Goal: Task Accomplishment & Management: Use online tool/utility

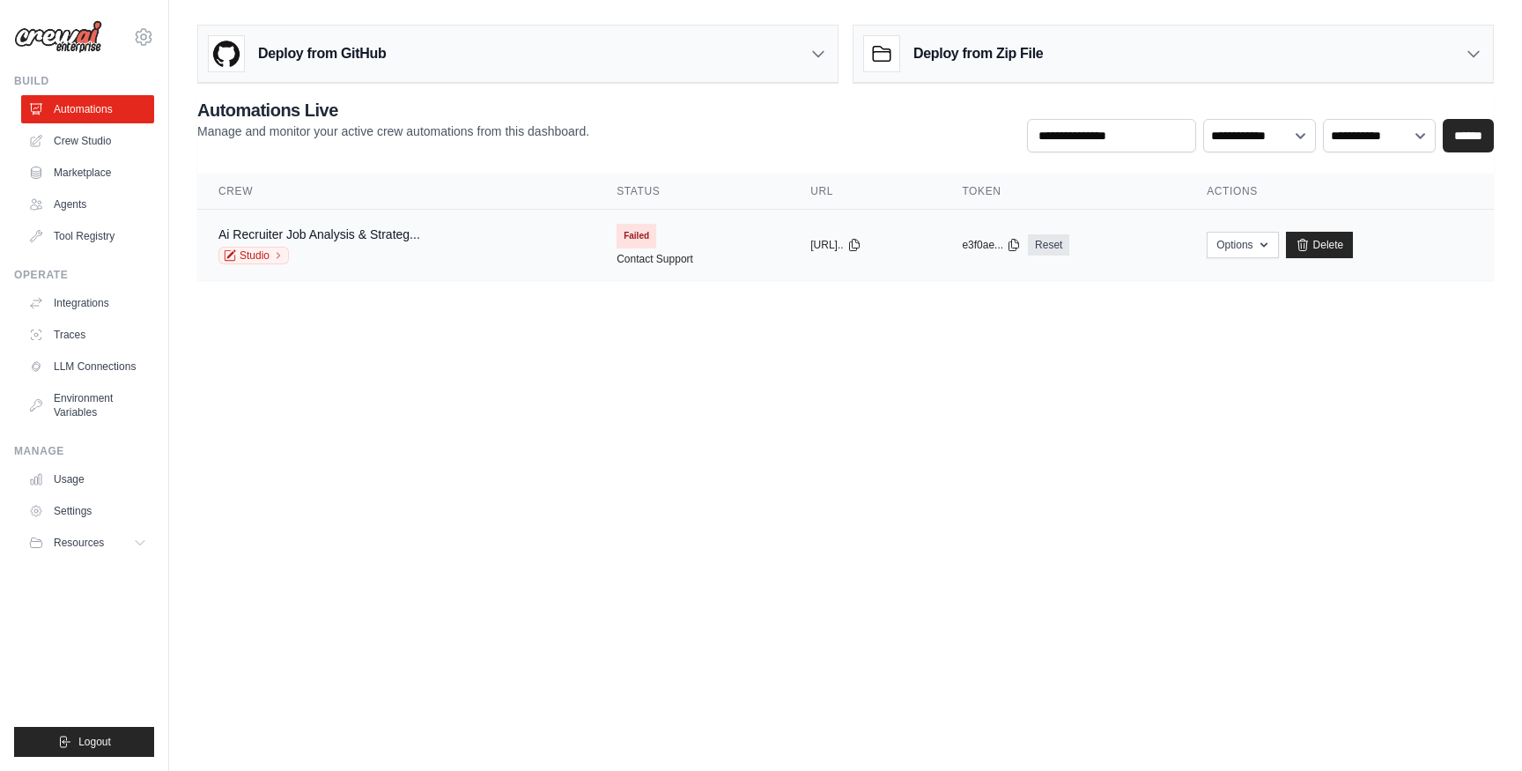
click at [327, 224] on td "Ai Recruiter Job Analysis & Strateg... Studio" at bounding box center [396, 245] width 398 height 71
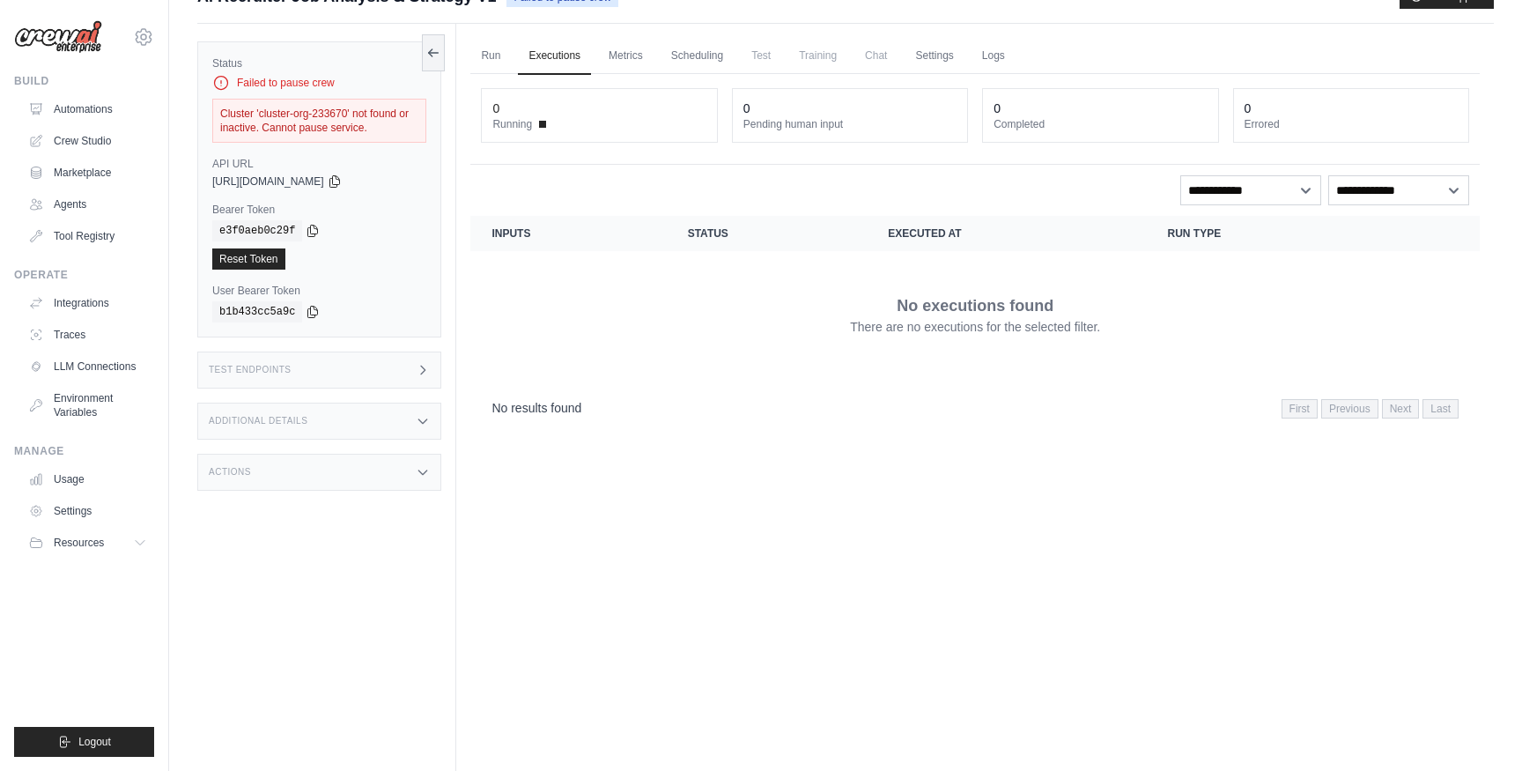
scroll to position [38, 0]
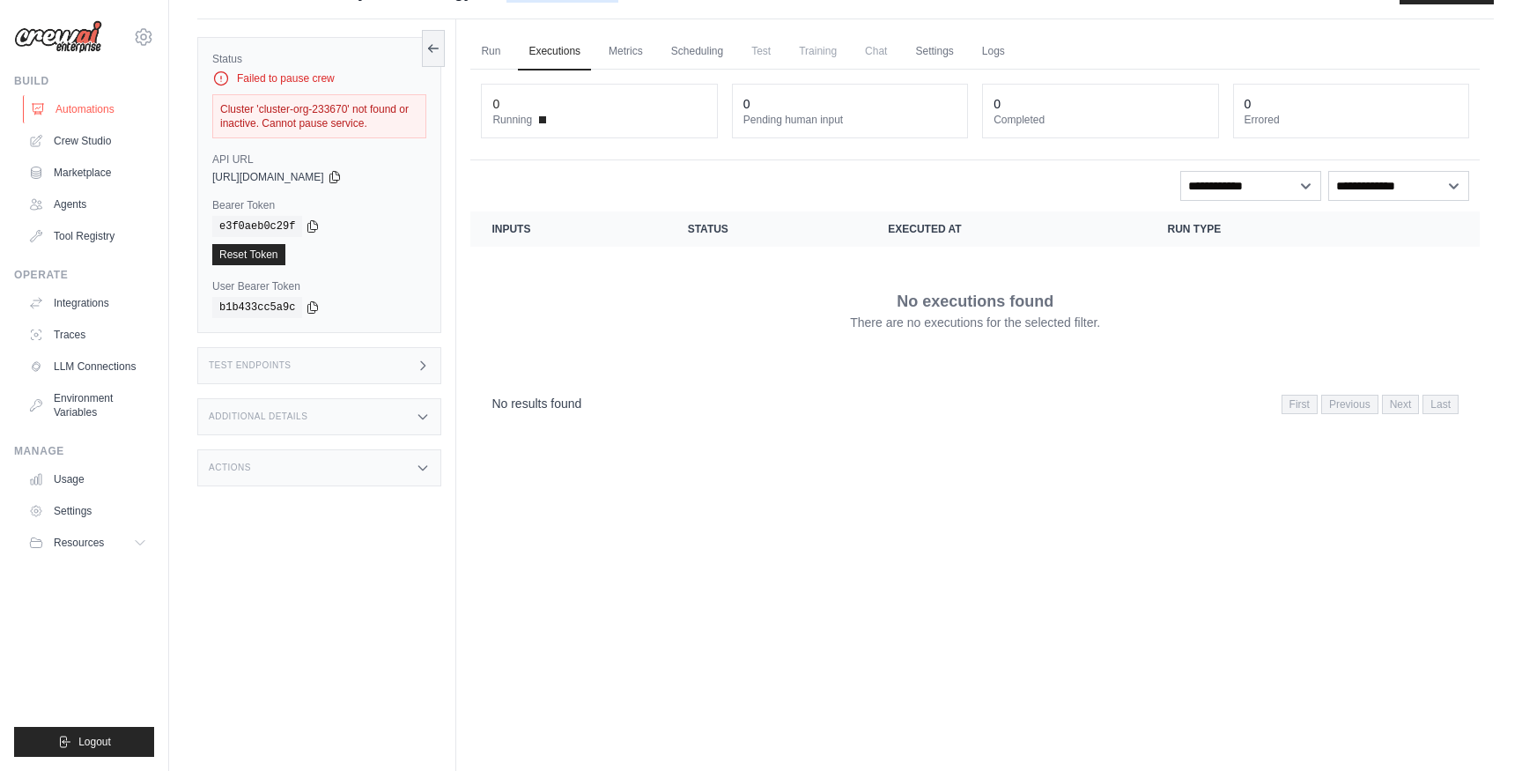
click at [97, 114] on link "Automations" at bounding box center [89, 109] width 133 height 28
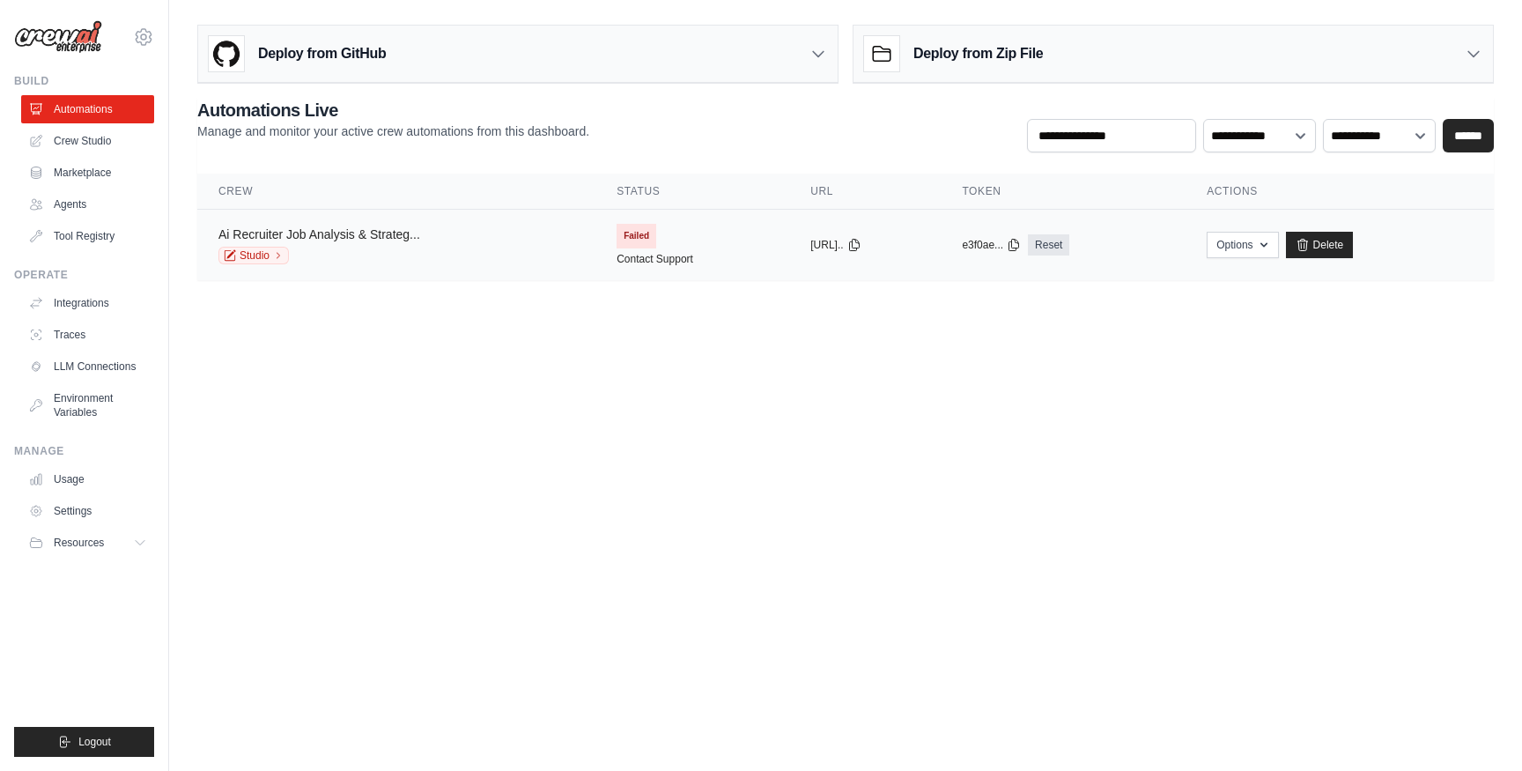
click at [365, 235] on link "Ai Recruiter Job Analysis & Strateg..." at bounding box center [319, 234] width 202 height 14
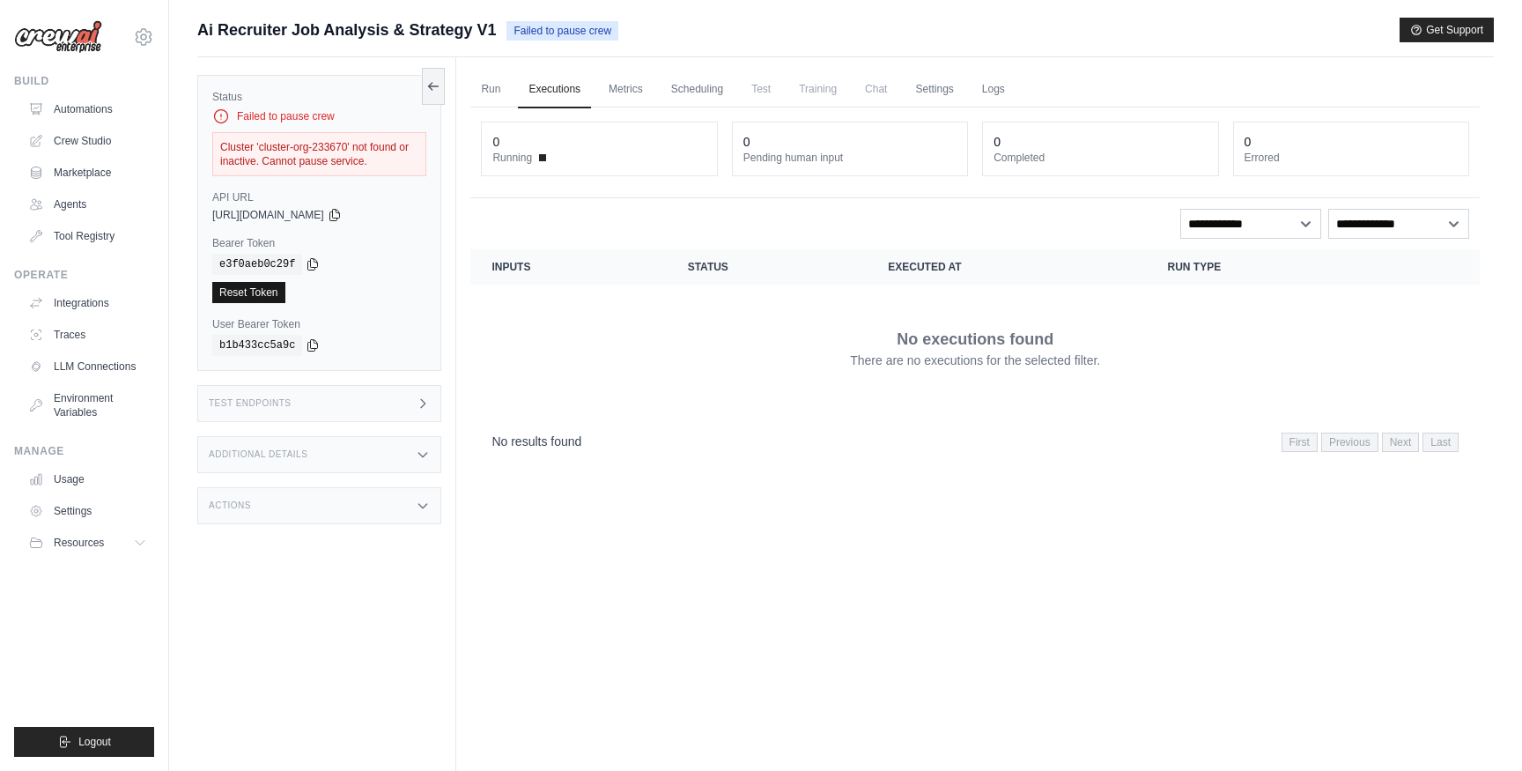
click at [273, 298] on link "Reset Token" at bounding box center [248, 292] width 73 height 21
click at [505, 89] on link "Run" at bounding box center [490, 89] width 41 height 37
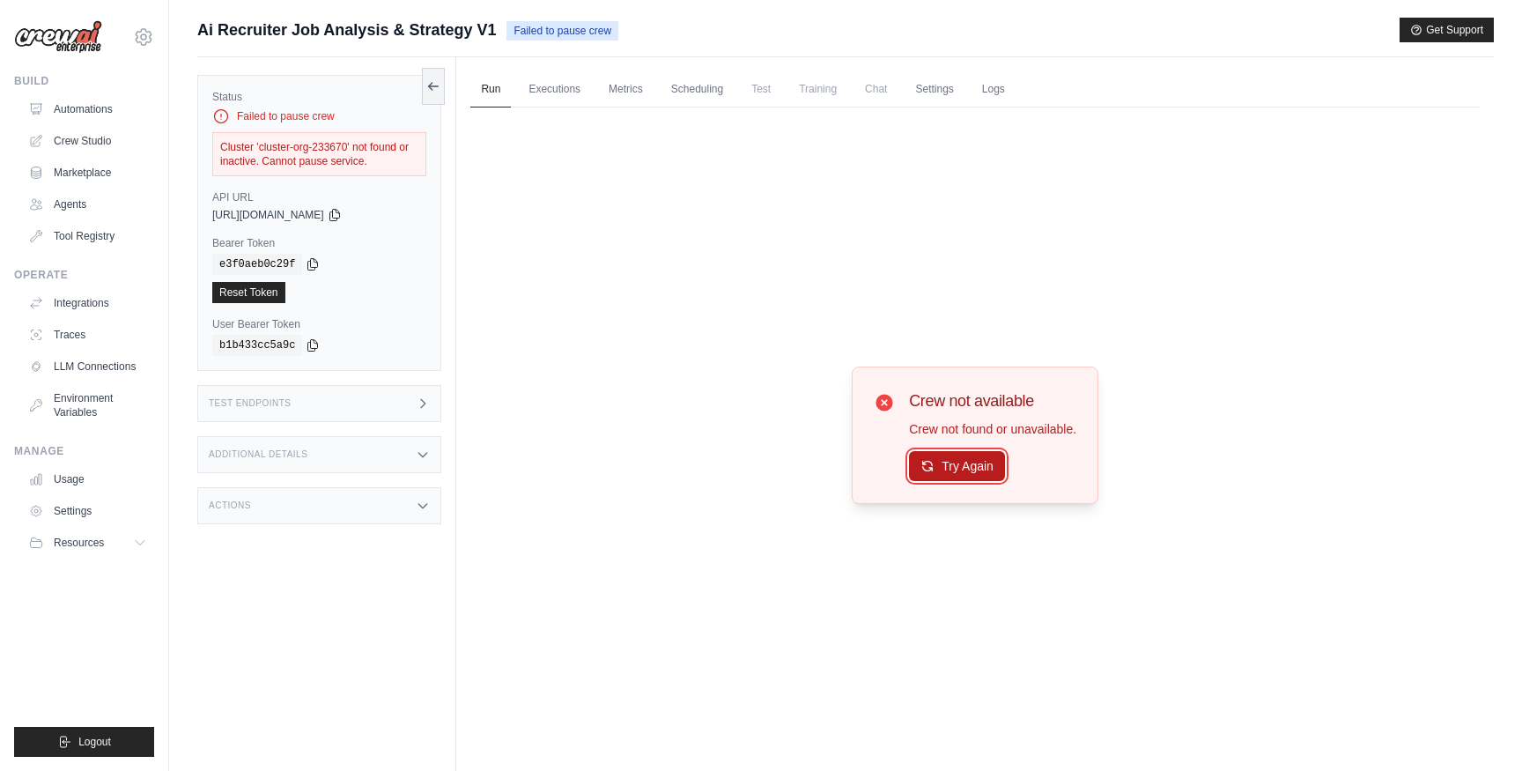
click at [995, 473] on button "Try Again" at bounding box center [957, 466] width 96 height 30
click at [995, 473] on button "Try Again" at bounding box center [957, 467] width 96 height 30
click at [641, 94] on link "Metrics" at bounding box center [625, 89] width 55 height 37
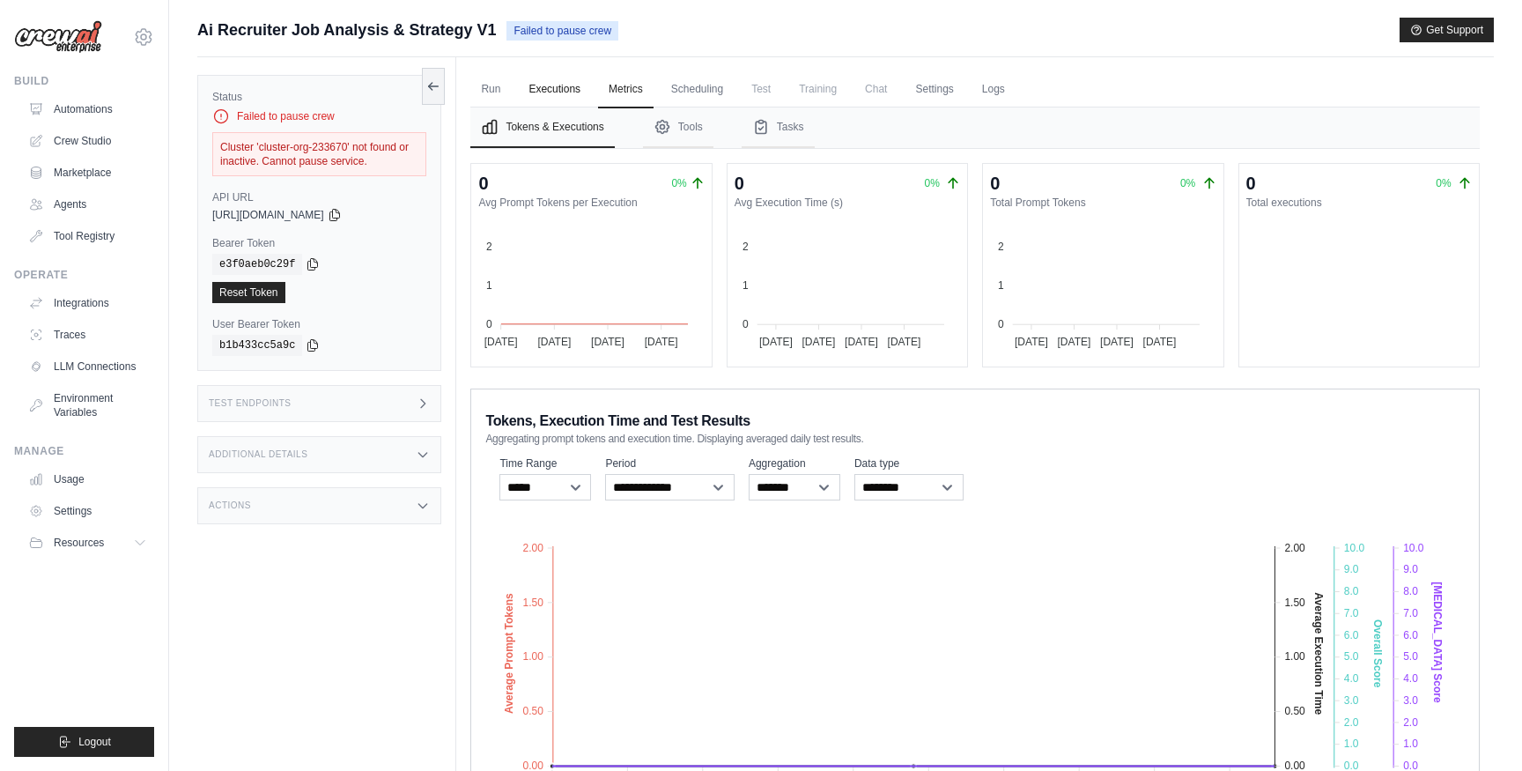
click at [576, 90] on link "Executions" at bounding box center [554, 89] width 73 height 37
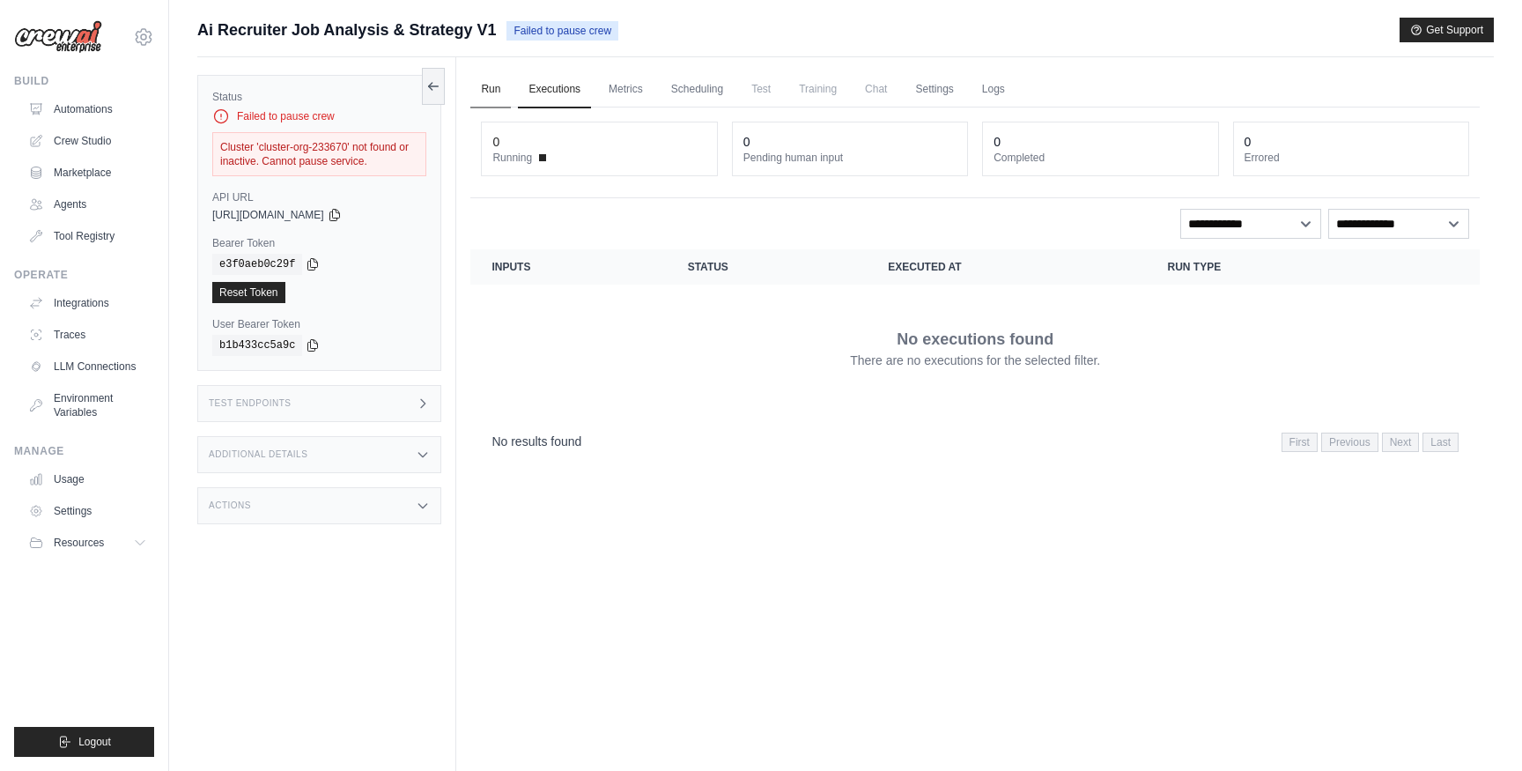
click at [485, 87] on link "Run" at bounding box center [490, 89] width 41 height 37
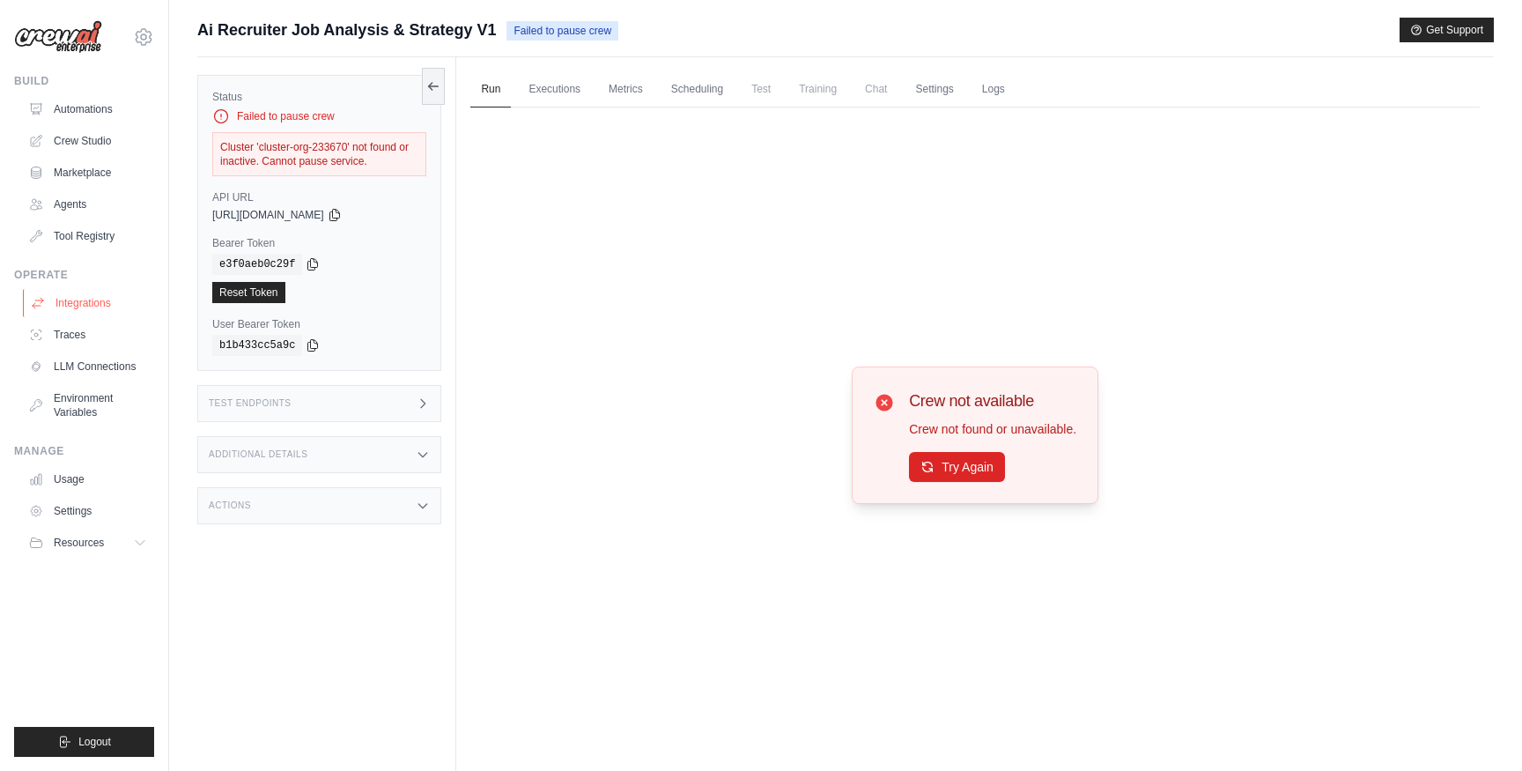
click at [90, 310] on link "Integrations" at bounding box center [89, 303] width 133 height 28
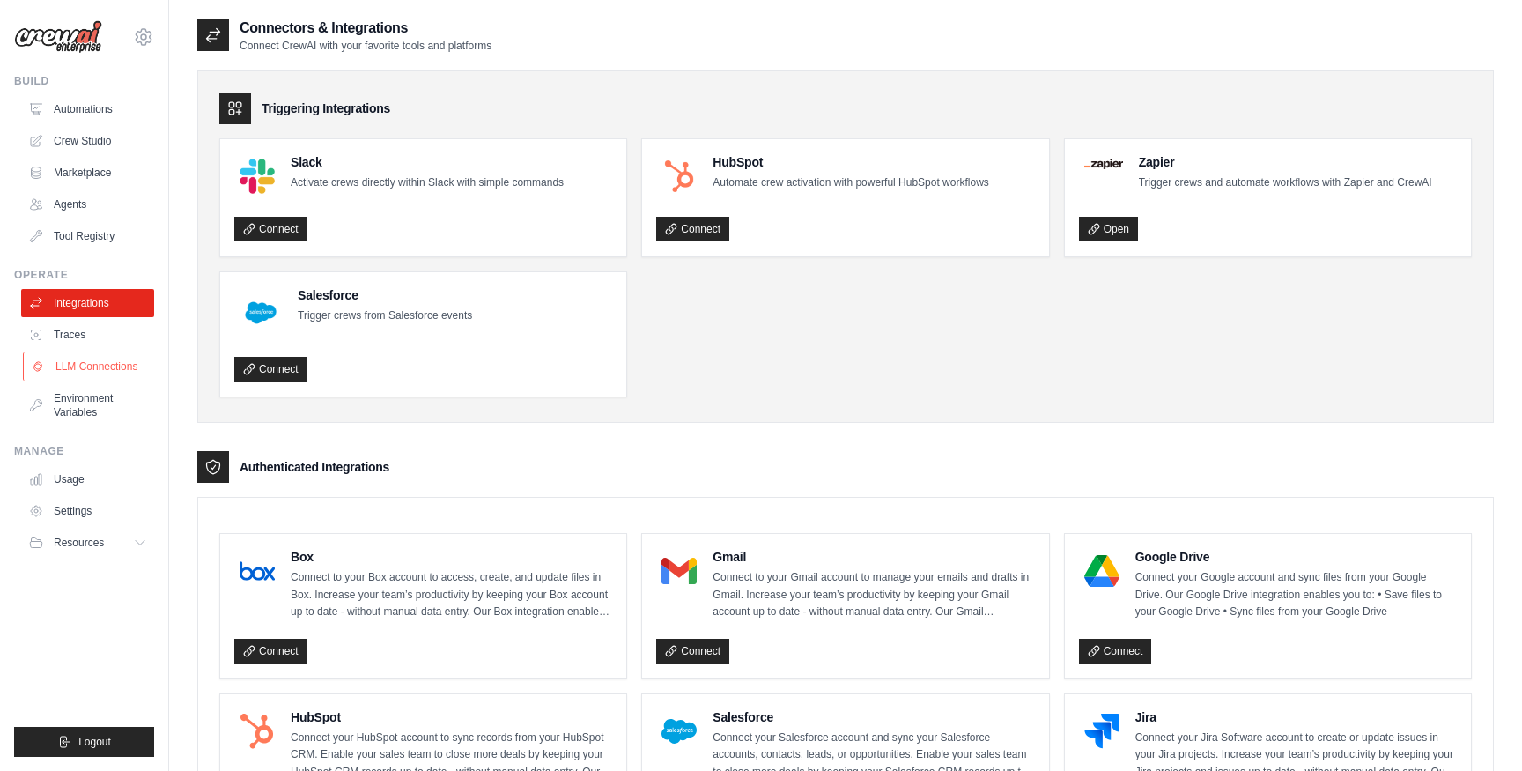
click at [97, 369] on link "LLM Connections" at bounding box center [89, 366] width 133 height 28
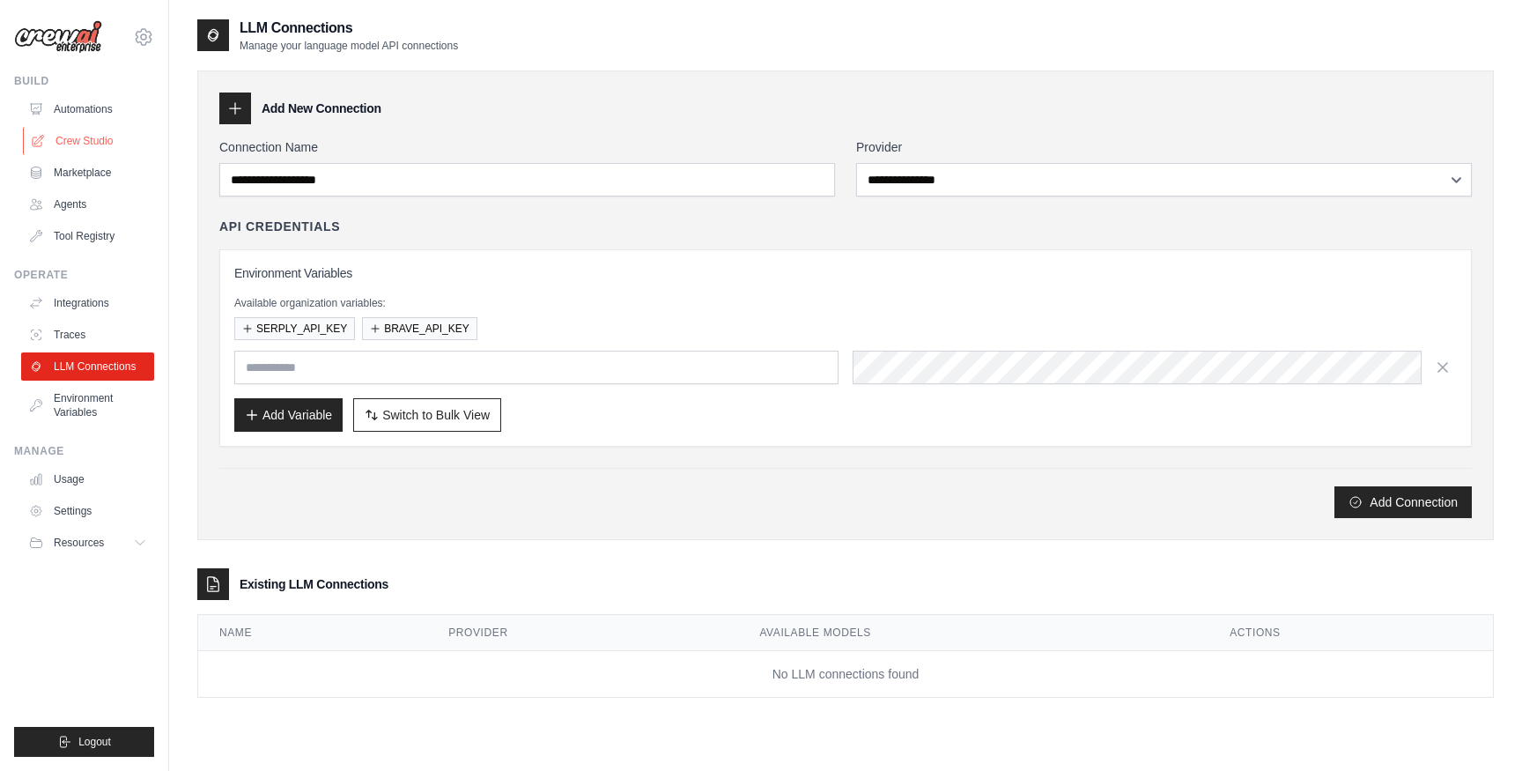
click at [98, 130] on link "Crew Studio" at bounding box center [89, 141] width 133 height 28
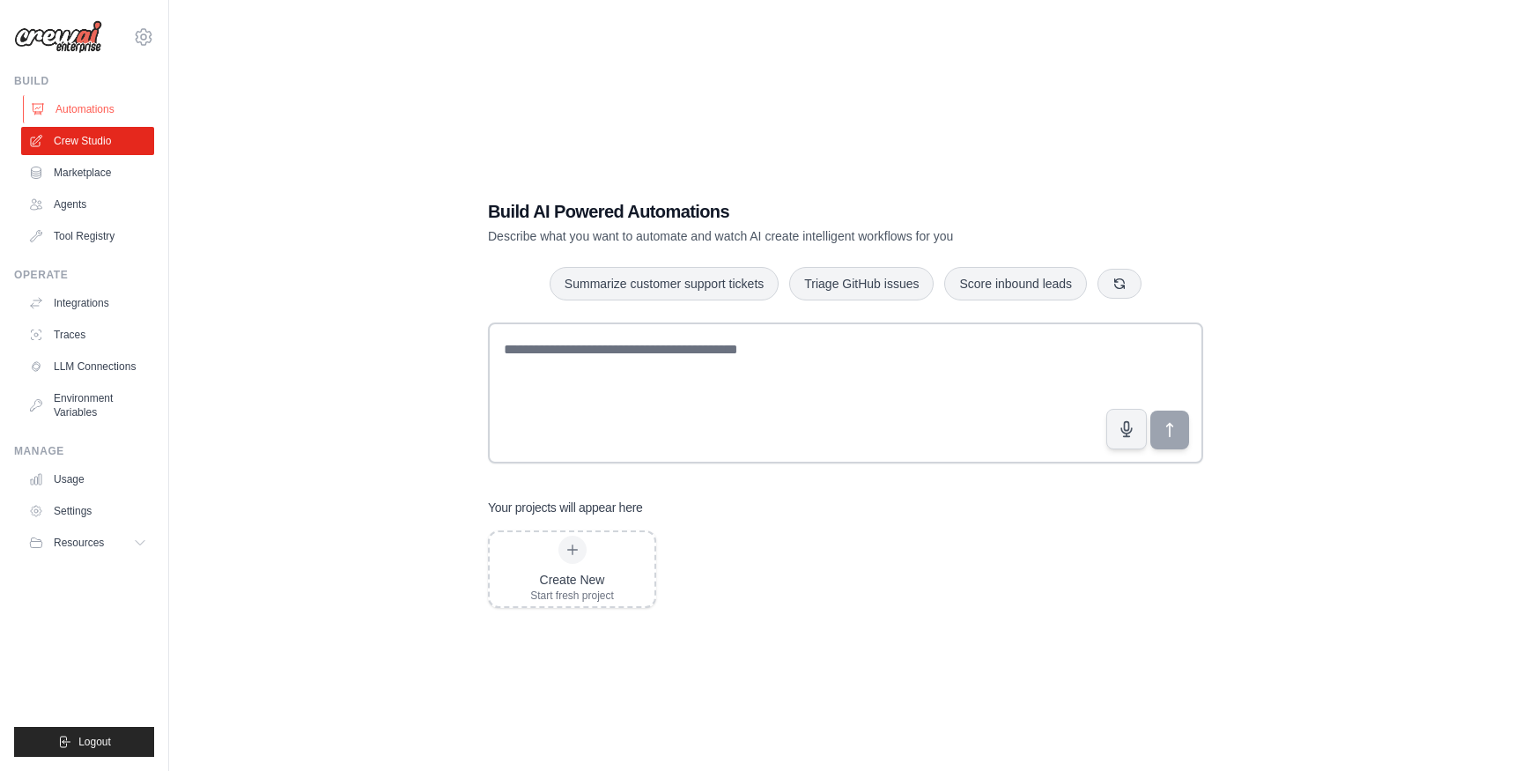
click at [101, 97] on link "Automations" at bounding box center [89, 109] width 133 height 28
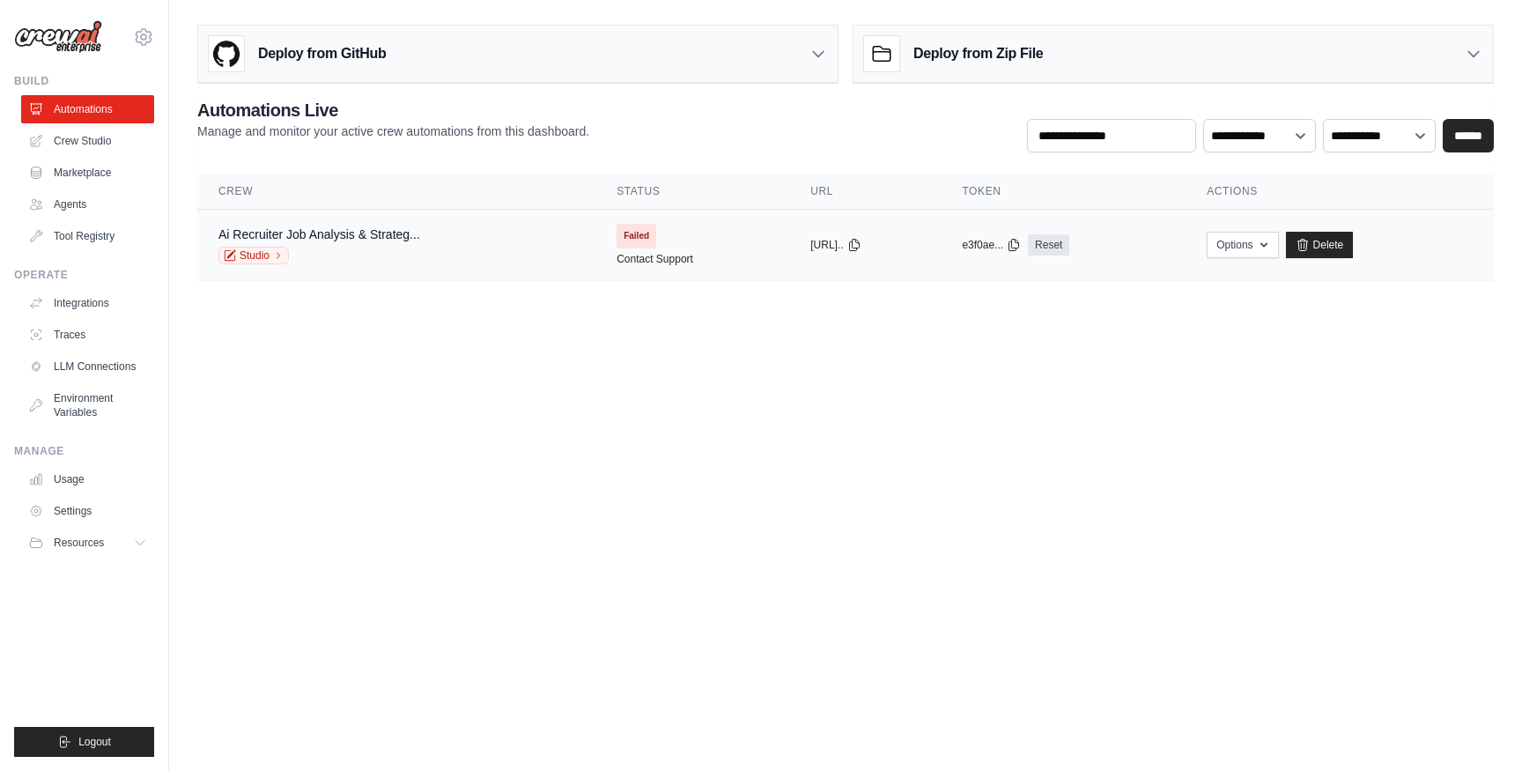
click at [1284, 219] on td "Options Export React JSX Component Export React TSX Component Export MCP Server…" at bounding box center [1340, 245] width 308 height 71
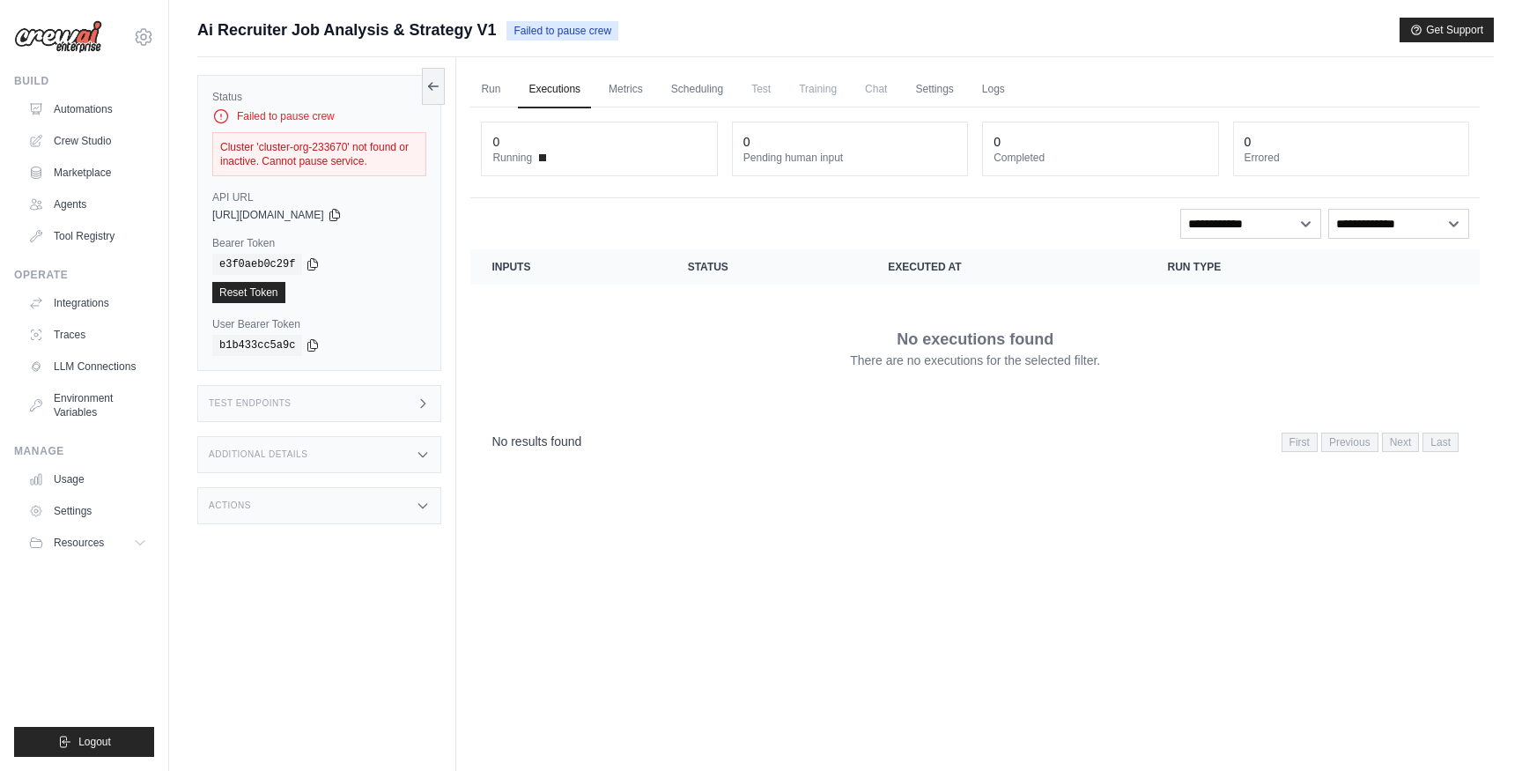
click at [535, 86] on link "Executions" at bounding box center [554, 89] width 73 height 37
click at [470, 82] on link "Run" at bounding box center [490, 89] width 41 height 37
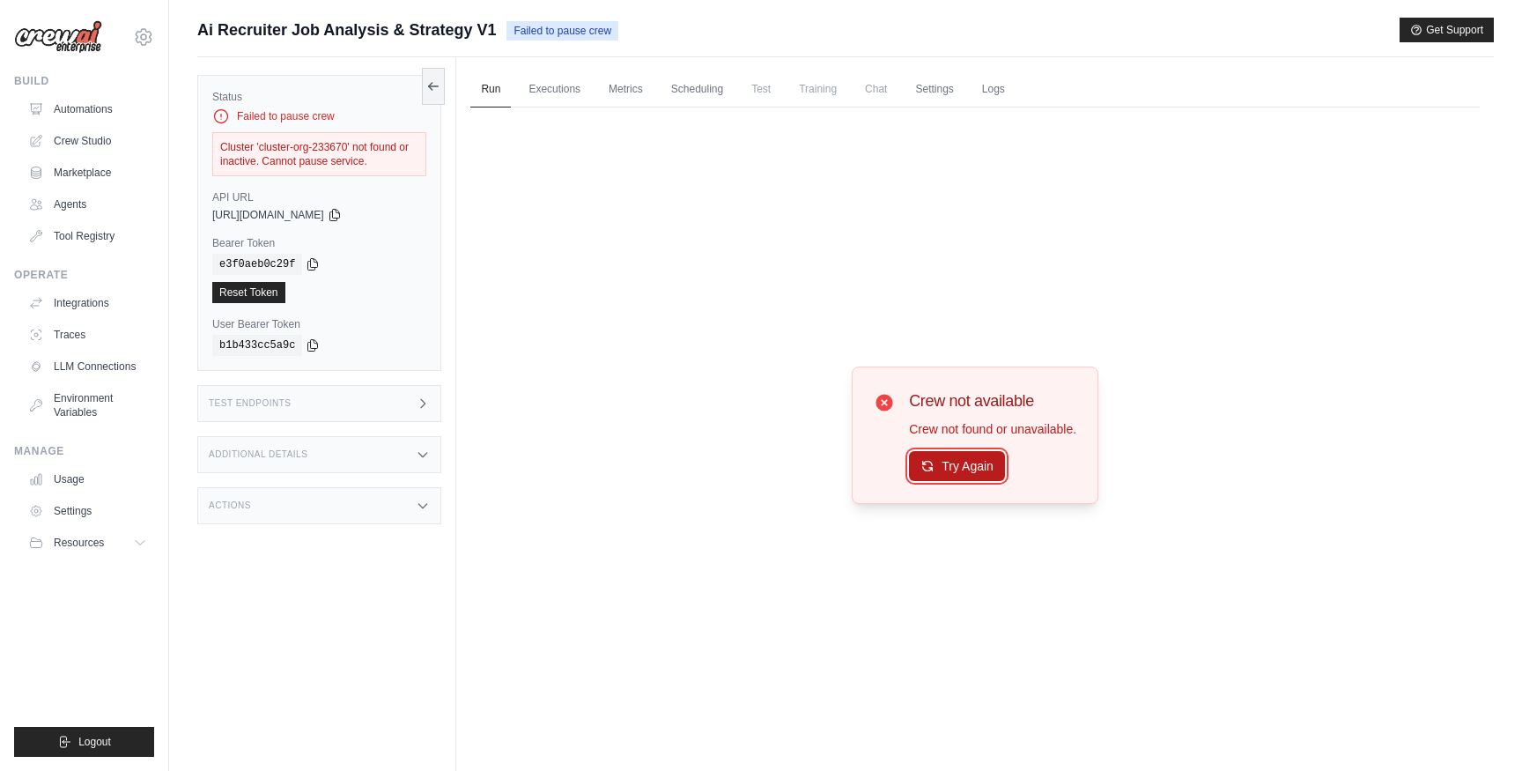
click at [995, 461] on button "Try Again" at bounding box center [957, 466] width 96 height 30
click at [709, 93] on link "Scheduling" at bounding box center [697, 89] width 73 height 37
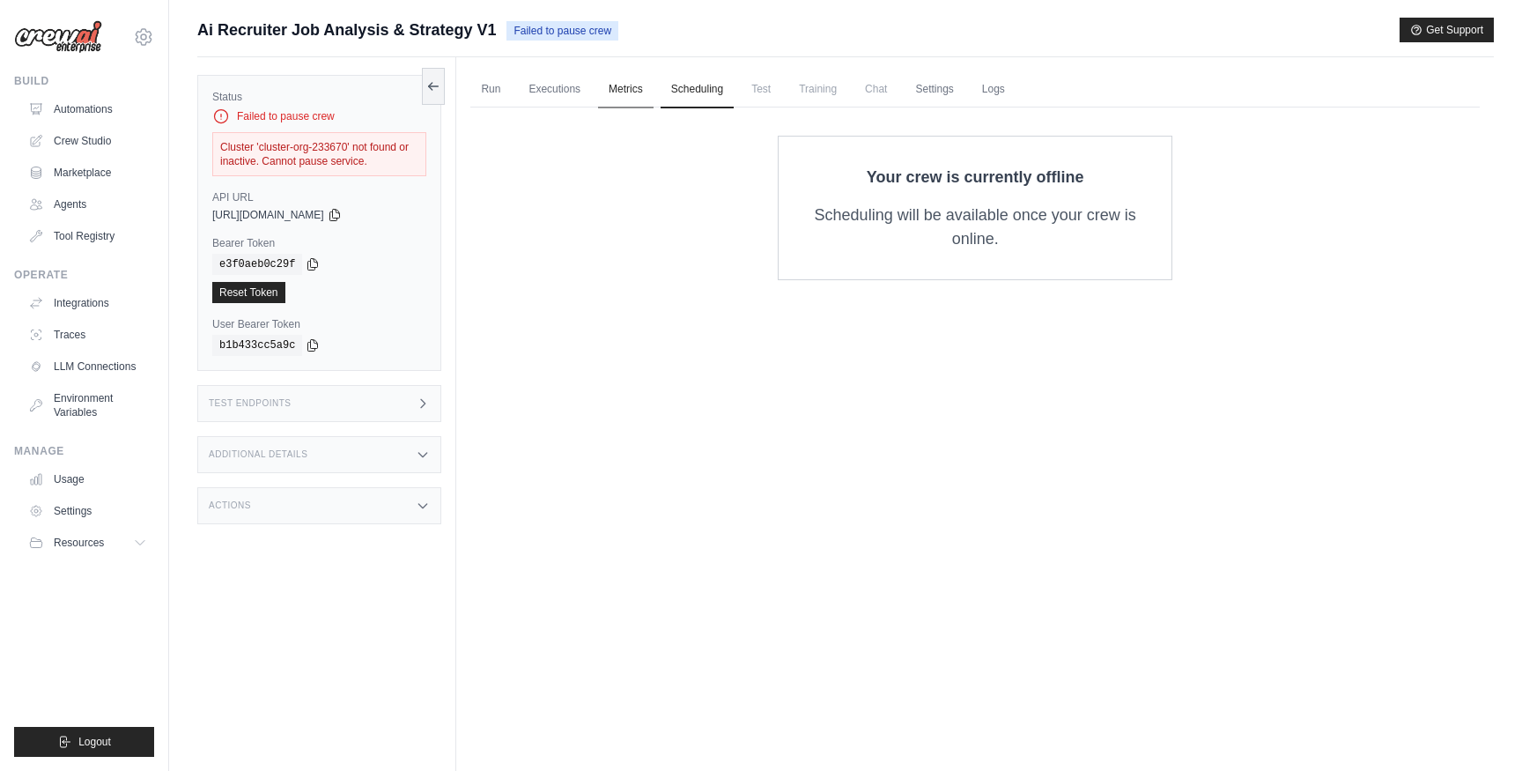
click at [628, 91] on link "Metrics" at bounding box center [625, 89] width 55 height 37
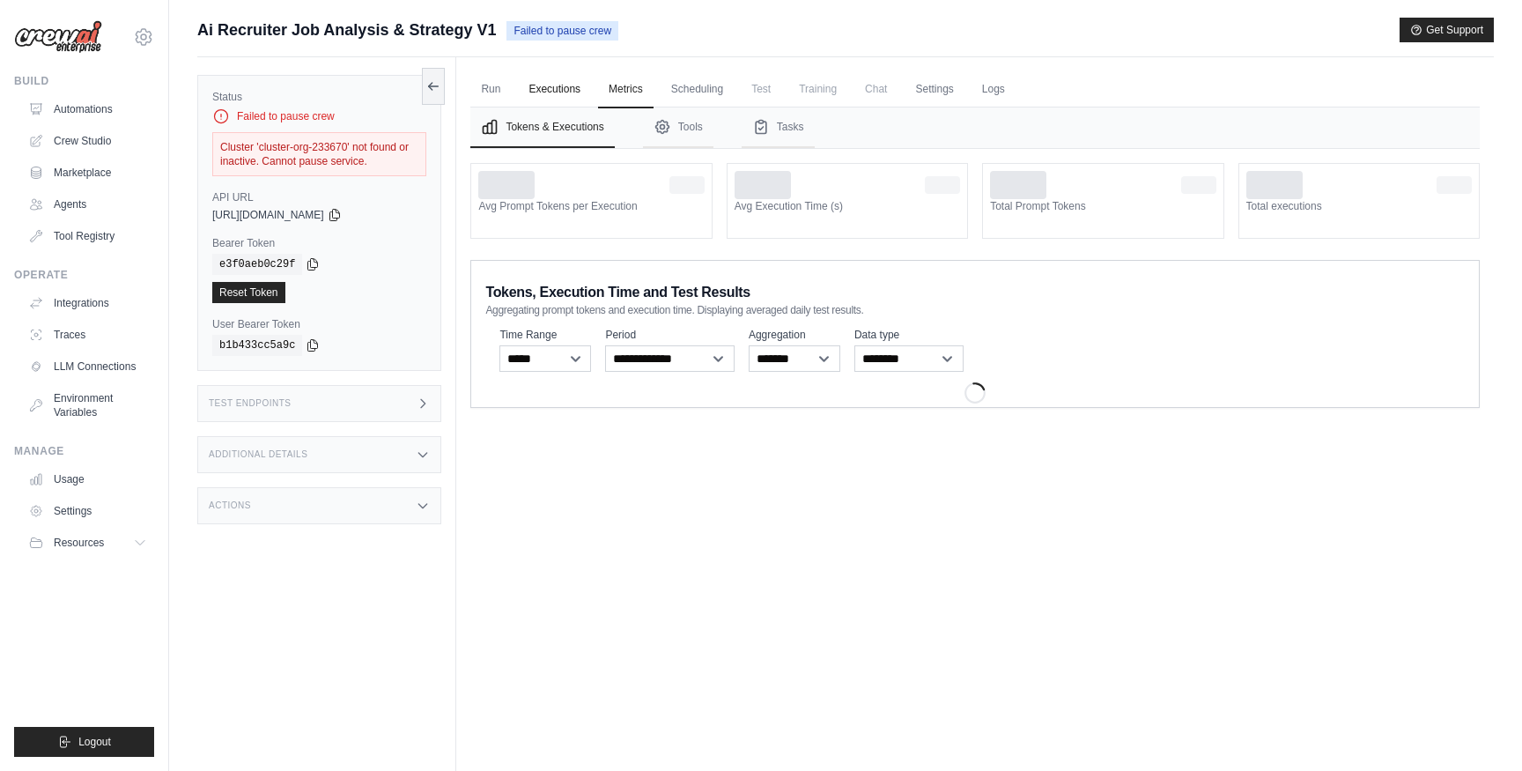
click at [545, 91] on link "Executions" at bounding box center [554, 89] width 73 height 37
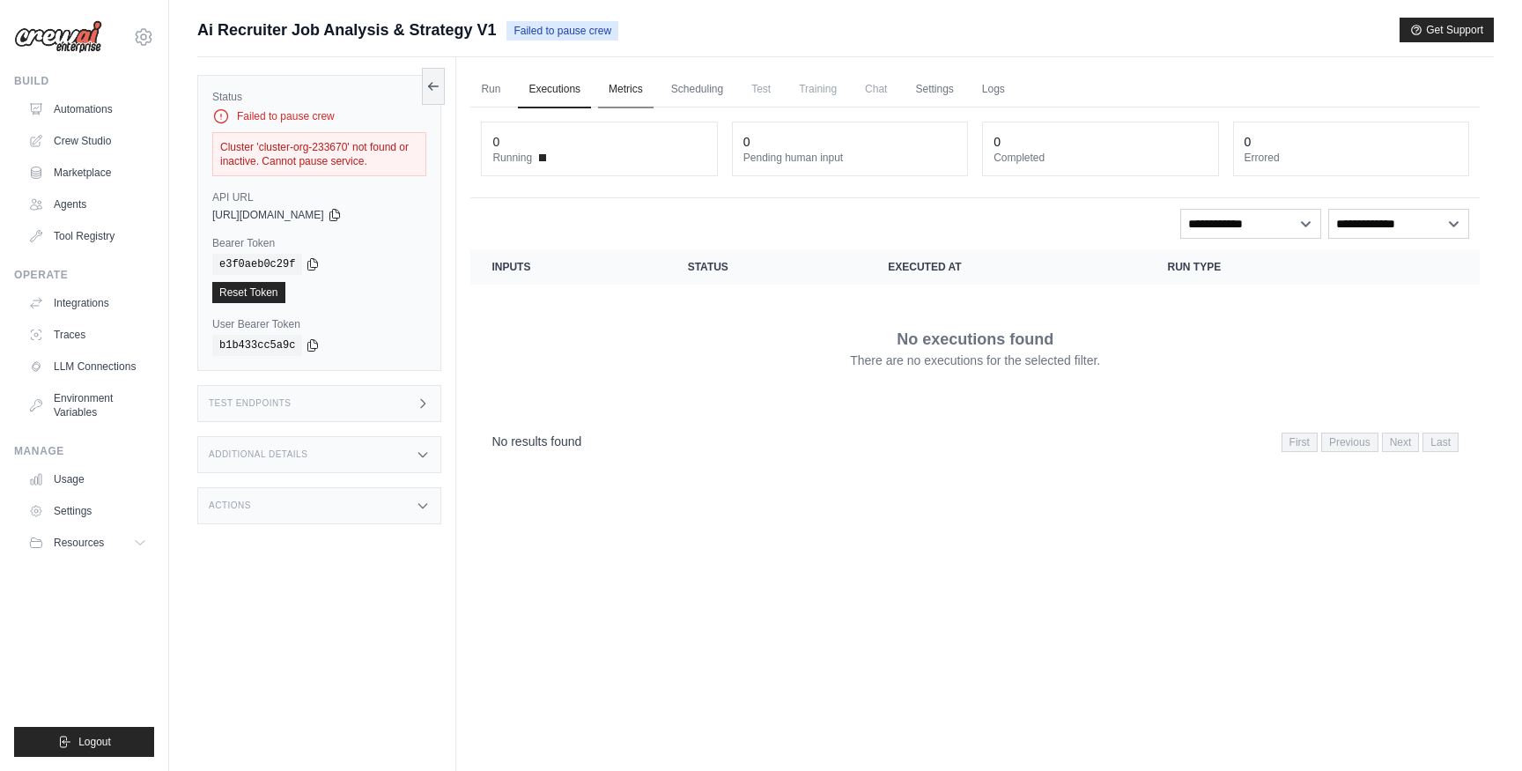
click at [637, 79] on link "Metrics" at bounding box center [625, 89] width 55 height 37
click at [670, 79] on link "Scheduling" at bounding box center [697, 89] width 73 height 37
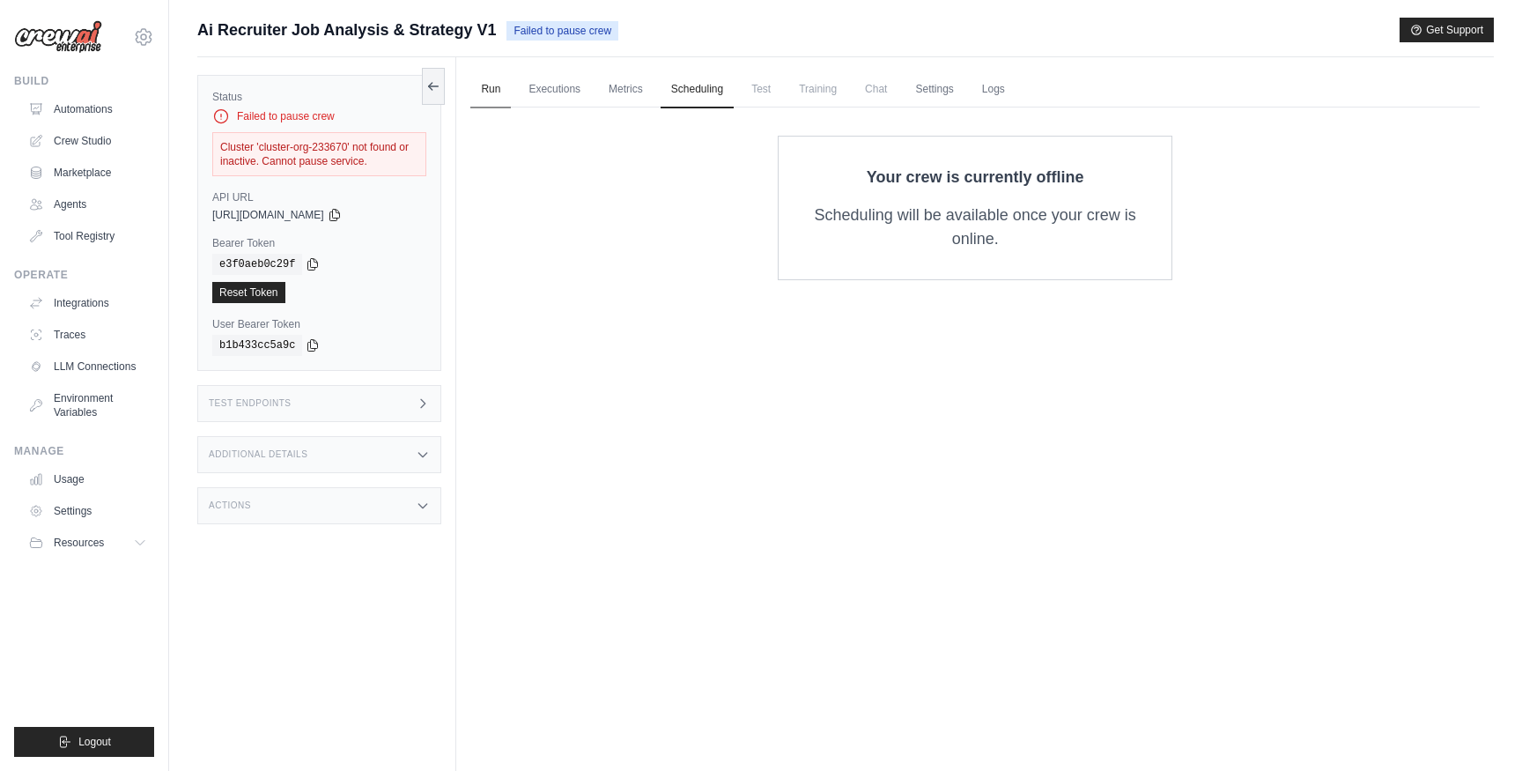
click at [479, 91] on link "Run" at bounding box center [490, 89] width 41 height 37
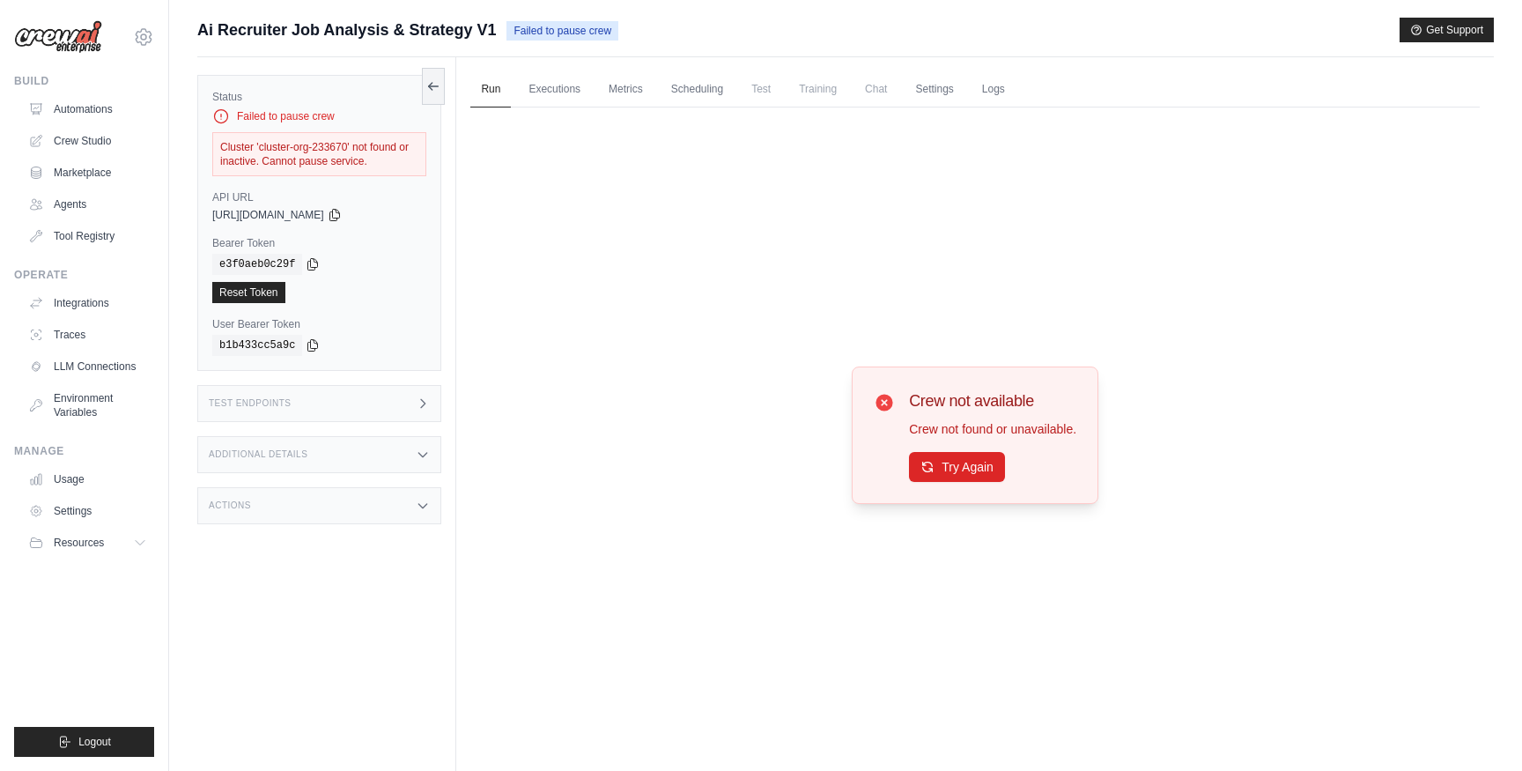
click at [248, 283] on div "copied" at bounding box center [238, 281] width 38 height 21
click at [248, 288] on div "copied" at bounding box center [238, 281] width 38 height 21
click at [249, 288] on div "copied" at bounding box center [238, 281] width 38 height 21
click at [980, 463] on button "Try Again" at bounding box center [957, 466] width 96 height 30
click at [522, 92] on link "Executions" at bounding box center [554, 89] width 73 height 37
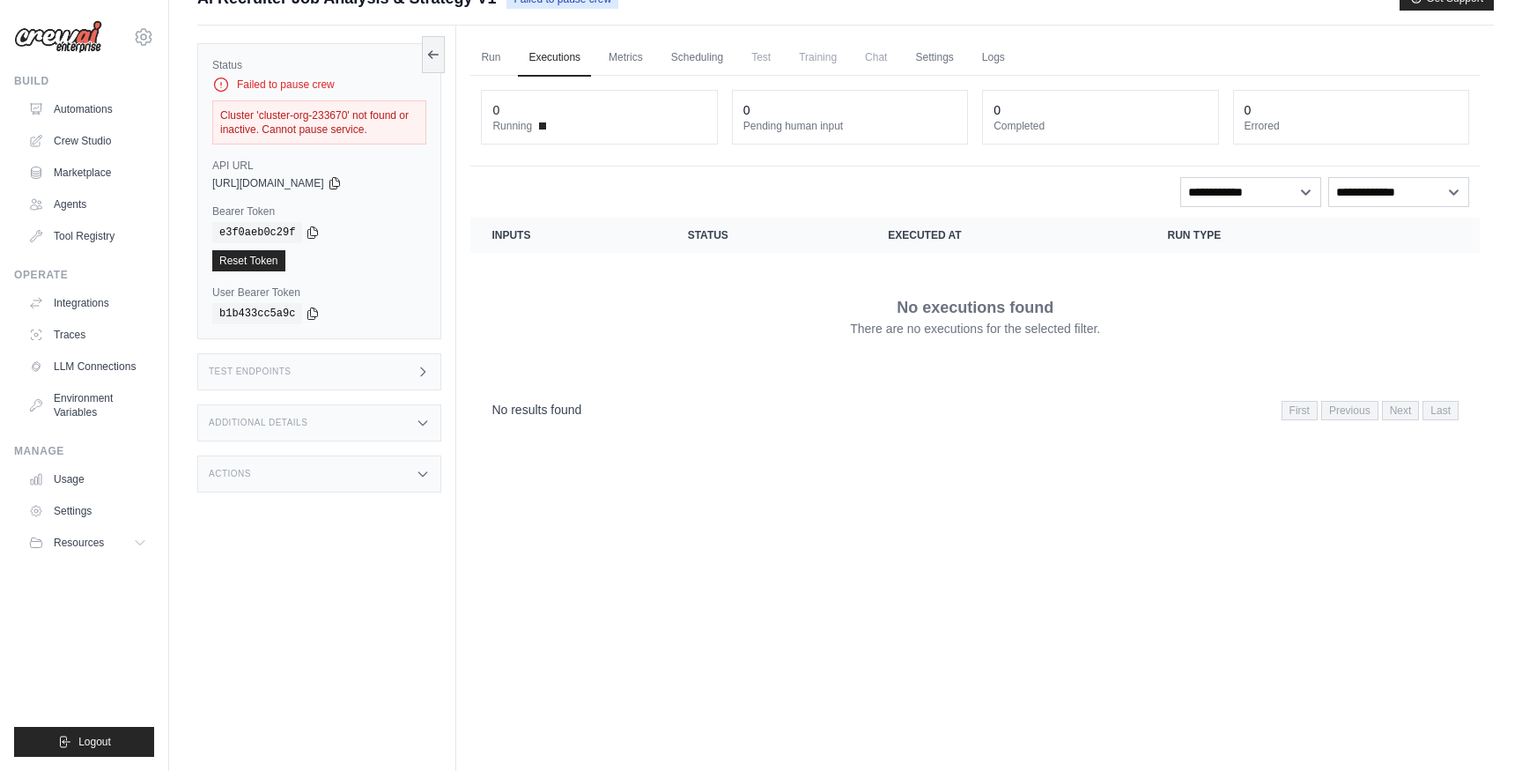
scroll to position [47, 0]
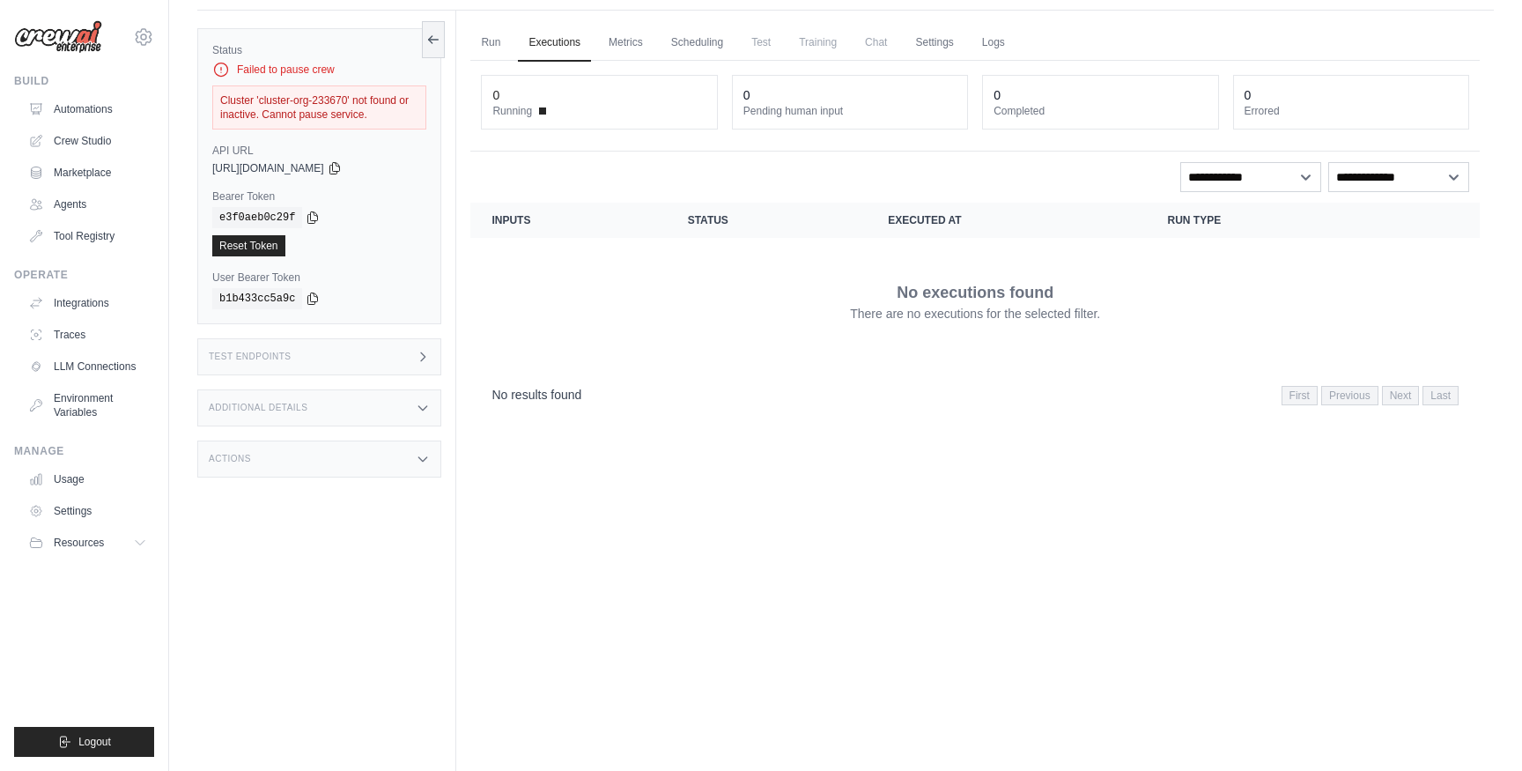
click at [335, 351] on div "Test Endpoints" at bounding box center [319, 356] width 244 height 37
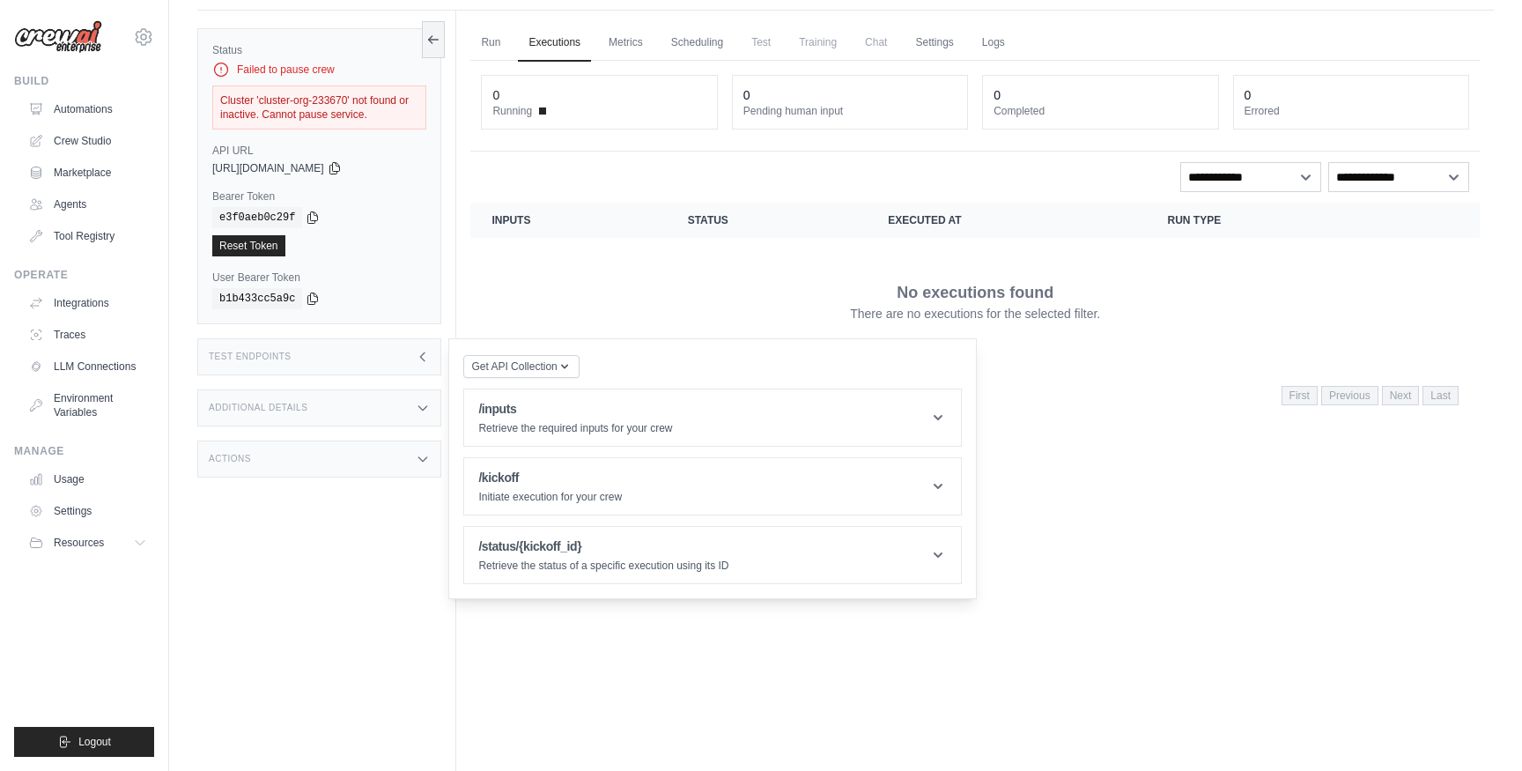
click at [535, 271] on div "No executions found There are no executions for the selected filter." at bounding box center [975, 301] width 967 height 99
click at [259, 246] on link "Reset Token" at bounding box center [248, 245] width 73 height 21
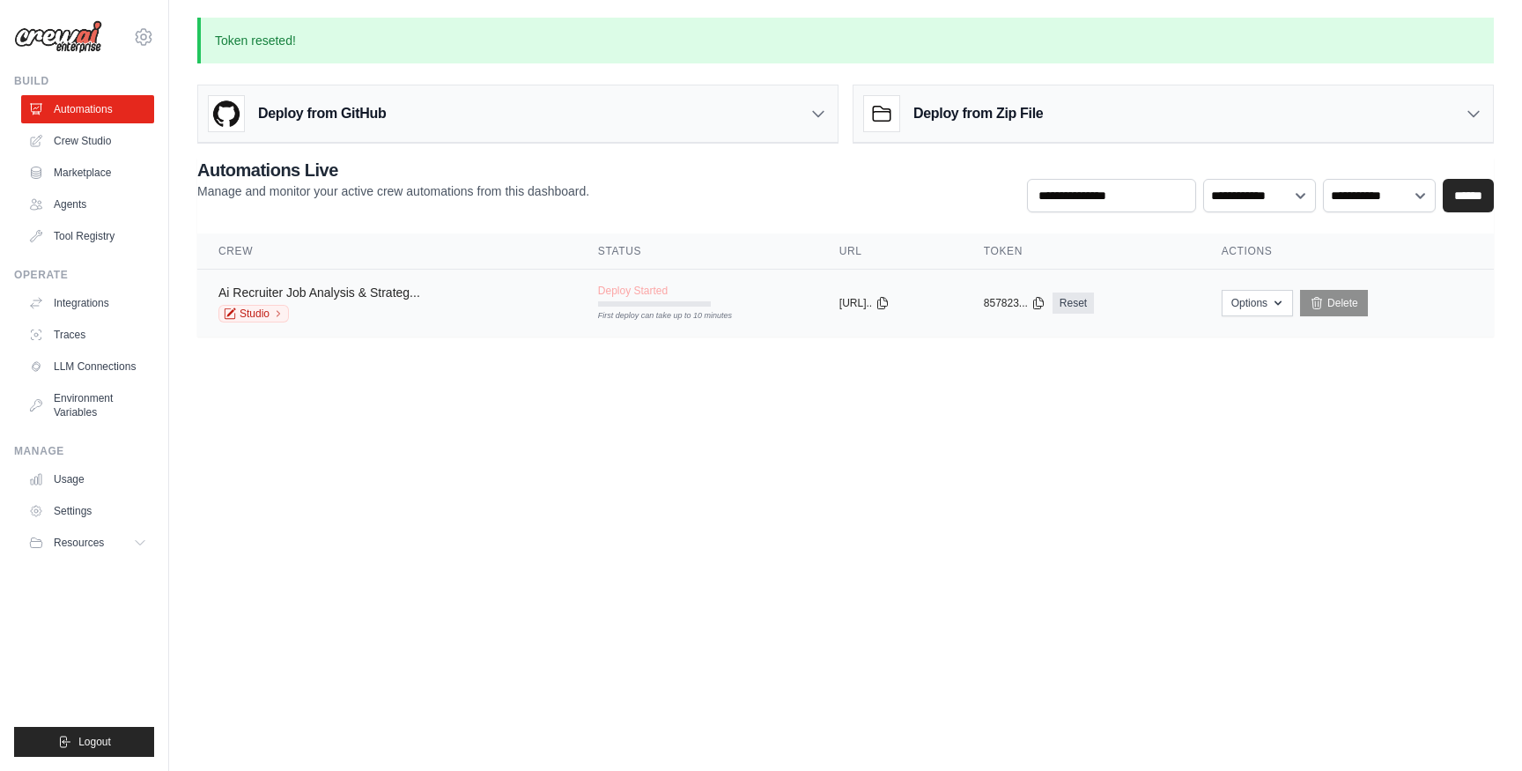
click at [341, 297] on link "Ai Recruiter Job Analysis & Strateg..." at bounding box center [319, 292] width 202 height 14
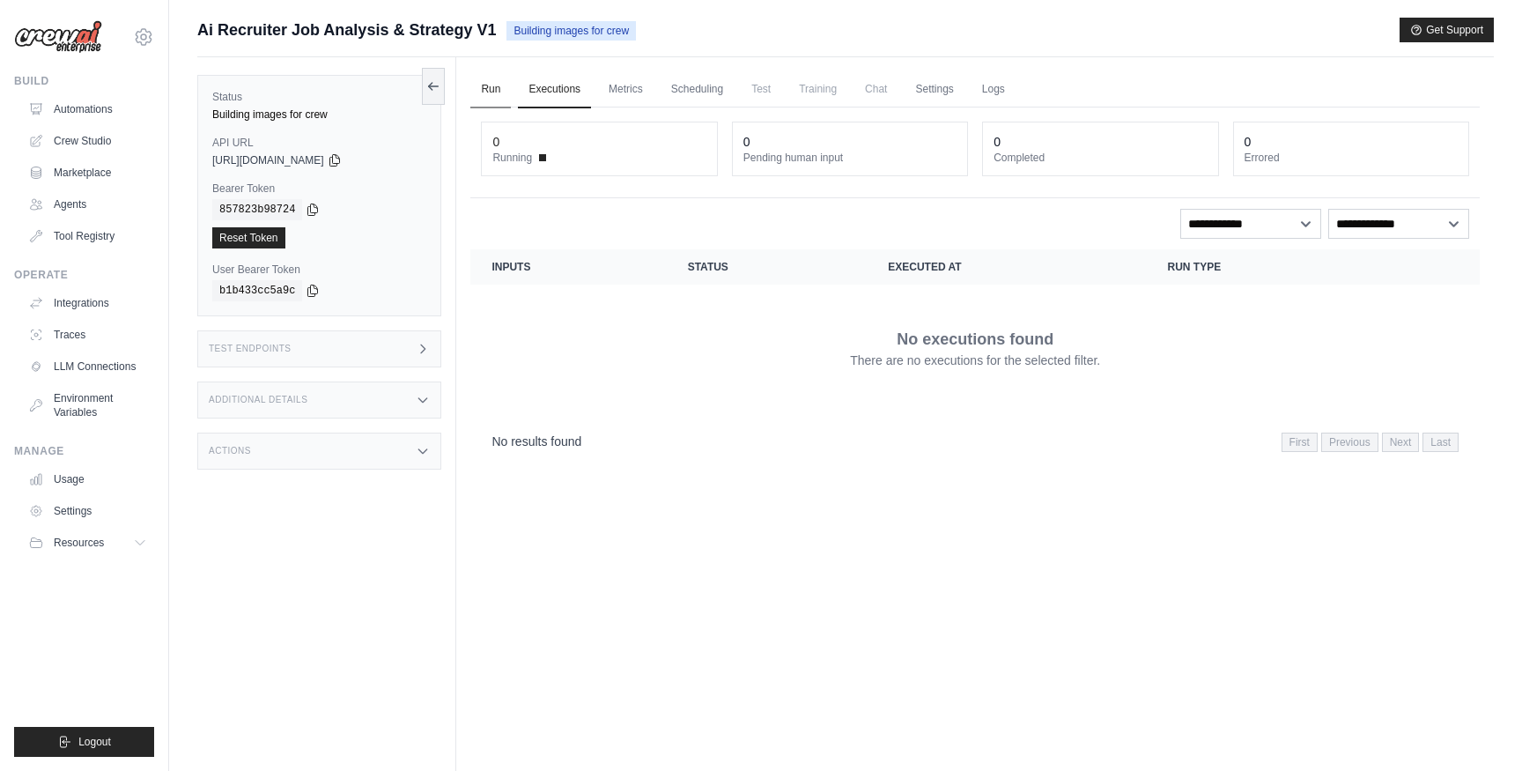
click at [492, 91] on link "Run" at bounding box center [490, 89] width 41 height 37
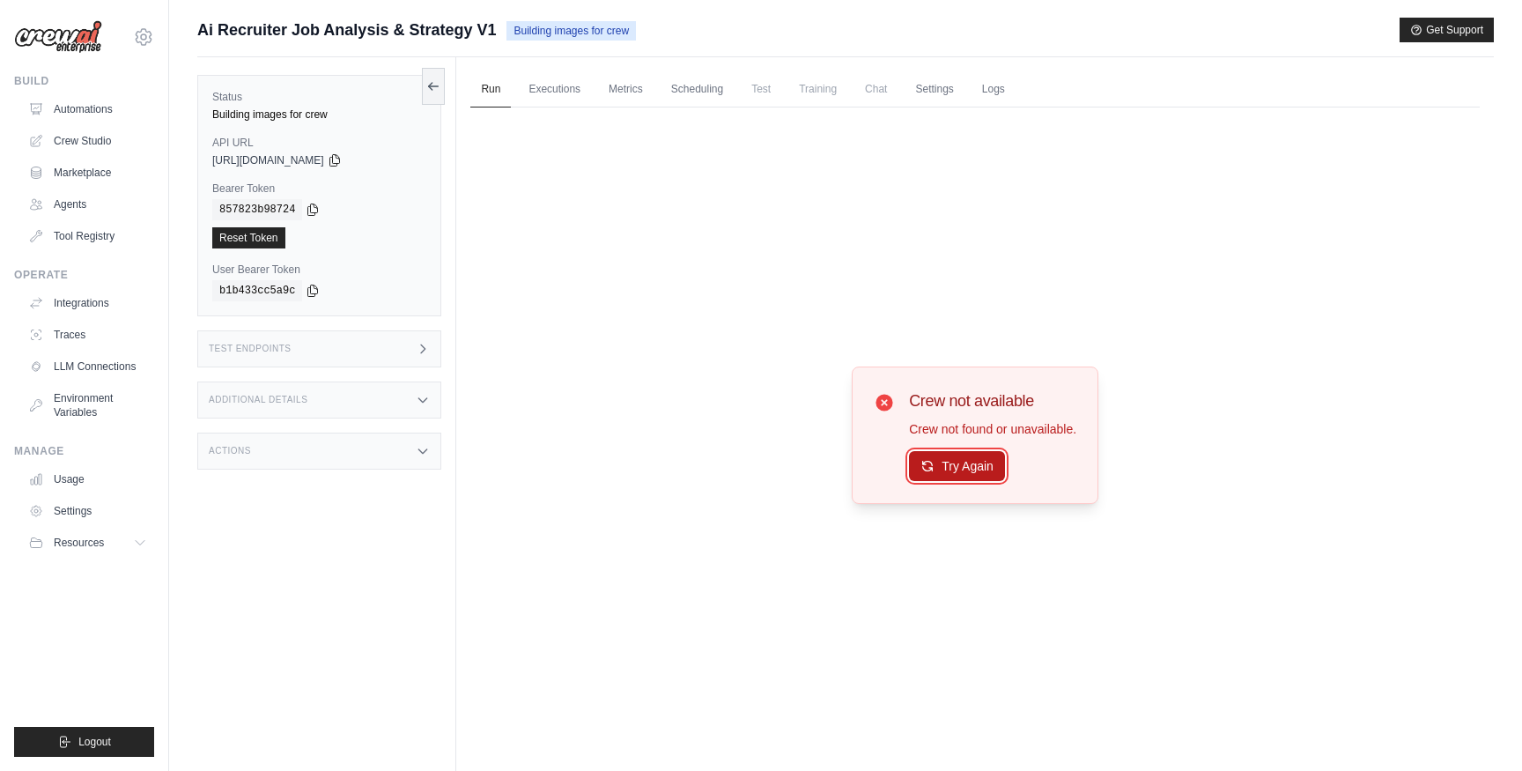
click at [938, 462] on button "Try Again" at bounding box center [957, 466] width 96 height 30
click at [954, 475] on button "Try Again" at bounding box center [957, 466] width 96 height 30
click at [978, 457] on button "Try Again" at bounding box center [957, 466] width 96 height 30
click at [979, 59] on div "Run Executions Metrics Scheduling Test Training Chat Settings Logs 0 Running 0 …" at bounding box center [975, 442] width 1038 height 771
click at [964, 83] on link "Settings" at bounding box center [934, 89] width 59 height 37
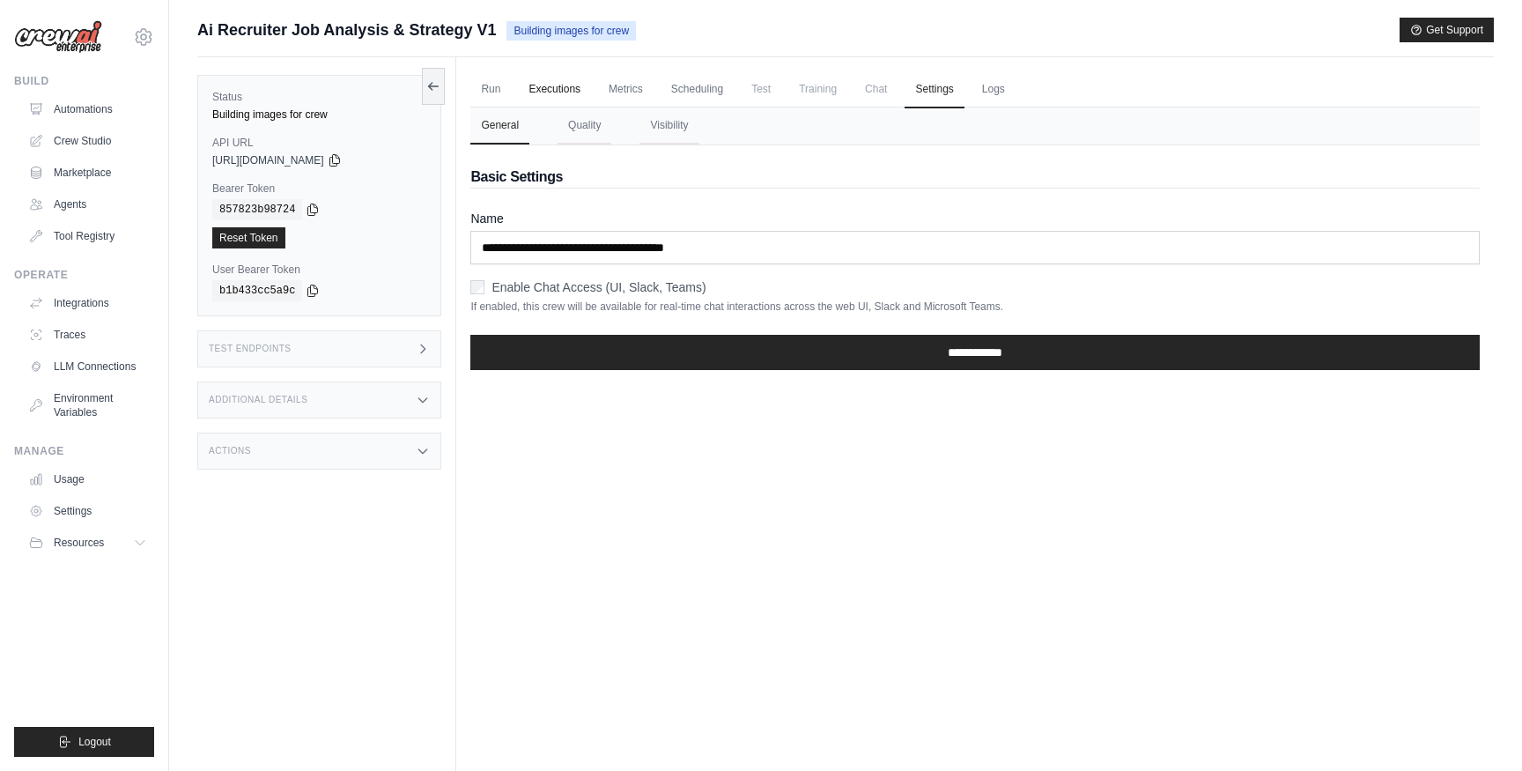
click at [540, 99] on link "Executions" at bounding box center [554, 89] width 73 height 37
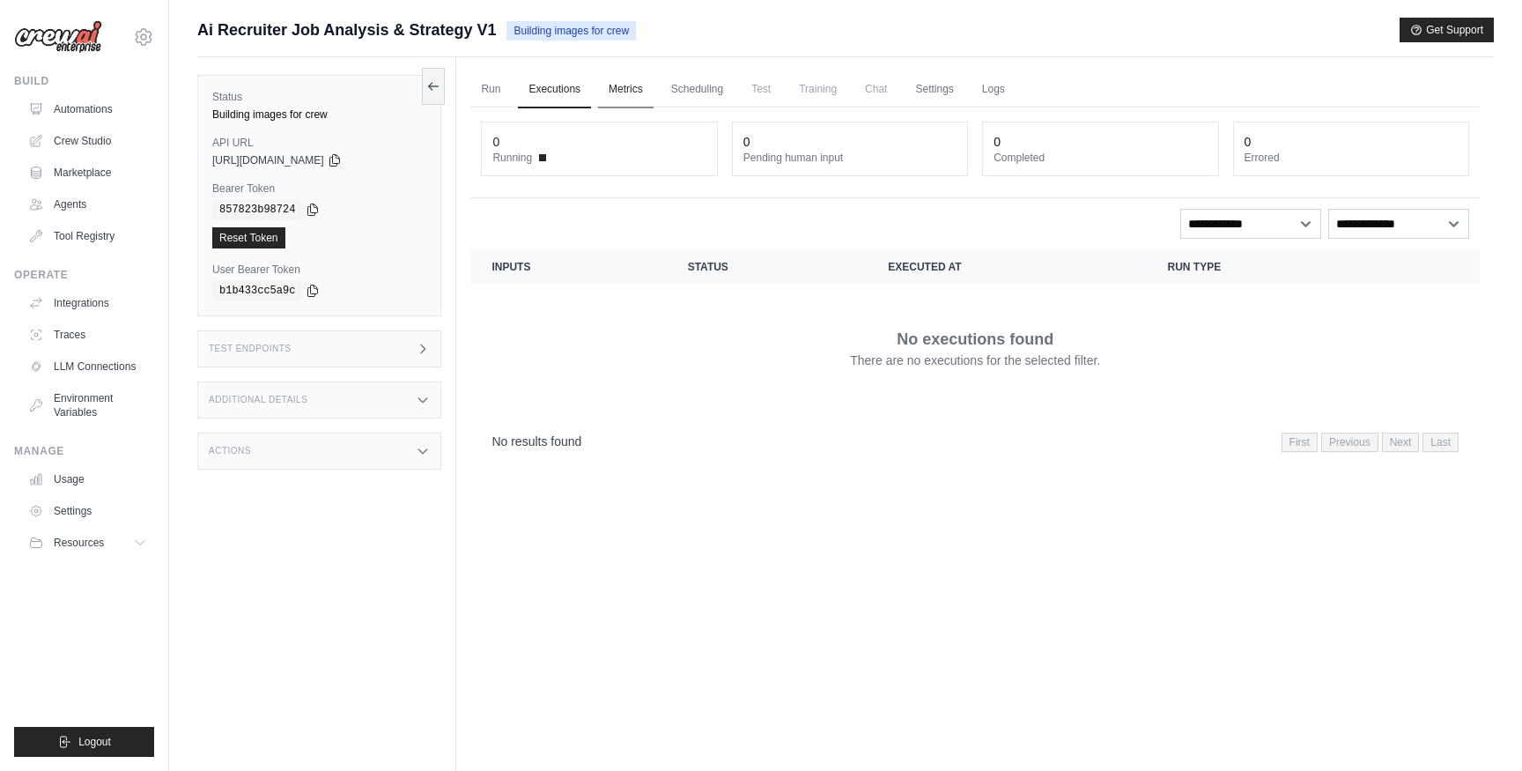
click at [629, 85] on link "Metrics" at bounding box center [625, 89] width 55 height 37
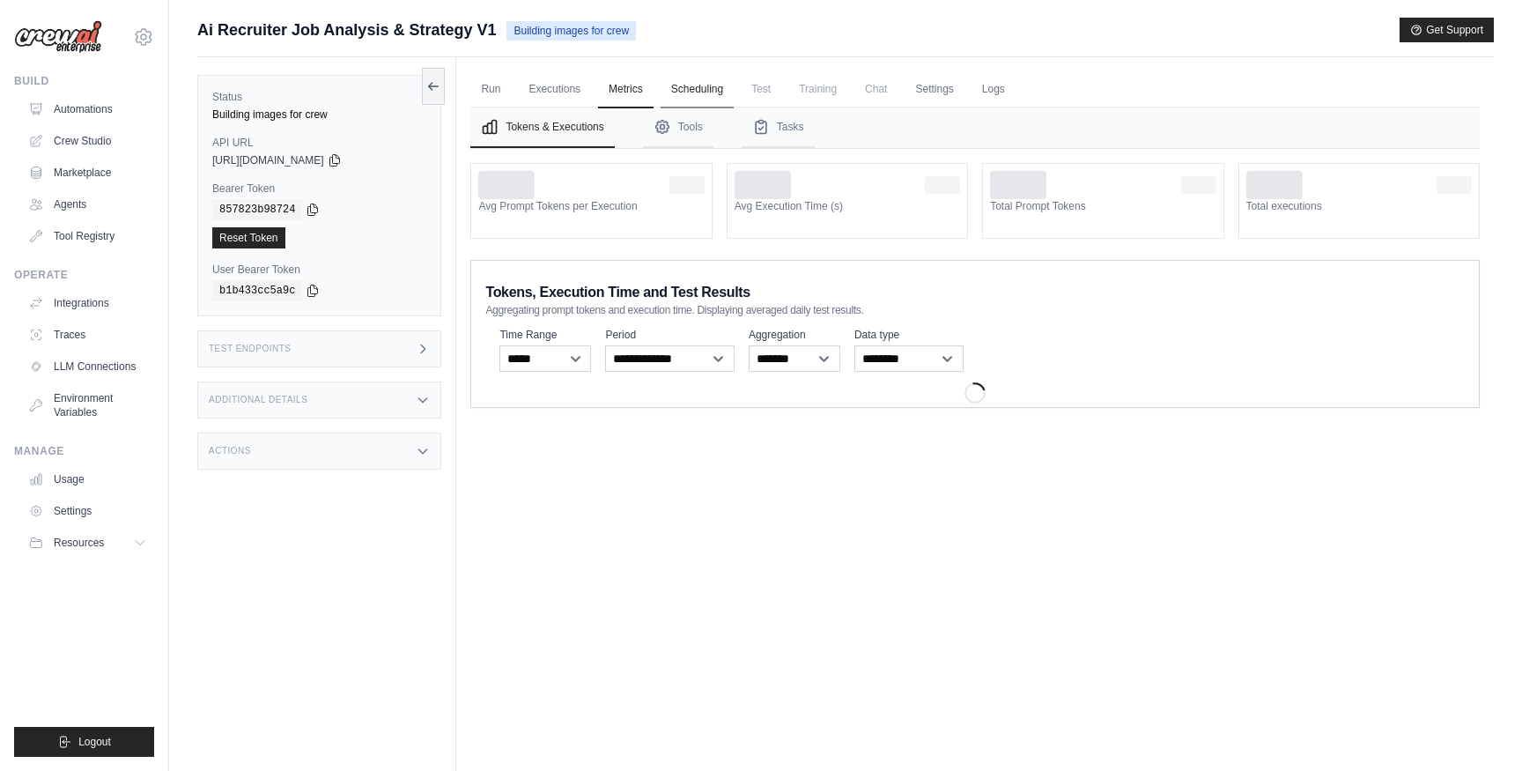
click at [692, 83] on link "Scheduling" at bounding box center [697, 89] width 73 height 37
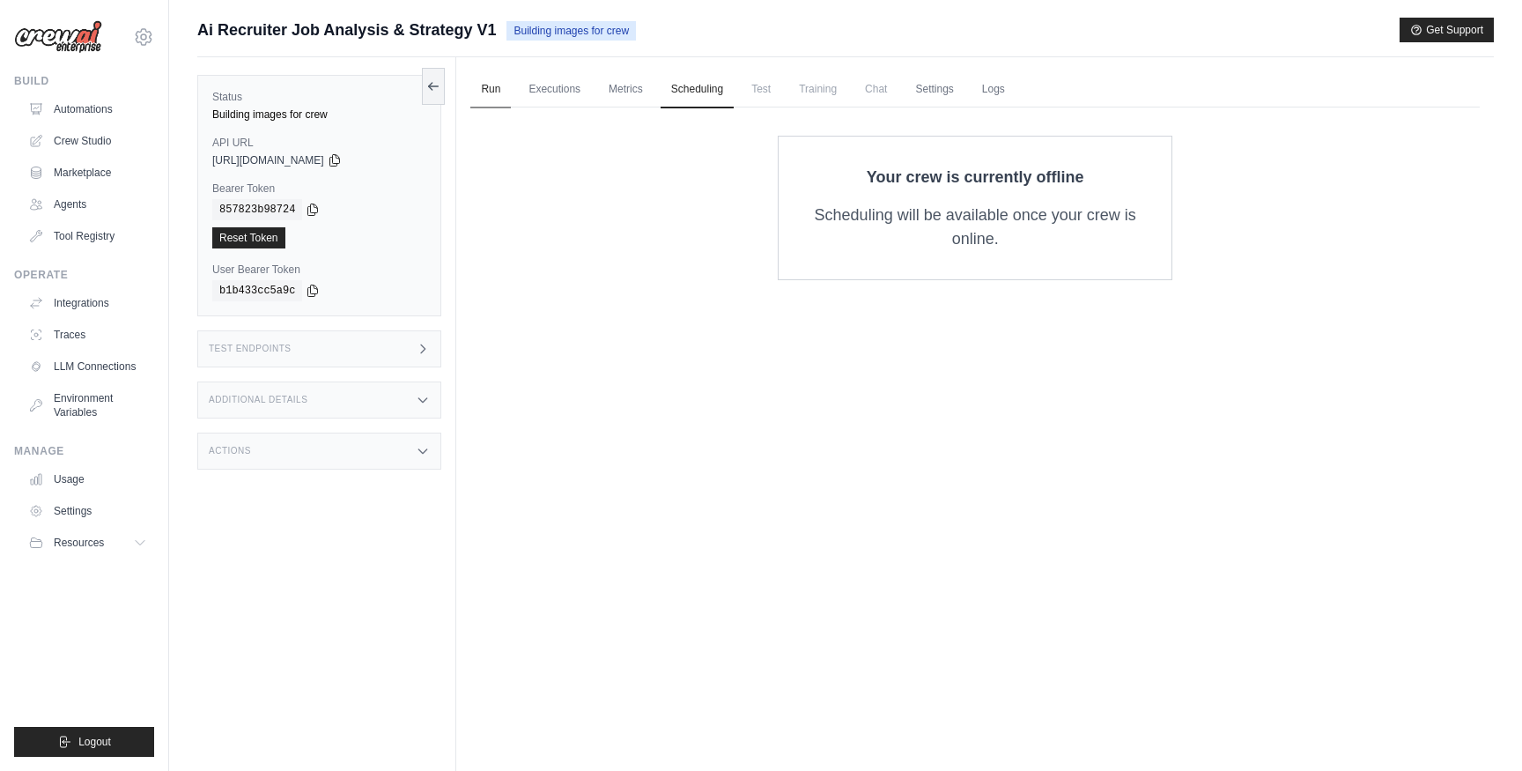
click at [473, 98] on link "Run" at bounding box center [490, 89] width 41 height 37
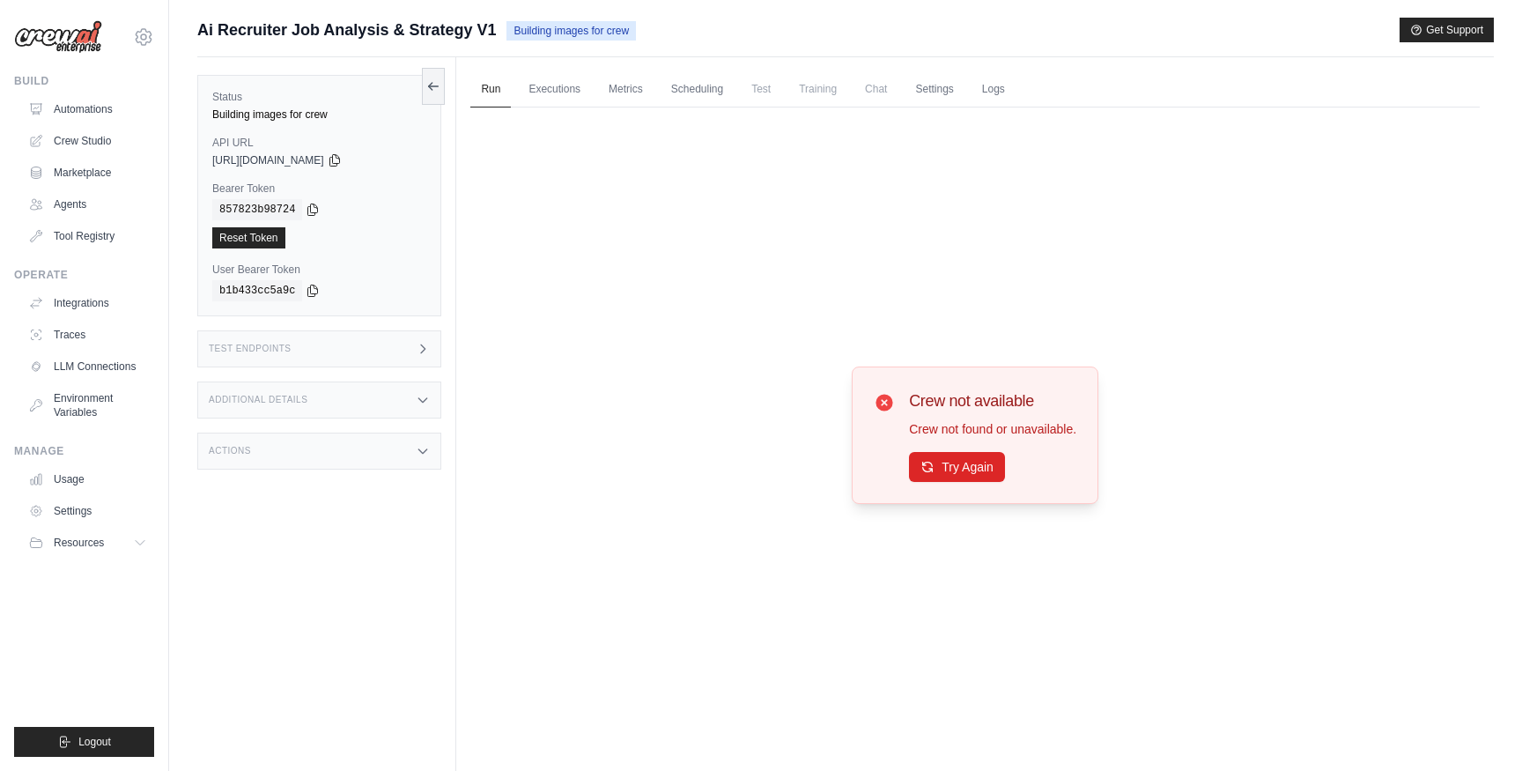
click at [323, 112] on div "Building images for crew" at bounding box center [319, 114] width 214 height 14
click at [420, 87] on div "Status Building images for crew API URL copied https://ai-recruiter-job-analysi…" at bounding box center [319, 195] width 244 height 241
click at [434, 87] on icon at bounding box center [433, 85] width 14 height 14
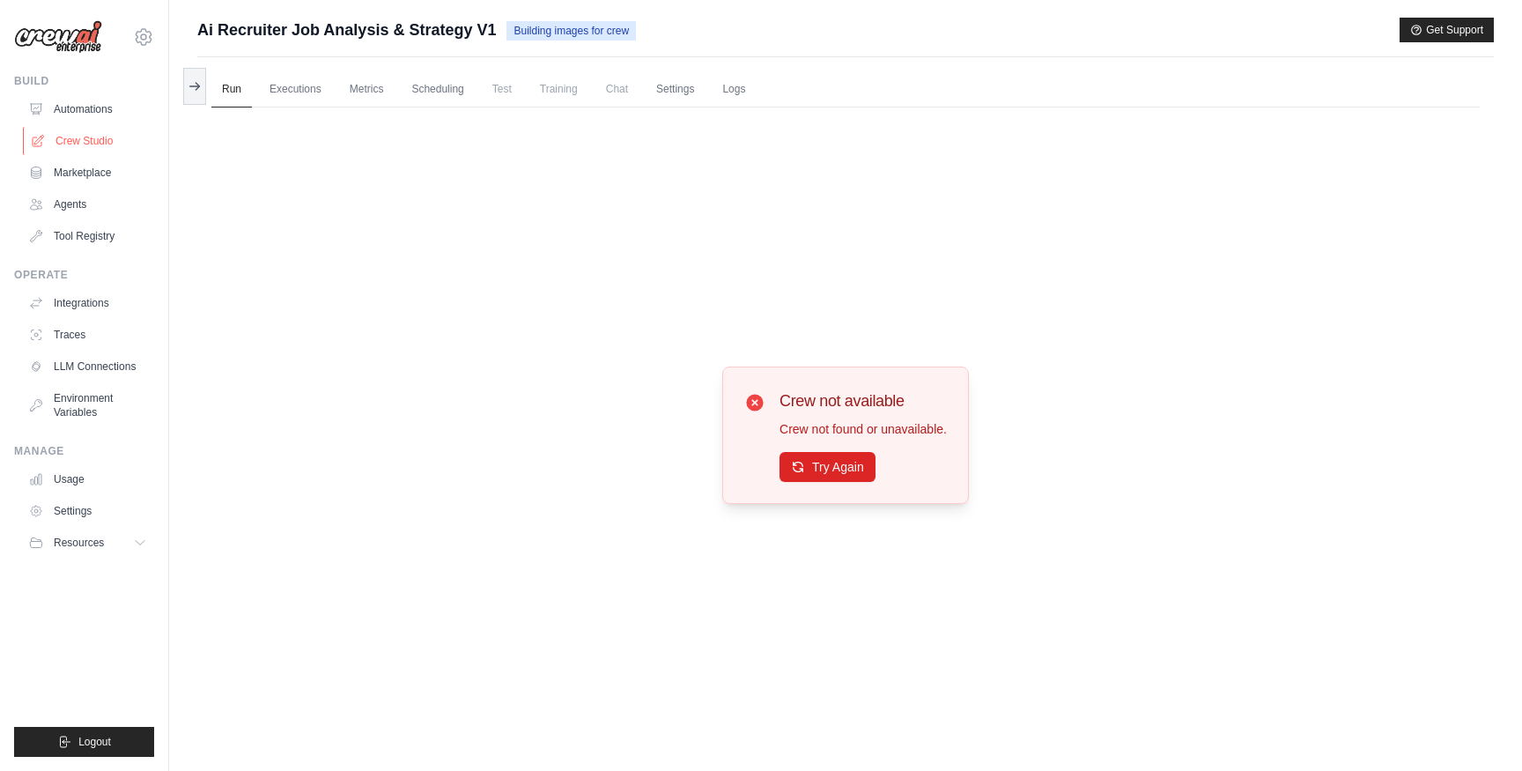
click at [81, 131] on link "Crew Studio" at bounding box center [89, 141] width 133 height 28
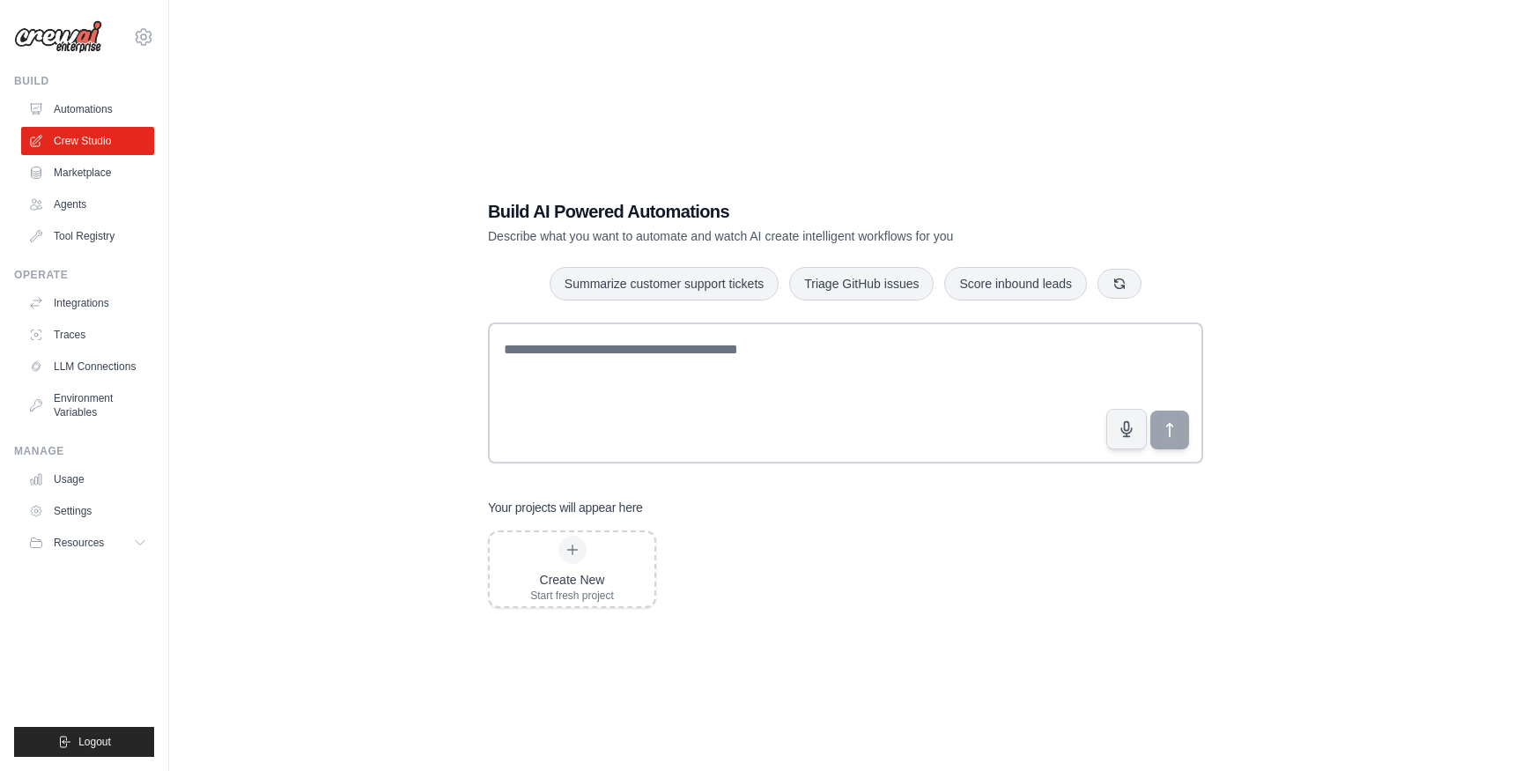
click at [85, 110] on link "Automations" at bounding box center [87, 109] width 133 height 28
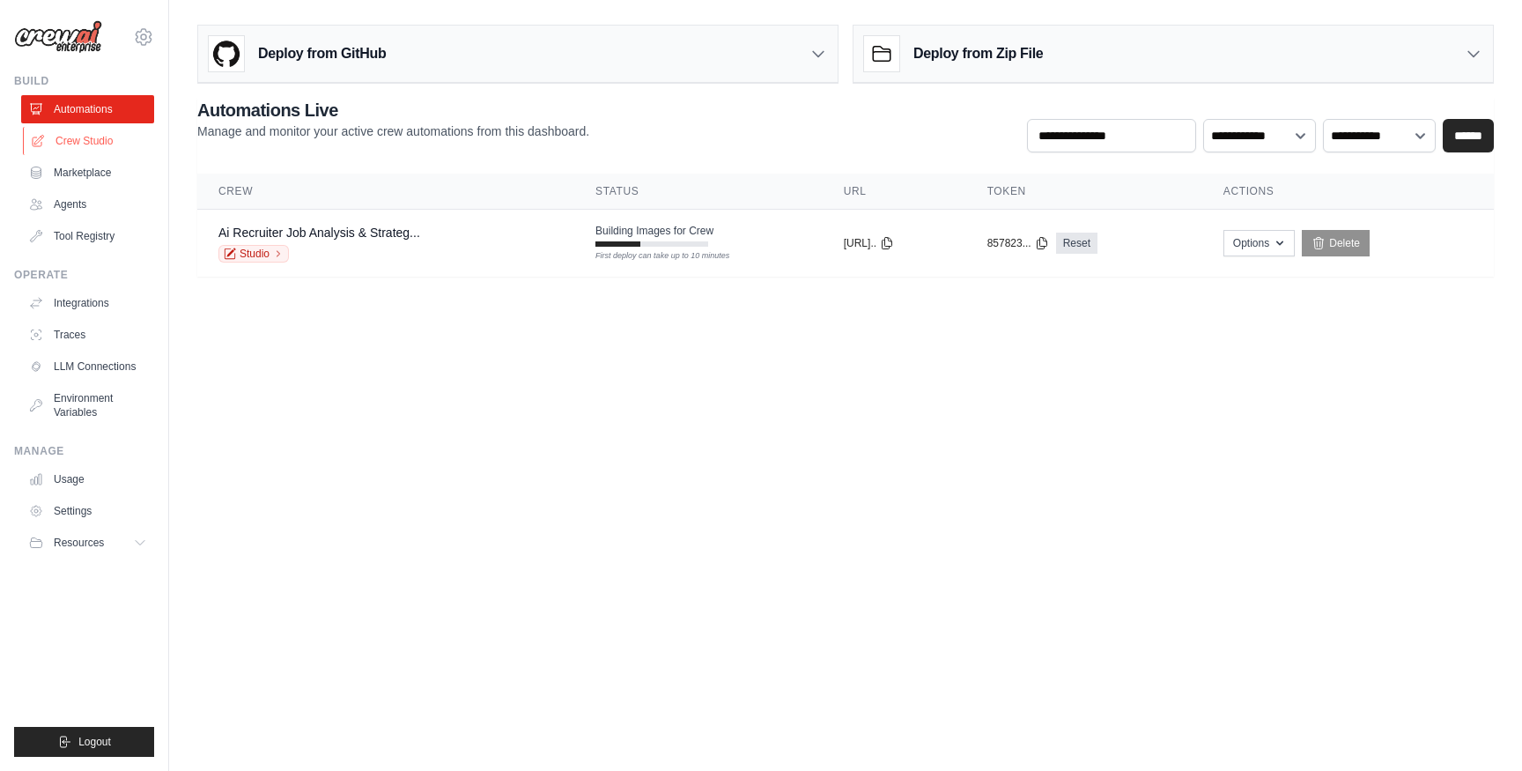
click at [85, 137] on link "Crew Studio" at bounding box center [89, 141] width 133 height 28
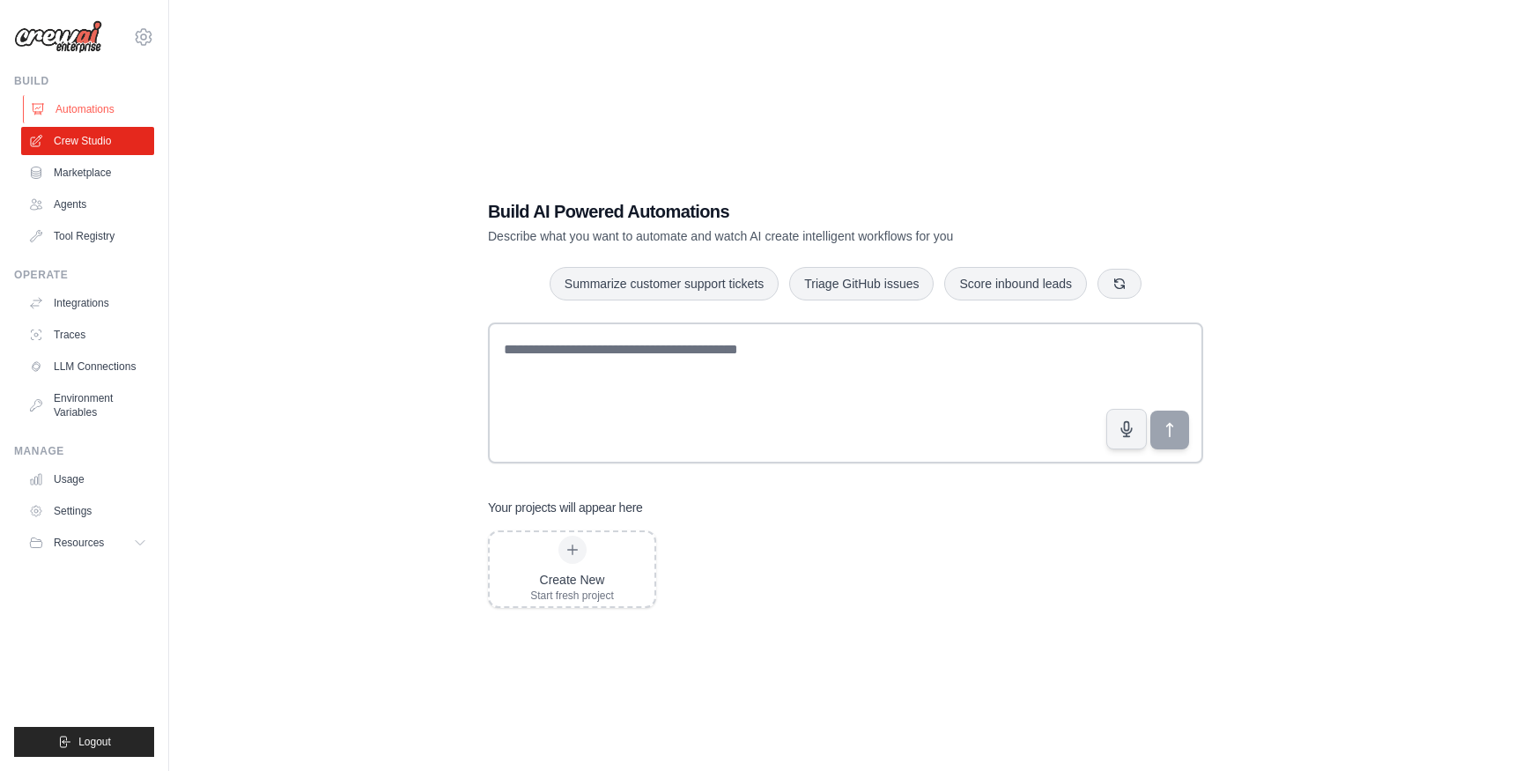
click at [118, 120] on link "Automations" at bounding box center [89, 109] width 133 height 28
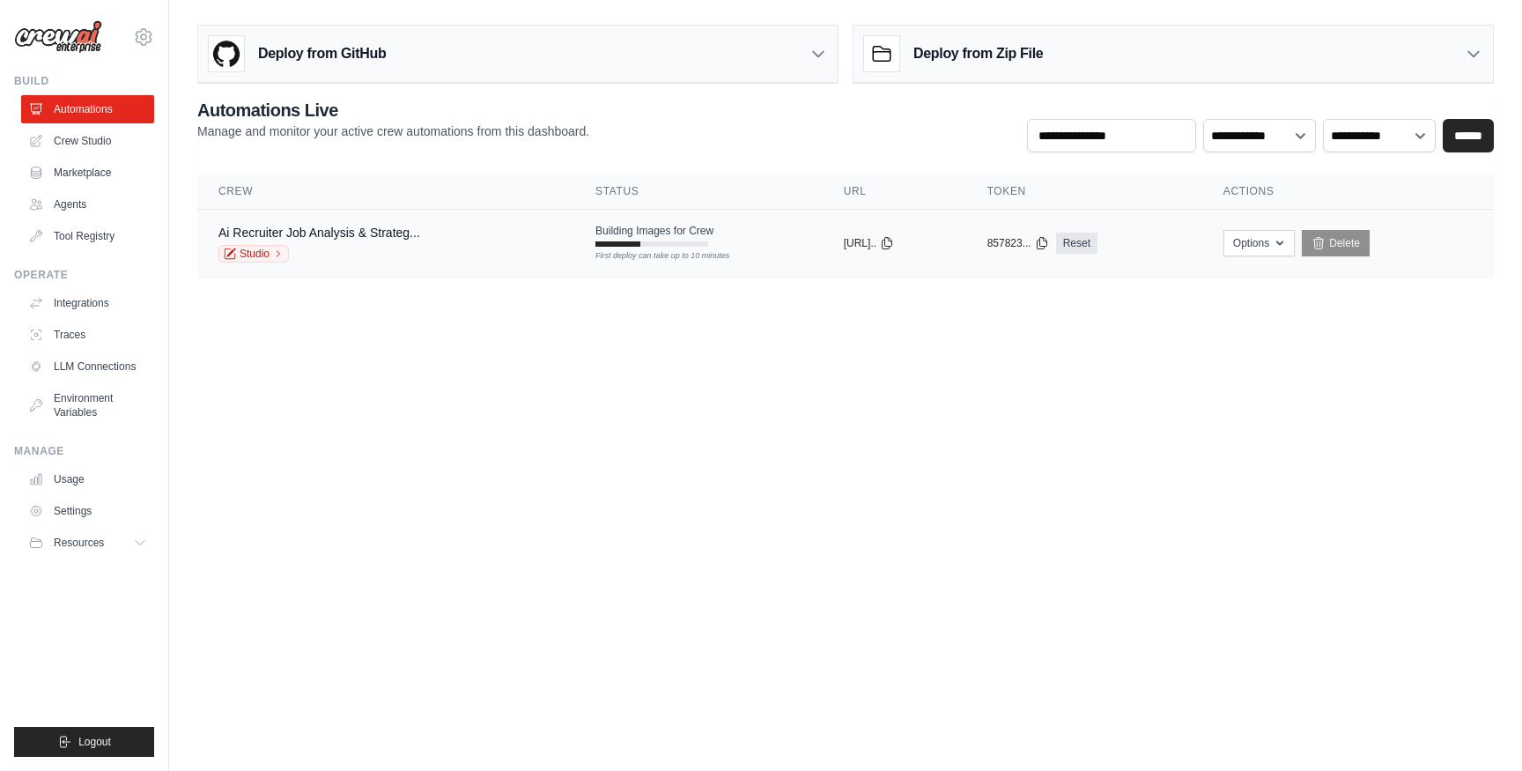
click at [624, 252] on div "First deploy can take up to 10 minutes" at bounding box center [652, 256] width 113 height 12
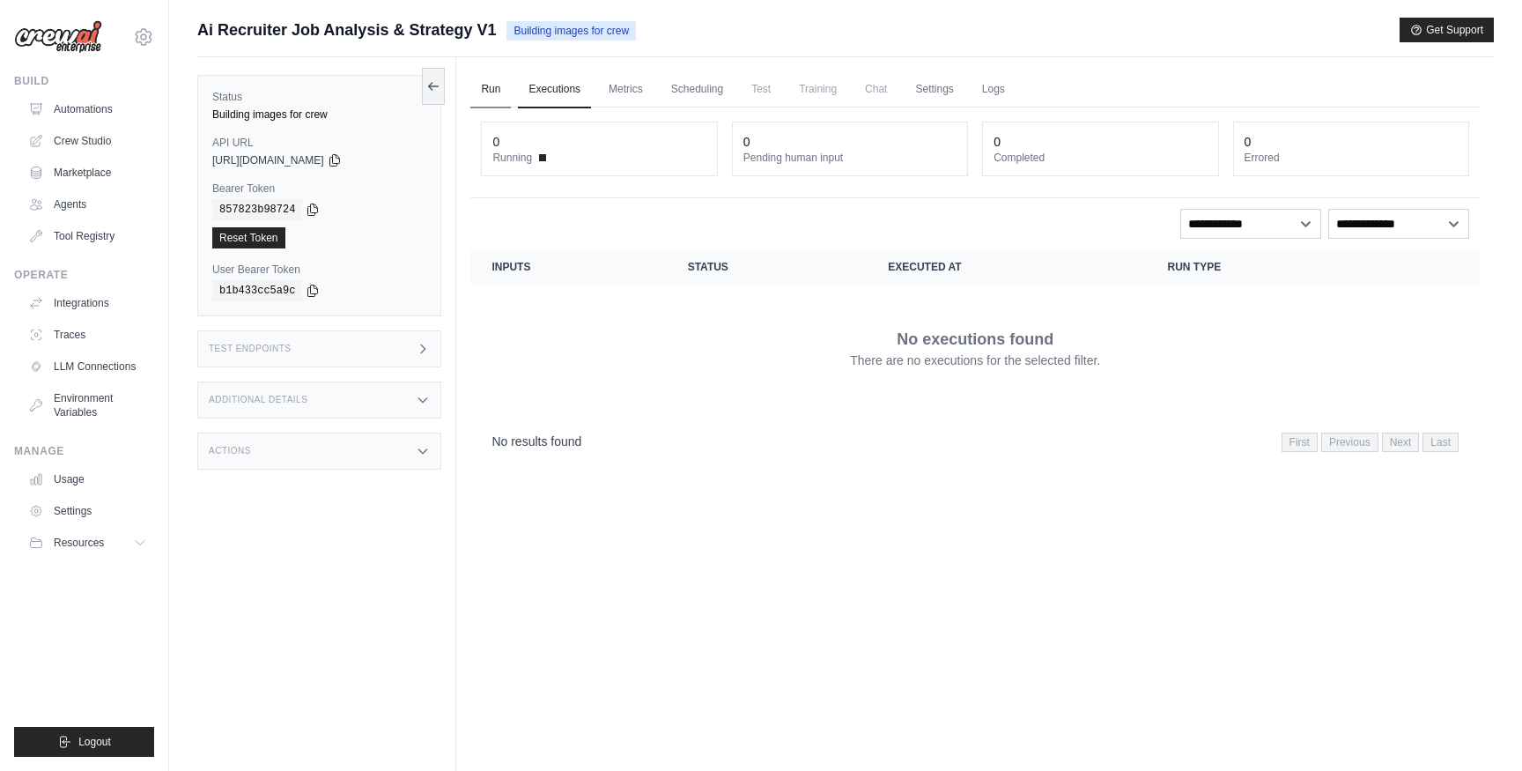
click at [489, 81] on link "Run" at bounding box center [490, 89] width 41 height 37
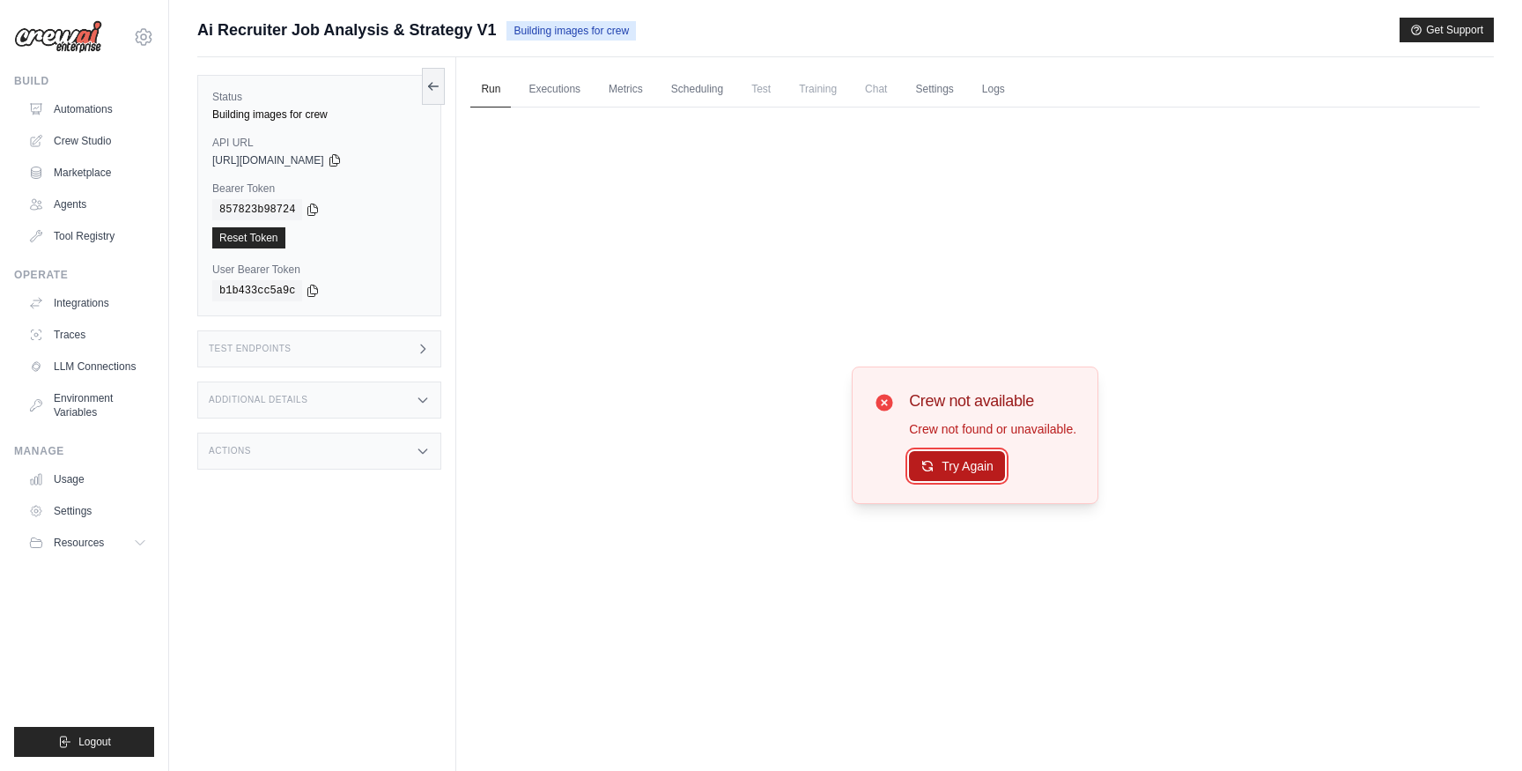
click at [913, 466] on button "Try Again" at bounding box center [957, 466] width 96 height 30
click at [913, 466] on button "Try Again" at bounding box center [957, 467] width 96 height 30
click at [526, 85] on link "Executions" at bounding box center [554, 89] width 73 height 37
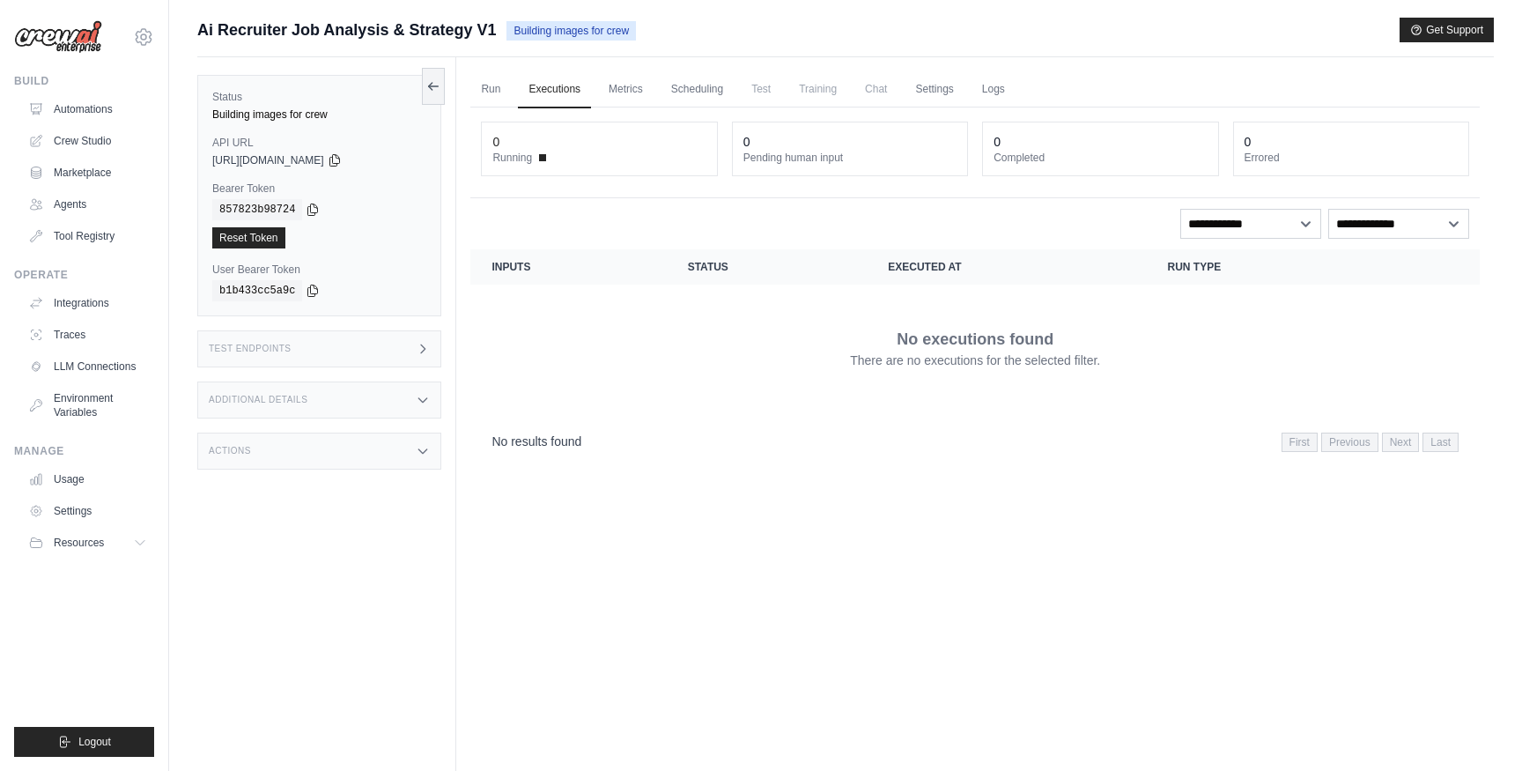
click at [566, 39] on span "Building images for crew" at bounding box center [571, 30] width 129 height 19
click at [432, 90] on icon at bounding box center [433, 85] width 14 height 14
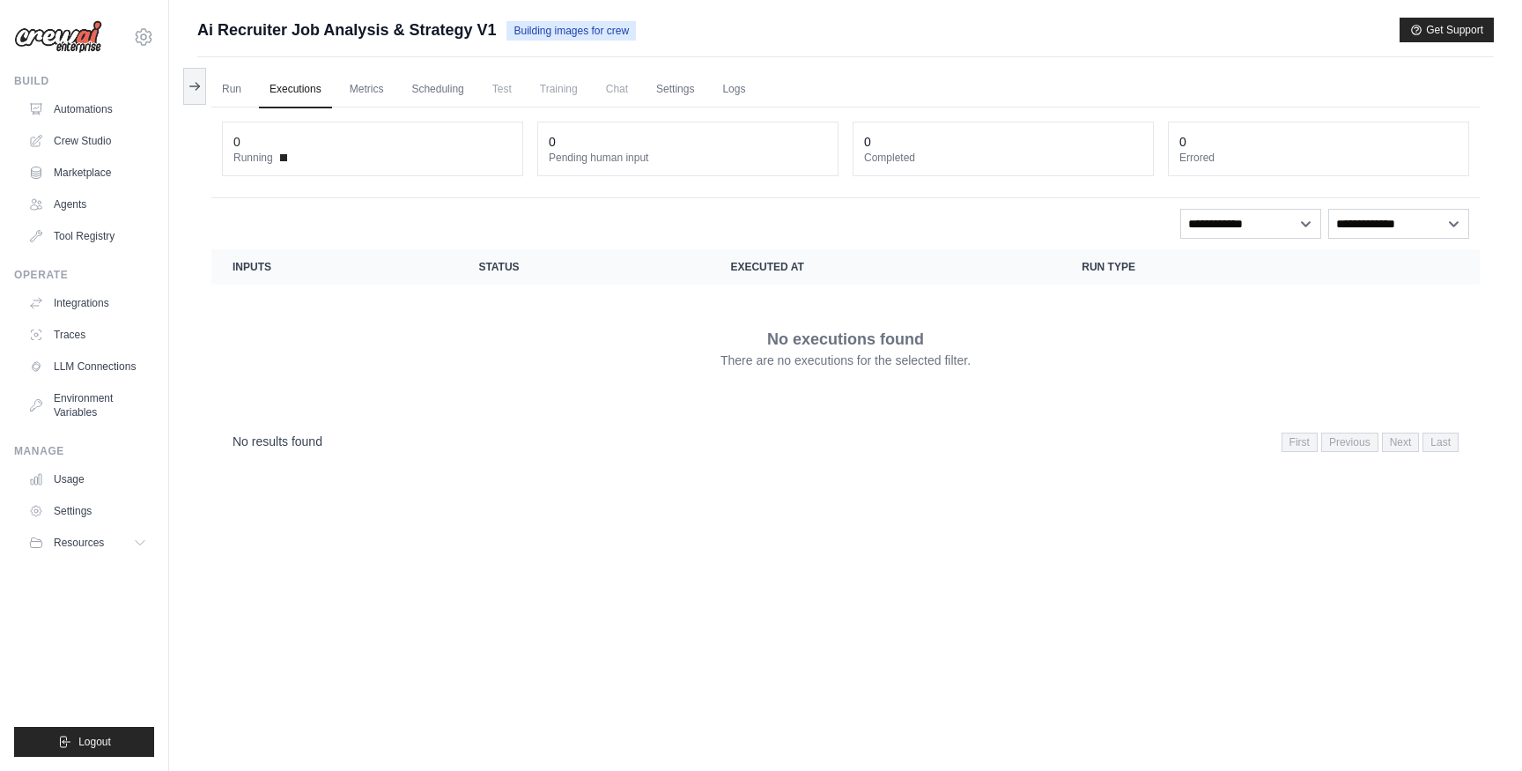
click at [315, 89] on link "Executions" at bounding box center [295, 89] width 73 height 37
click at [235, 91] on link "Run" at bounding box center [231, 89] width 41 height 37
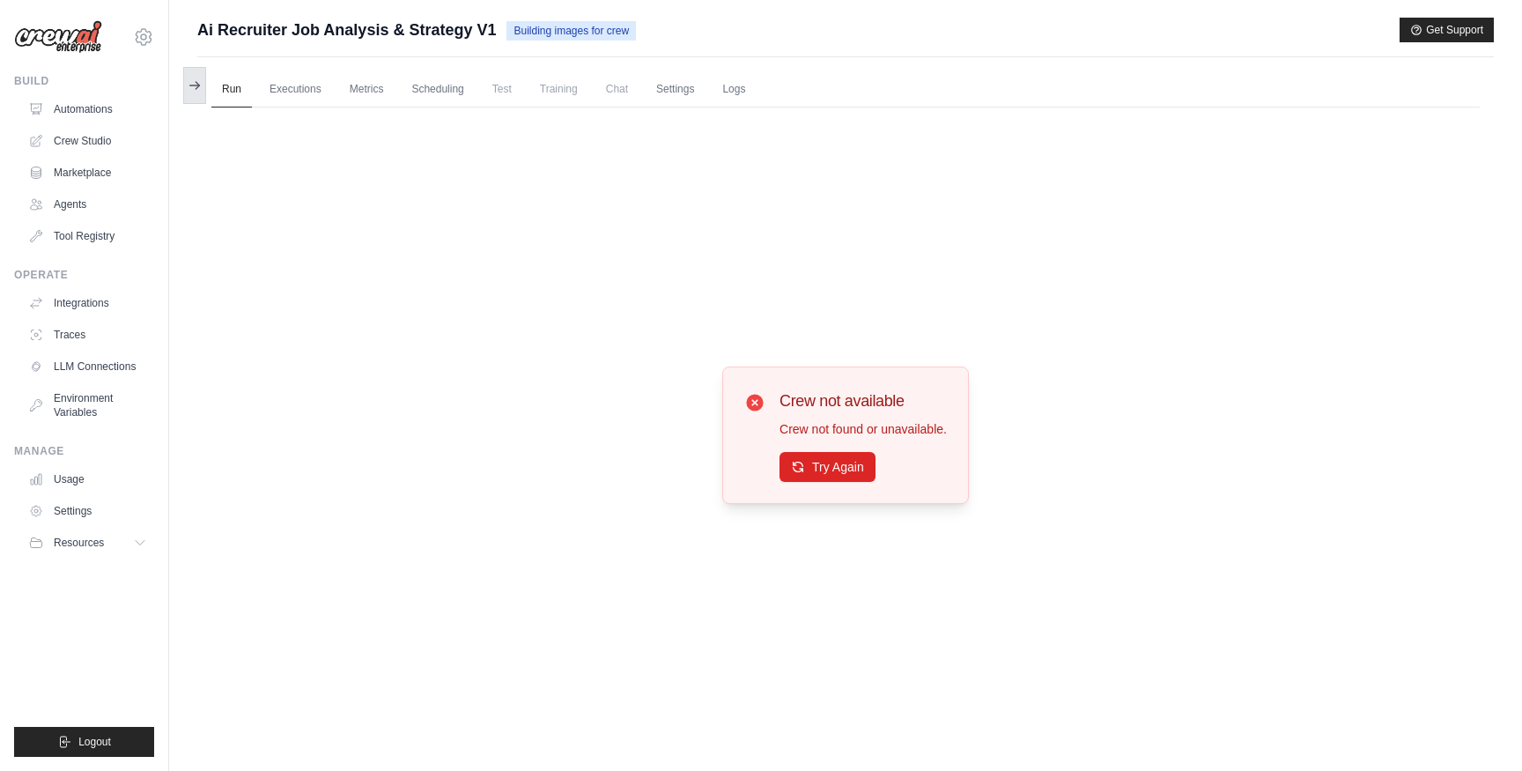
click at [200, 86] on icon at bounding box center [195, 85] width 14 height 14
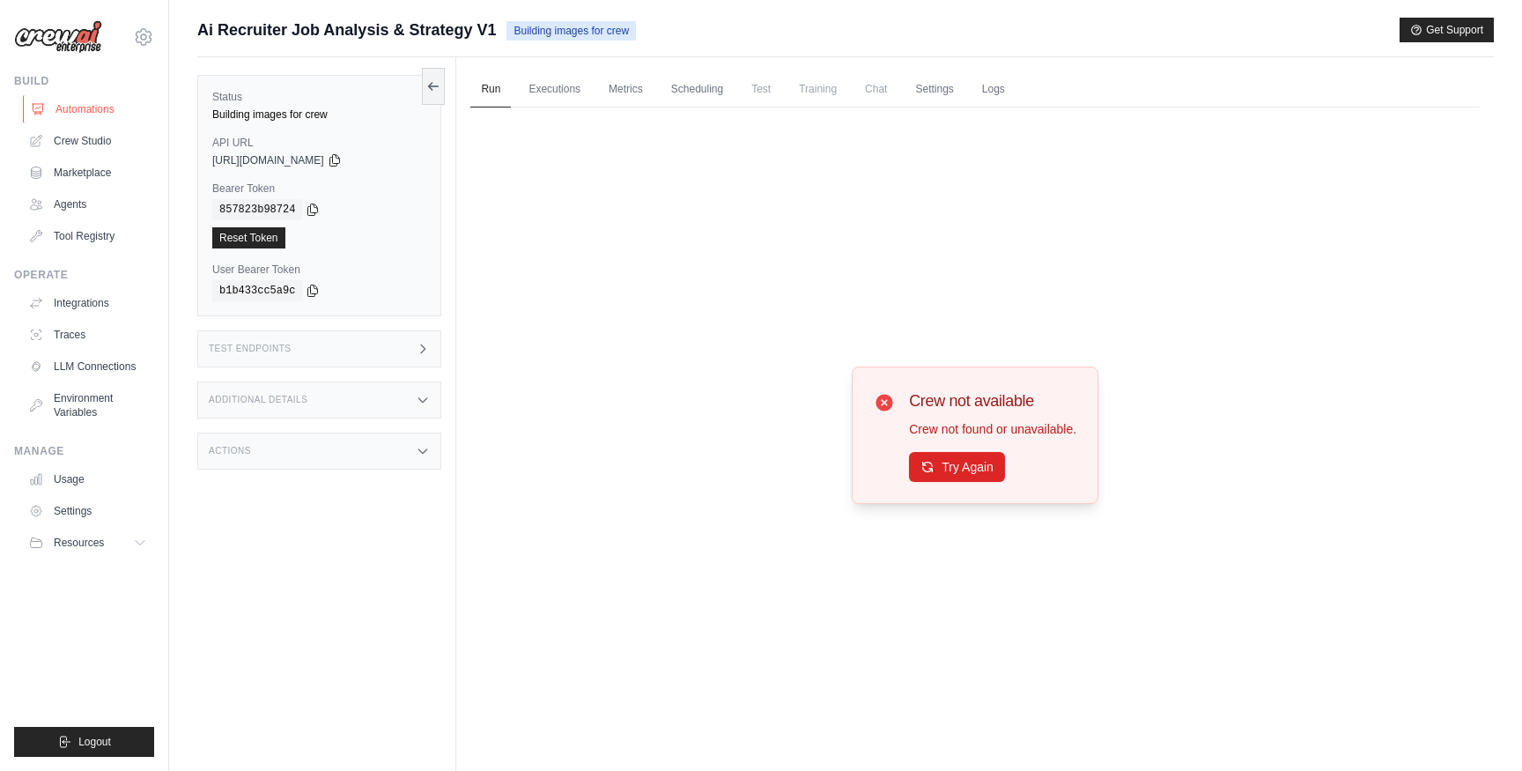
click at [107, 112] on link "Automations" at bounding box center [89, 109] width 133 height 28
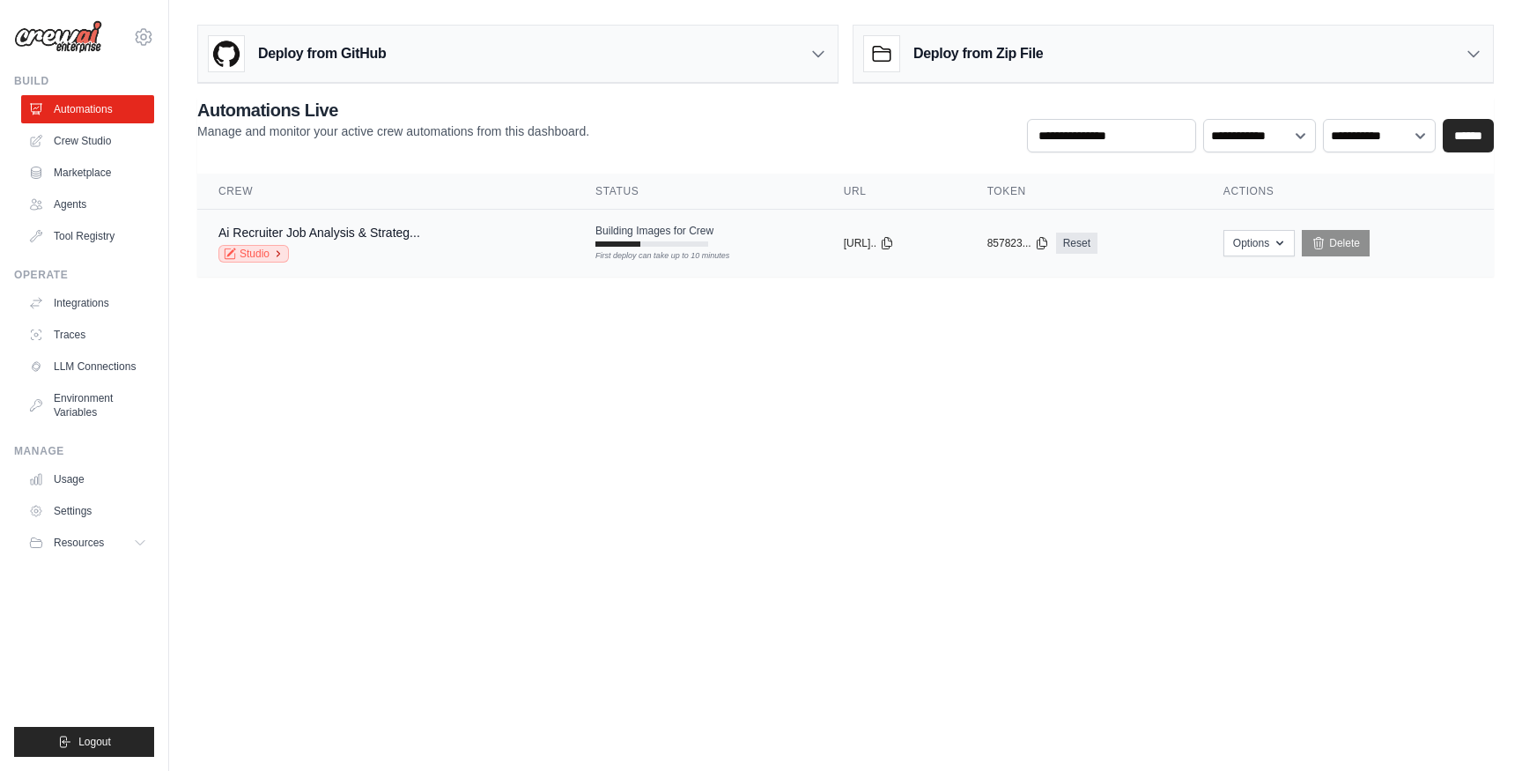
click at [263, 261] on link "Studio" at bounding box center [253, 254] width 70 height 18
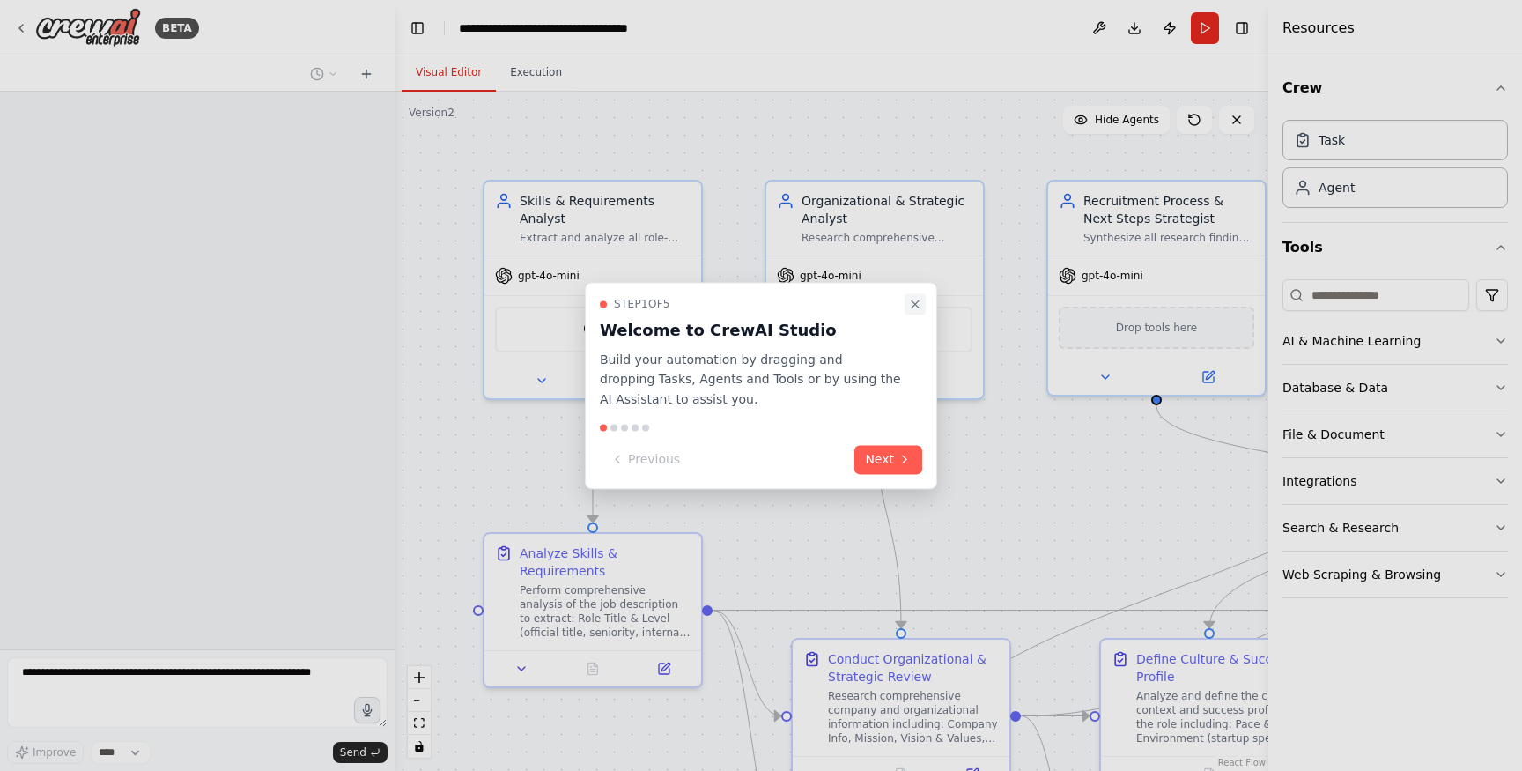
click at [912, 307] on icon "Close walkthrough" at bounding box center [915, 304] width 14 height 14
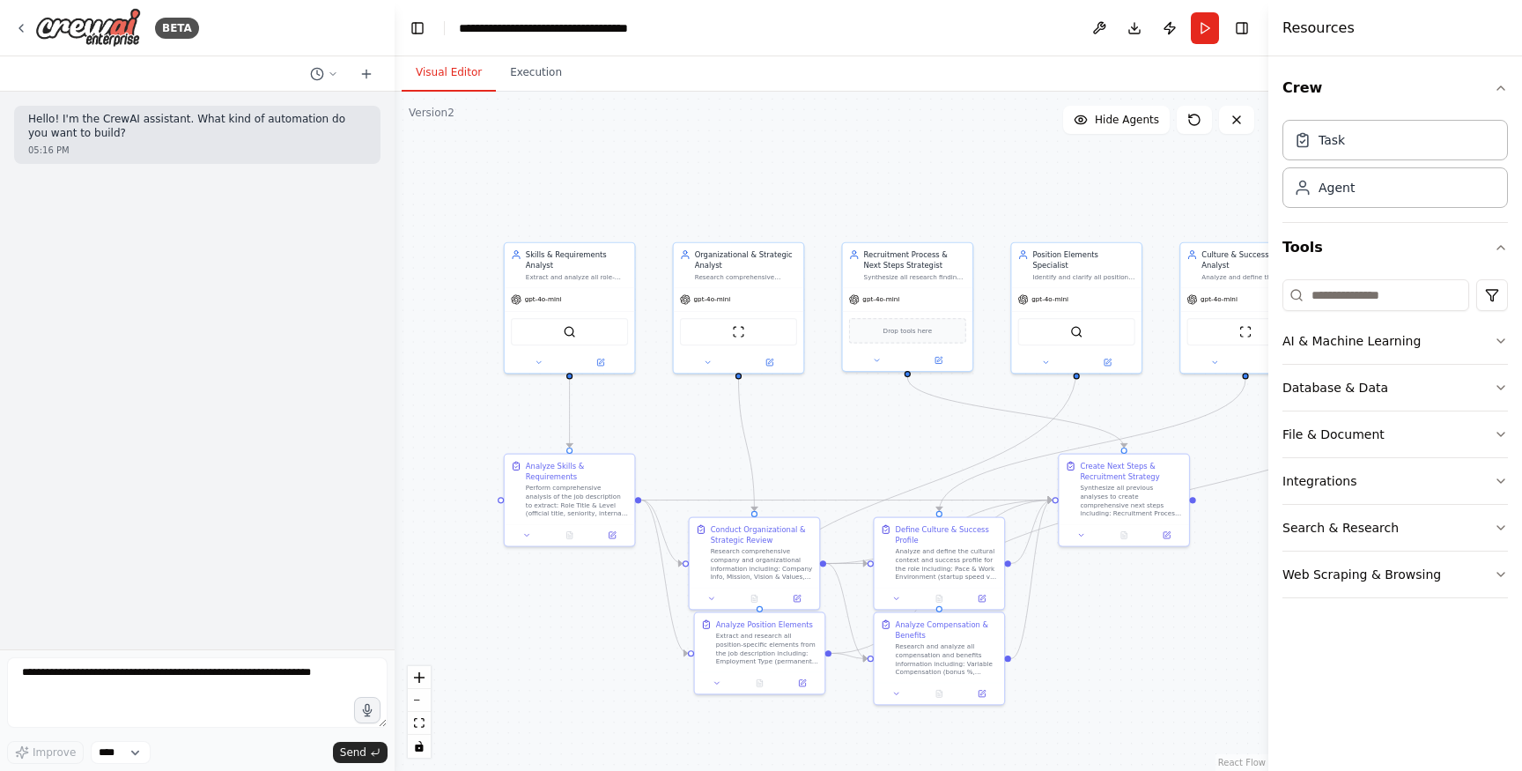
drag, startPoint x: 1003, startPoint y: 342, endPoint x: 818, endPoint y: 350, distance: 186.0
click at [818, 350] on div ".deletable-edge-delete-btn { width: 20px; height: 20px; border: 0px solid #ffff…" at bounding box center [832, 431] width 874 height 679
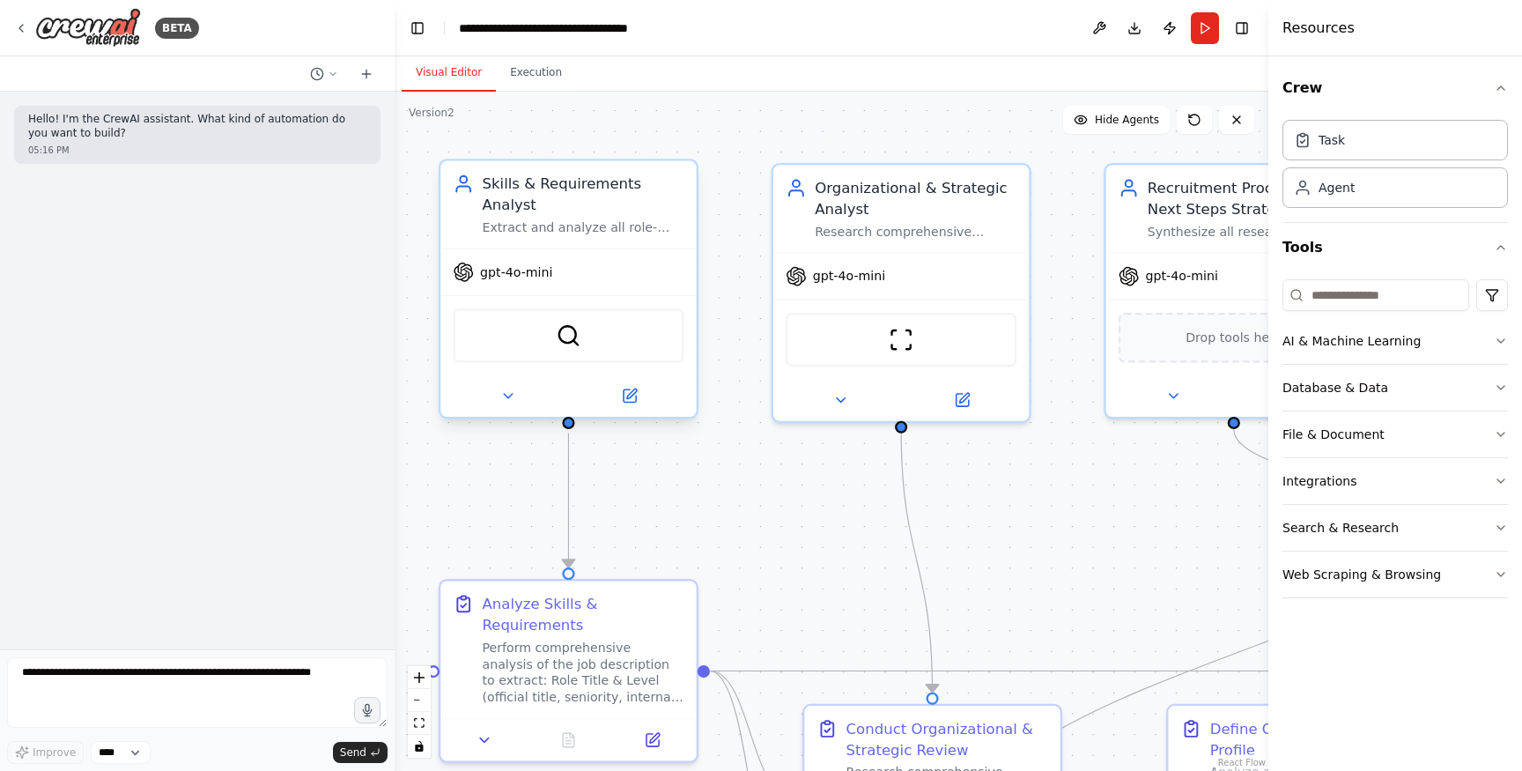
click at [573, 285] on div "gpt-4o-mini" at bounding box center [567, 272] width 255 height 46
click at [545, 281] on div "gpt-4o-mini" at bounding box center [503, 272] width 100 height 21
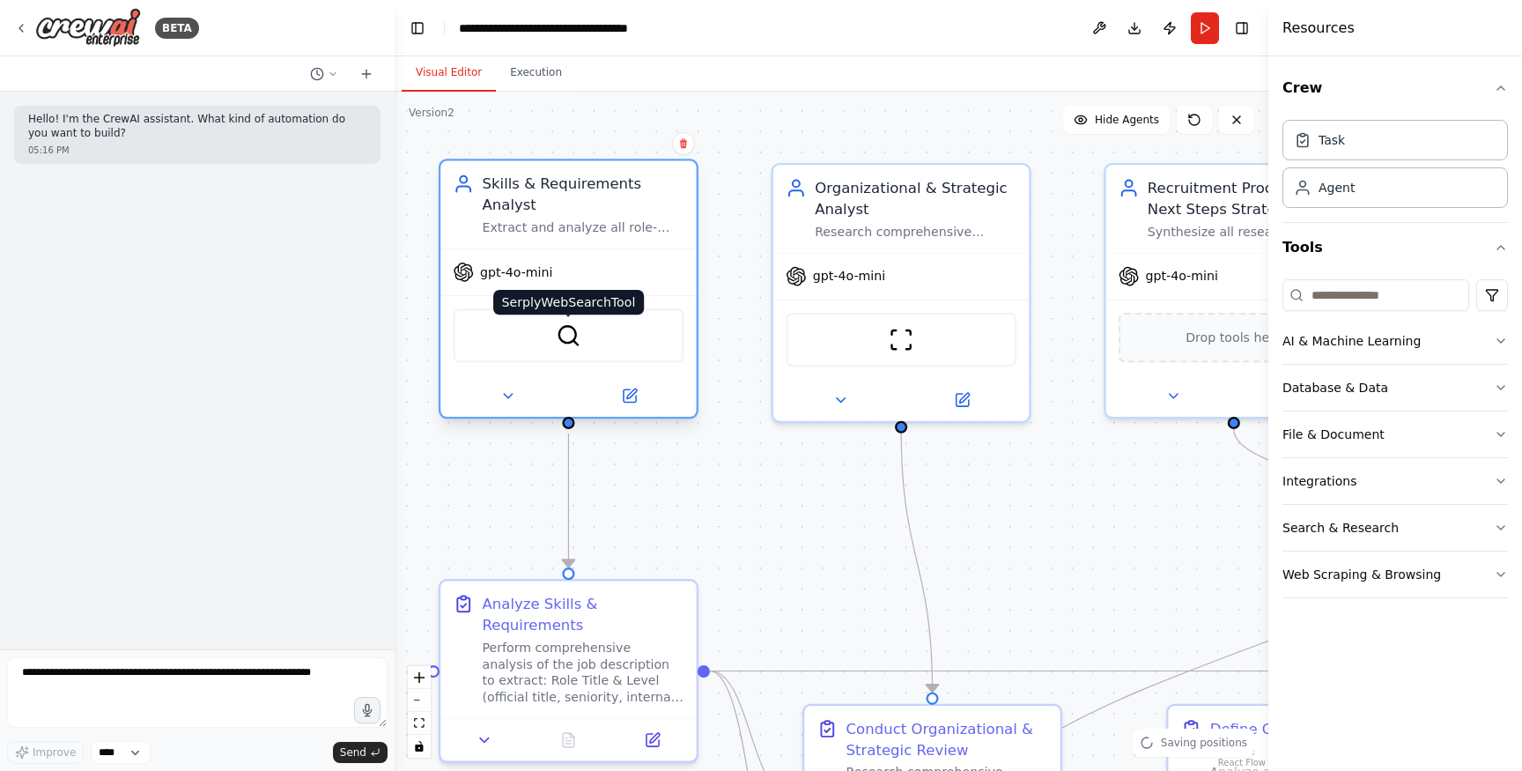
click at [566, 343] on img at bounding box center [568, 335] width 25 height 25
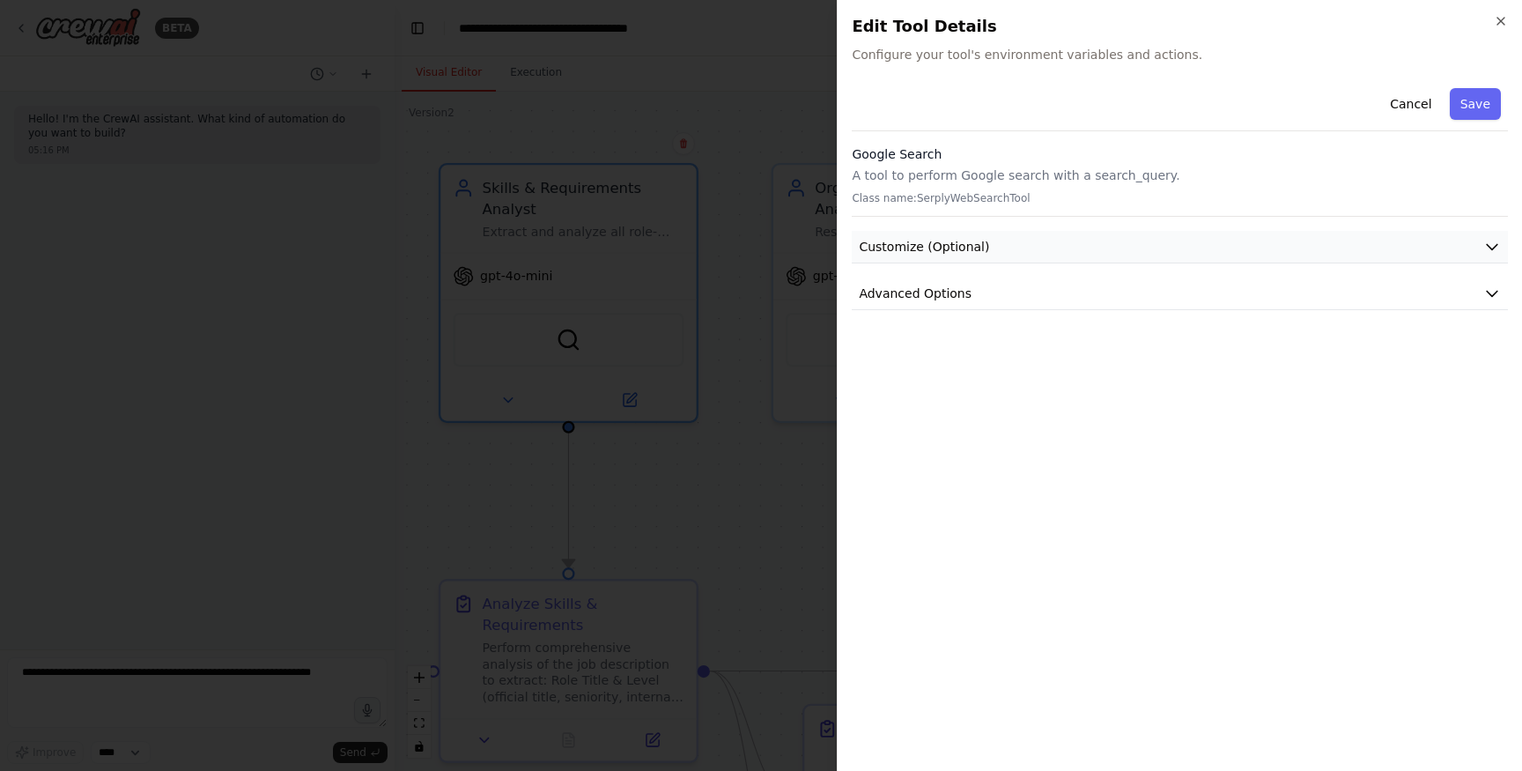
click at [975, 238] on span "Customize (Optional)" at bounding box center [924, 247] width 130 height 18
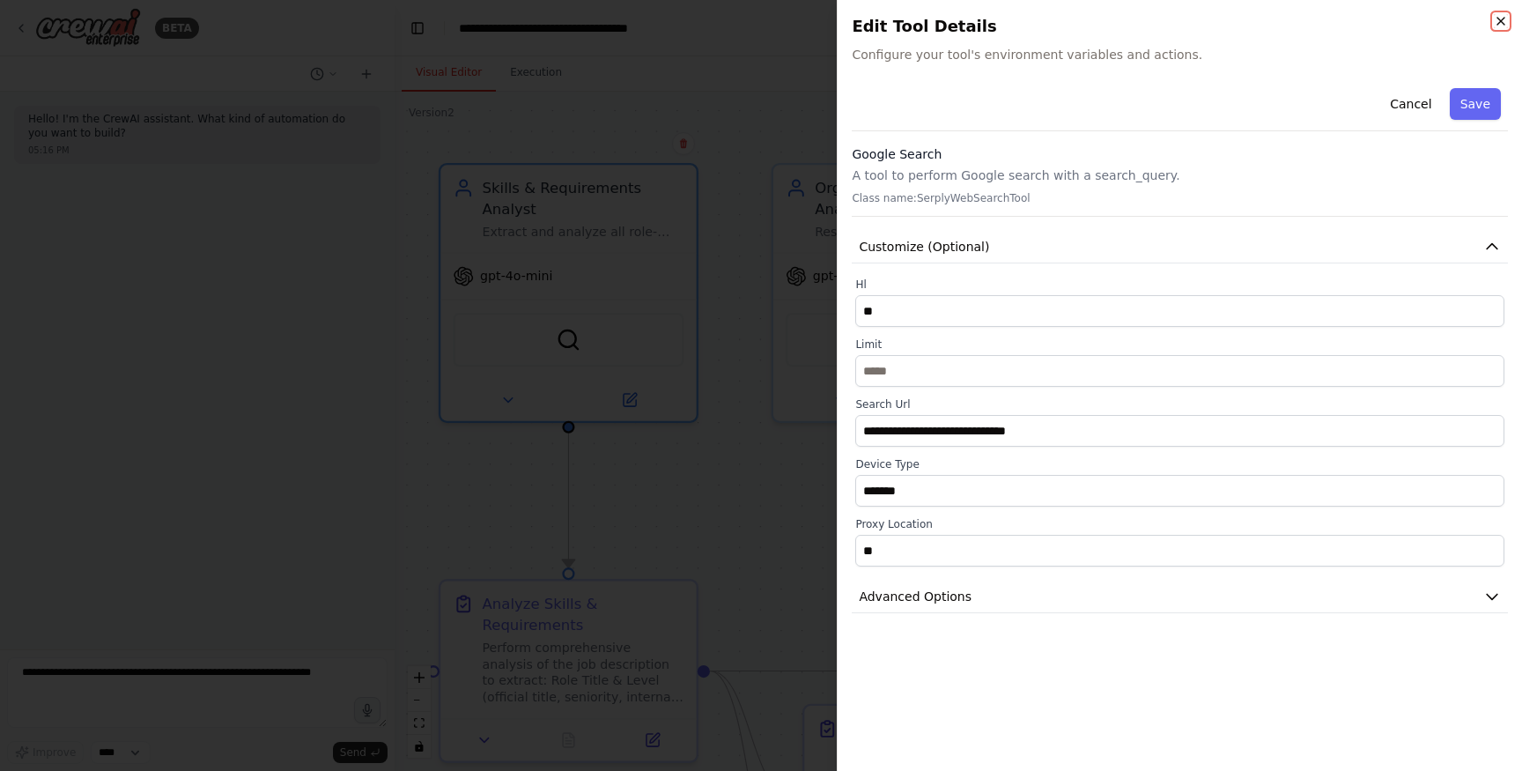
click at [1506, 17] on icon "button" at bounding box center [1501, 21] width 14 height 14
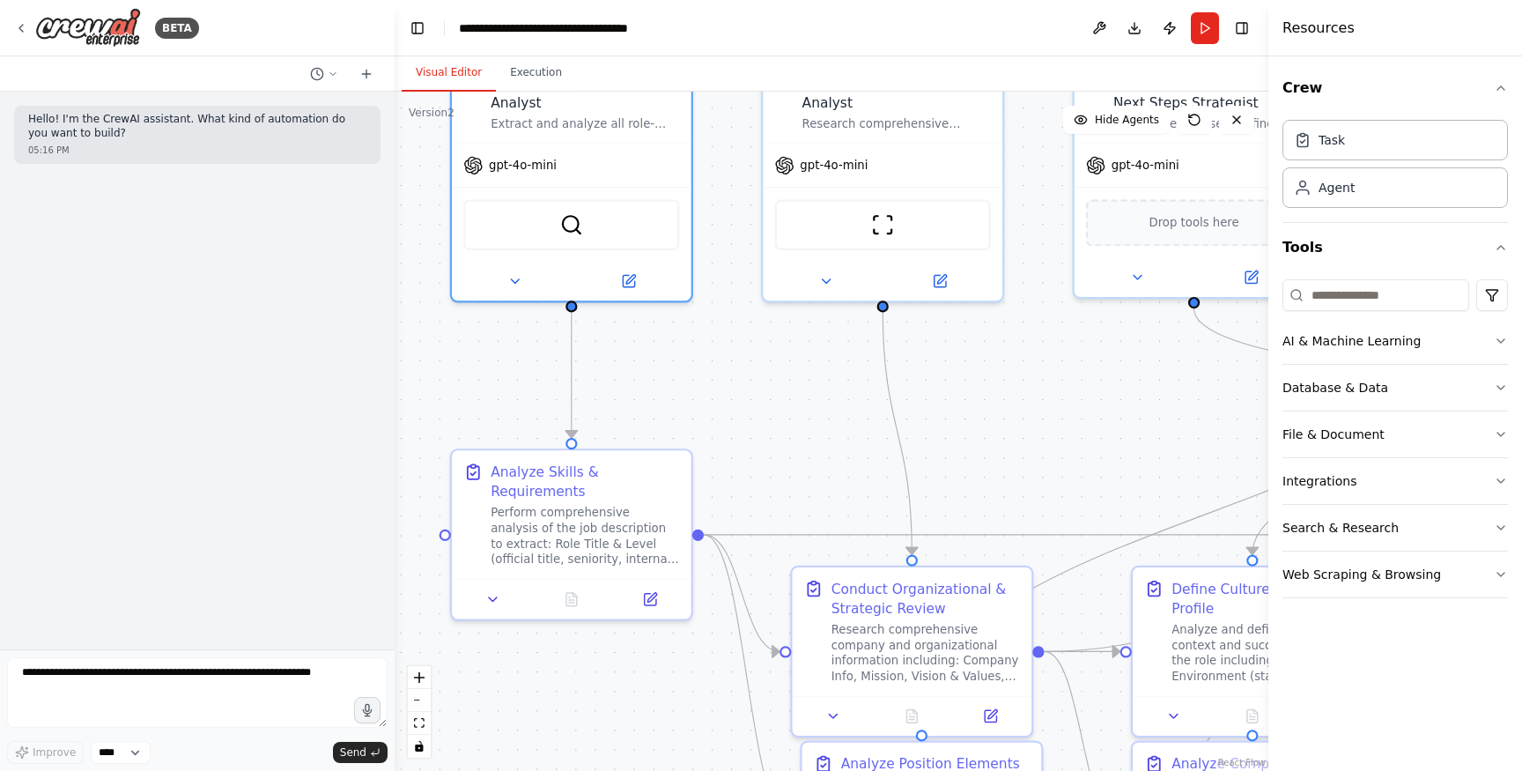
drag, startPoint x: 610, startPoint y: 541, endPoint x: 609, endPoint y: 433, distance: 108.4
click at [609, 433] on div ".deletable-edge-delete-btn { width: 20px; height: 20px; border: 0px solid #ffff…" at bounding box center [832, 431] width 874 height 679
click at [494, 597] on icon at bounding box center [493, 596] width 8 height 4
click at [494, 597] on icon at bounding box center [493, 596] width 16 height 16
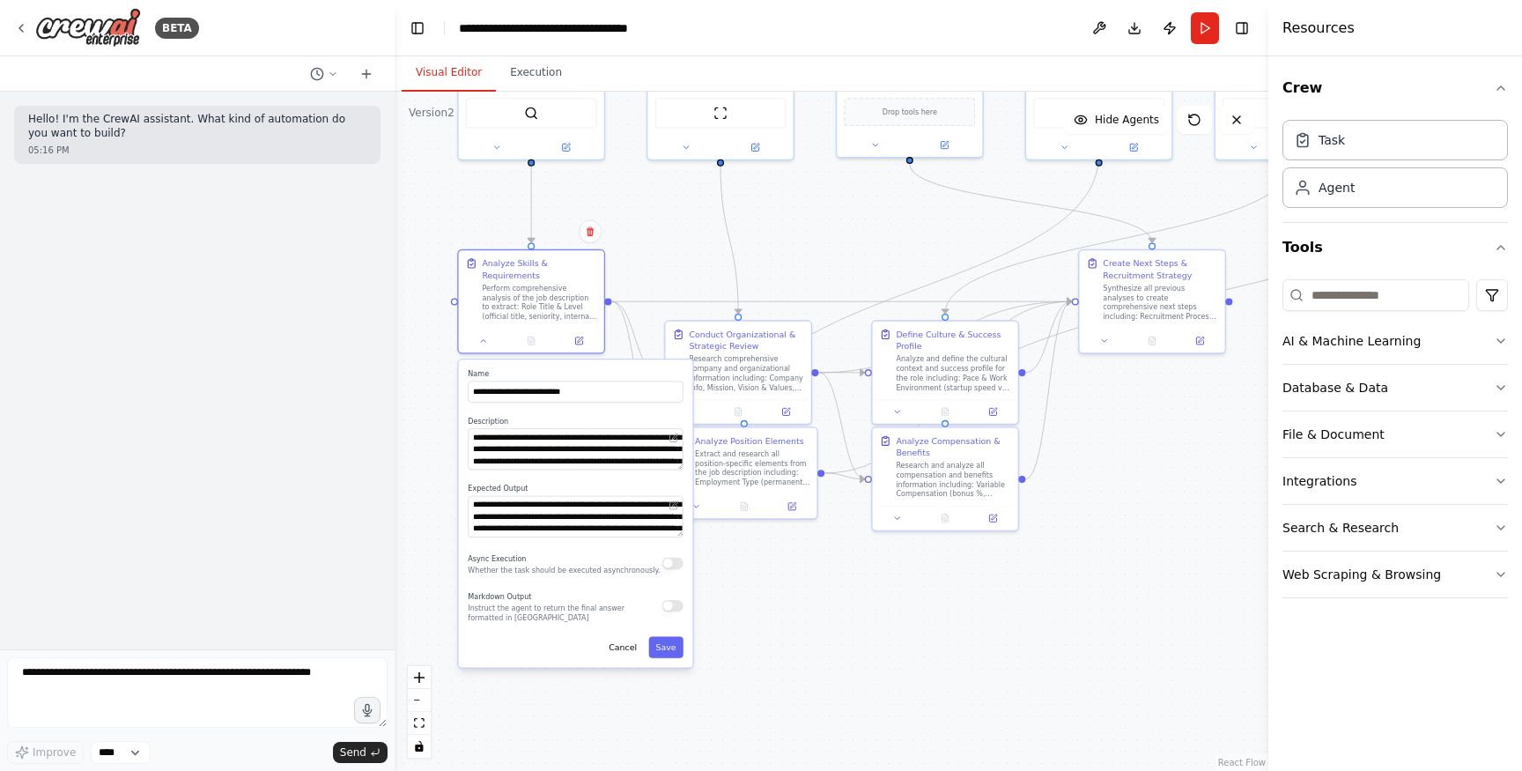
drag, startPoint x: 815, startPoint y: 534, endPoint x: 759, endPoint y: 313, distance: 228.0
click at [759, 313] on div ".deletable-edge-delete-btn { width: 20px; height: 20px; border: 0px solid #ffff…" at bounding box center [832, 431] width 874 height 679
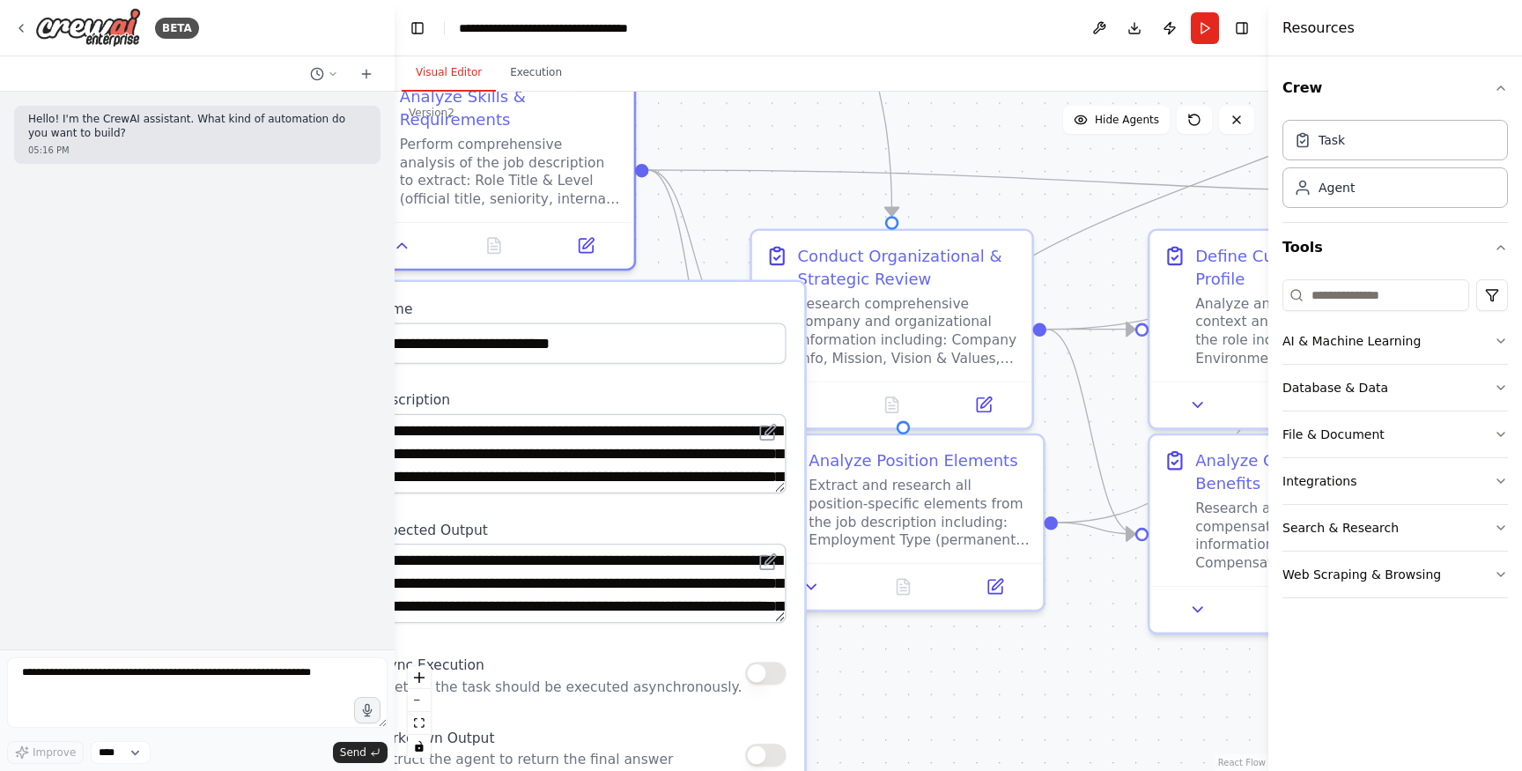
drag, startPoint x: 572, startPoint y: 419, endPoint x: 572, endPoint y: 404, distance: 15.0
click at [572, 404] on label "Description" at bounding box center [580, 400] width 414 height 18
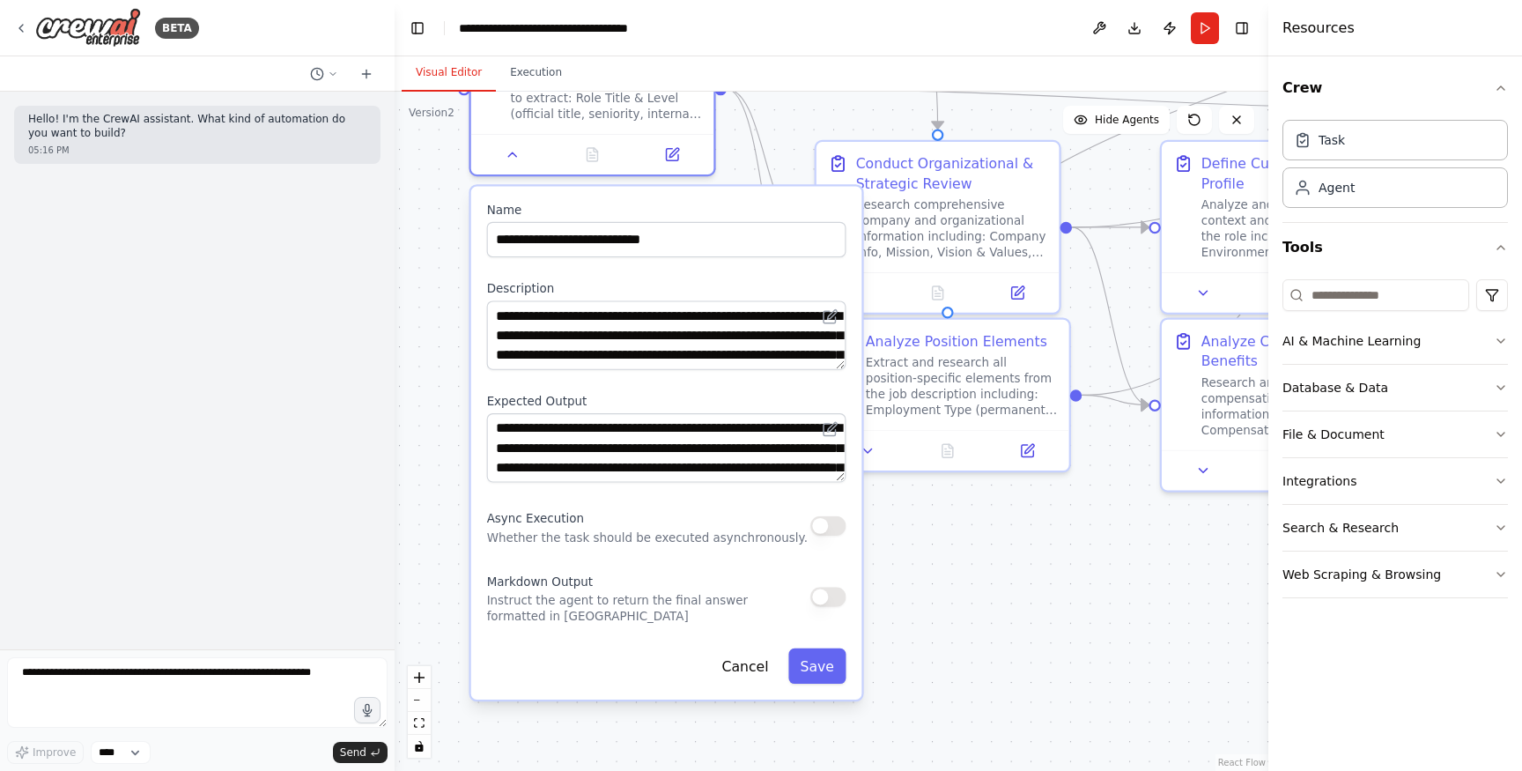
drag, startPoint x: 979, startPoint y: 620, endPoint x: 1063, endPoint y: 508, distance: 140.2
click at [1063, 508] on div ".deletable-edge-delete-btn { width: 20px; height: 20px; border: 0px solid #ffff…" at bounding box center [832, 431] width 874 height 679
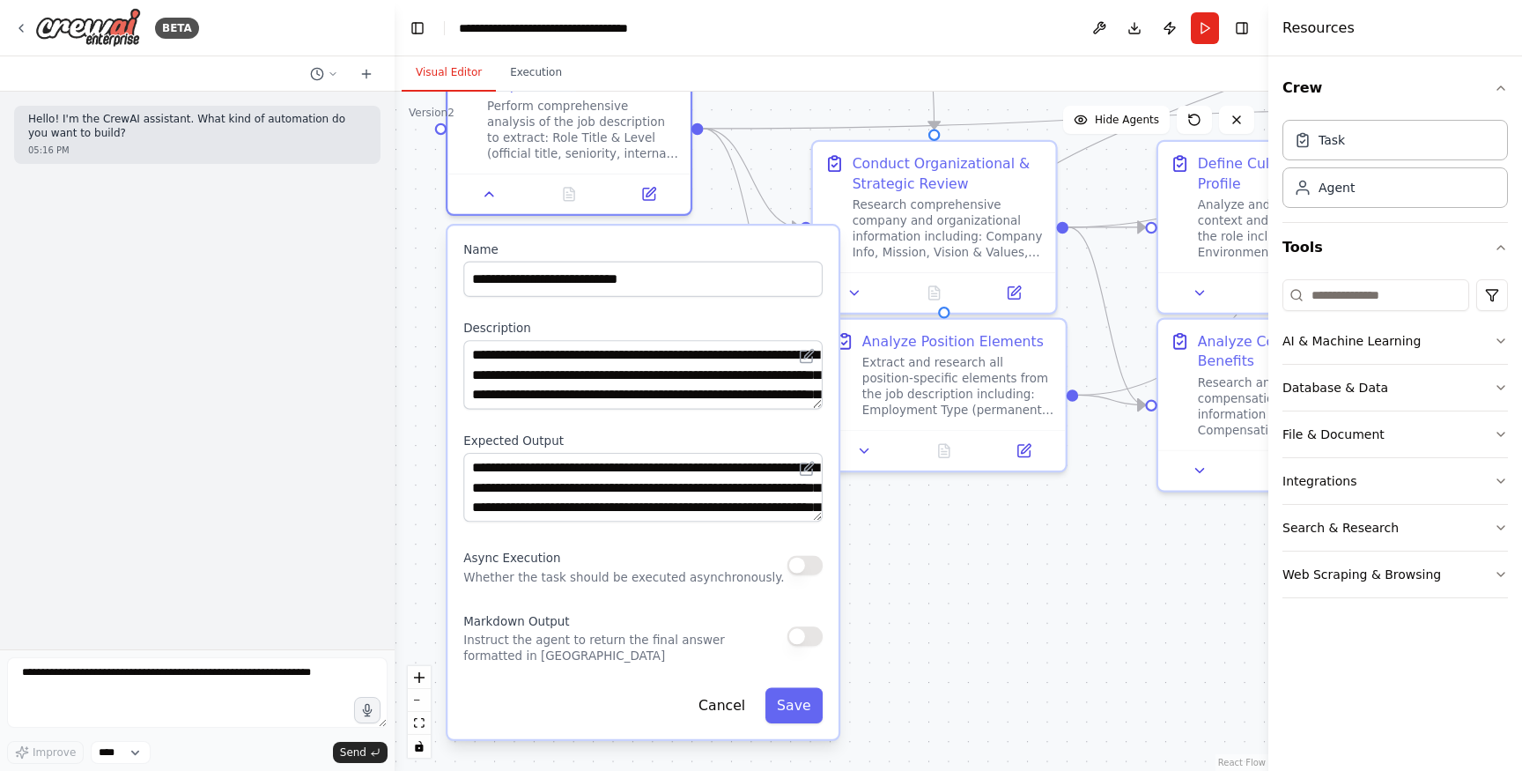
drag, startPoint x: 841, startPoint y: 368, endPoint x: 830, endPoint y: 403, distance: 36.2
click at [830, 403] on div "**********" at bounding box center [643, 483] width 391 height 514
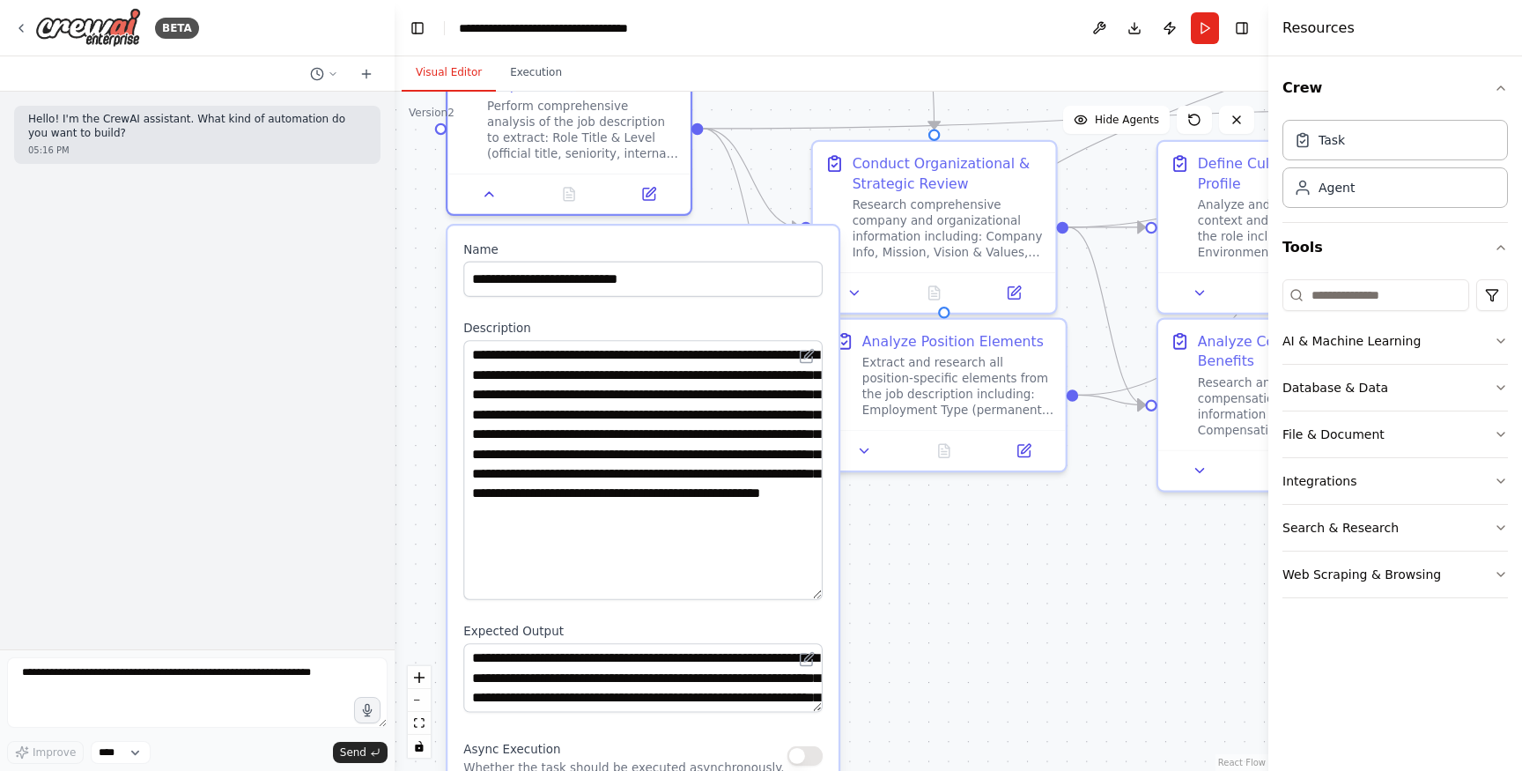
drag, startPoint x: 818, startPoint y: 406, endPoint x: 820, endPoint y: 603, distance: 196.5
click at [820, 600] on textarea "**********" at bounding box center [642, 470] width 359 height 260
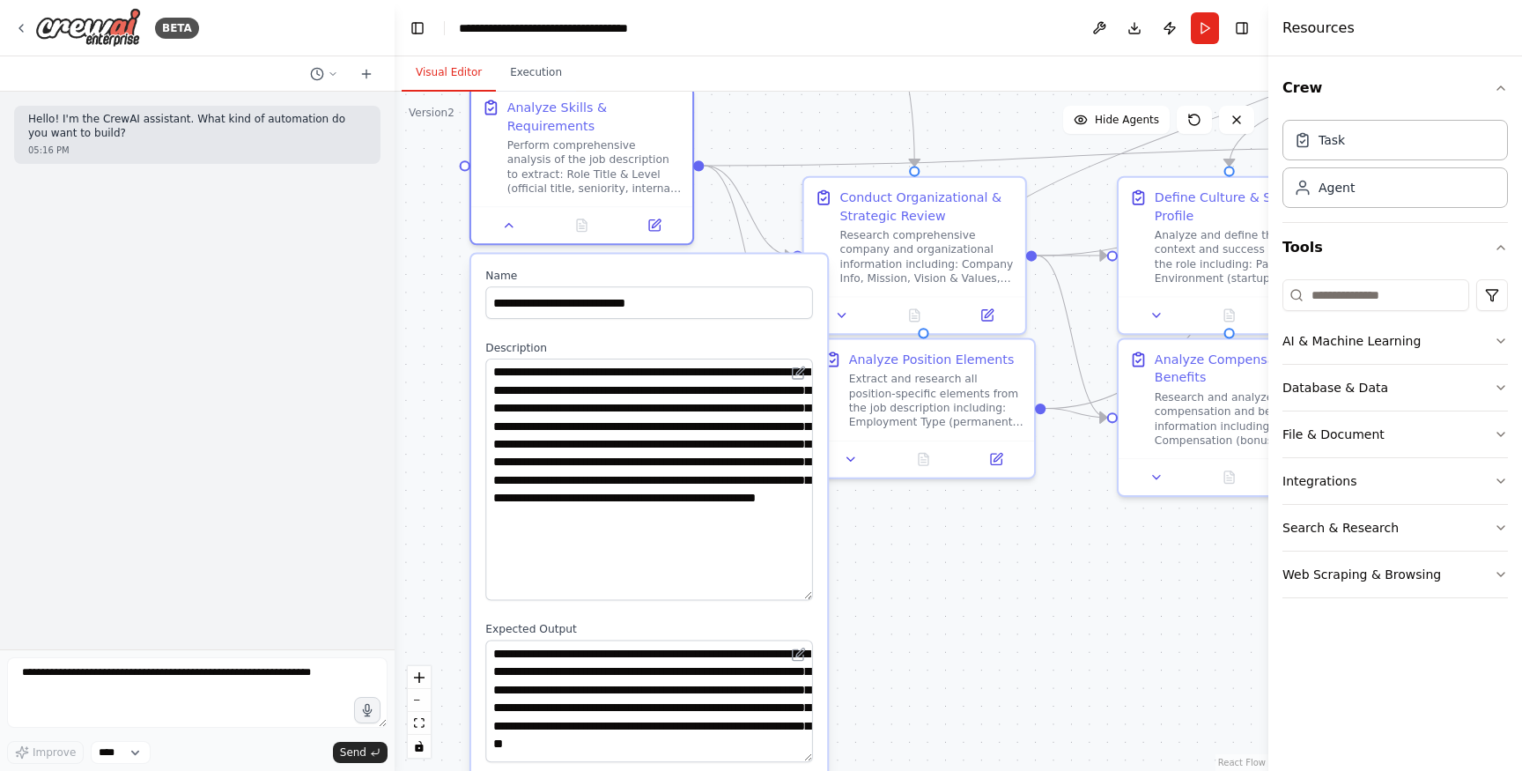
drag, startPoint x: 807, startPoint y: 699, endPoint x: 803, endPoint y: 758, distance: 60.1
click at [803, 758] on textarea "**********" at bounding box center [649, 701] width 328 height 122
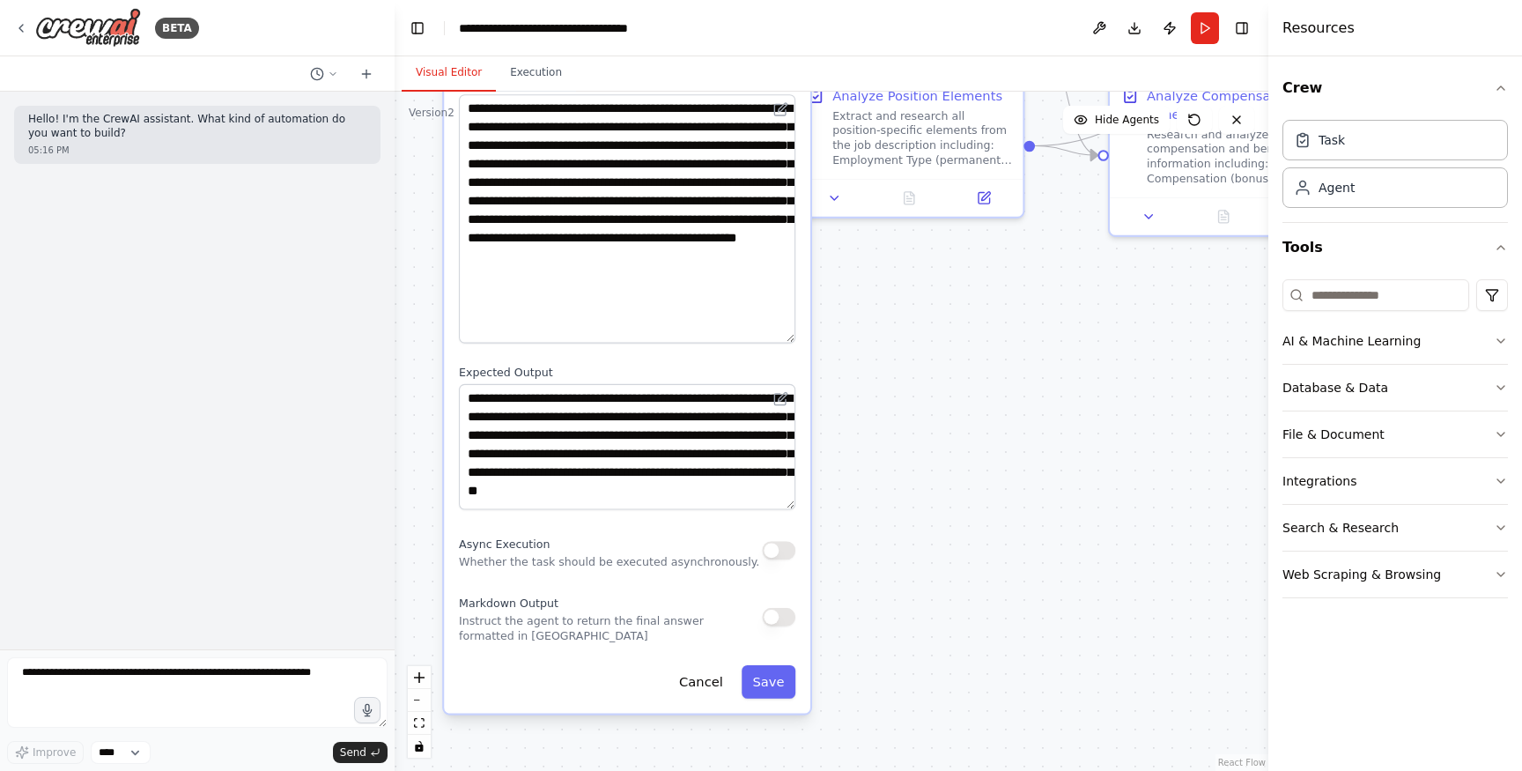
drag, startPoint x: 892, startPoint y: 684, endPoint x: 873, endPoint y: 428, distance: 257.1
click at [873, 428] on div ".deletable-edge-delete-btn { width: 20px; height: 20px; border: 0px solid #ffff…" at bounding box center [832, 431] width 874 height 679
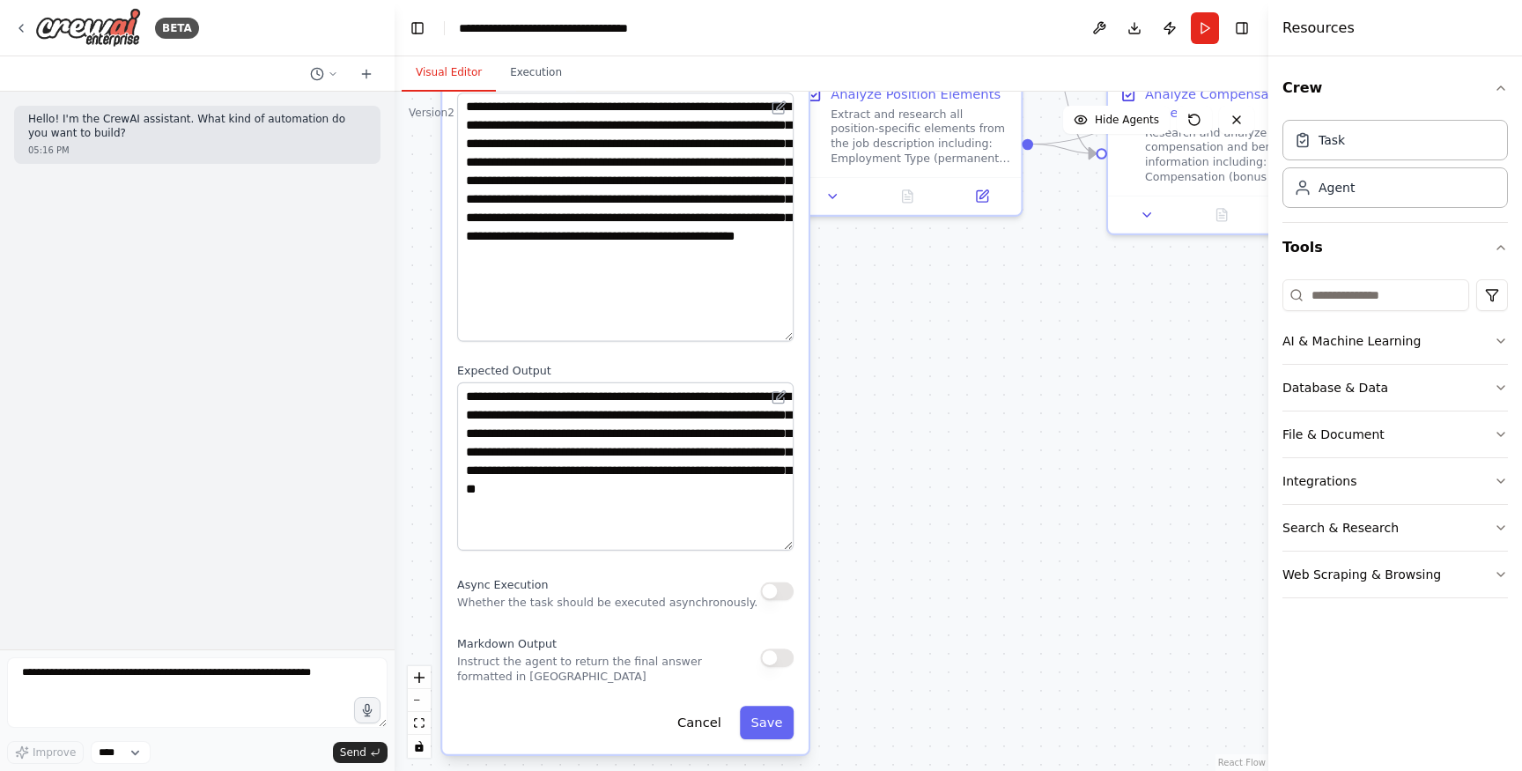
drag, startPoint x: 788, startPoint y: 505, endPoint x: 795, endPoint y: 547, distance: 42.7
click at [795, 547] on div "**********" at bounding box center [625, 370] width 366 height 768
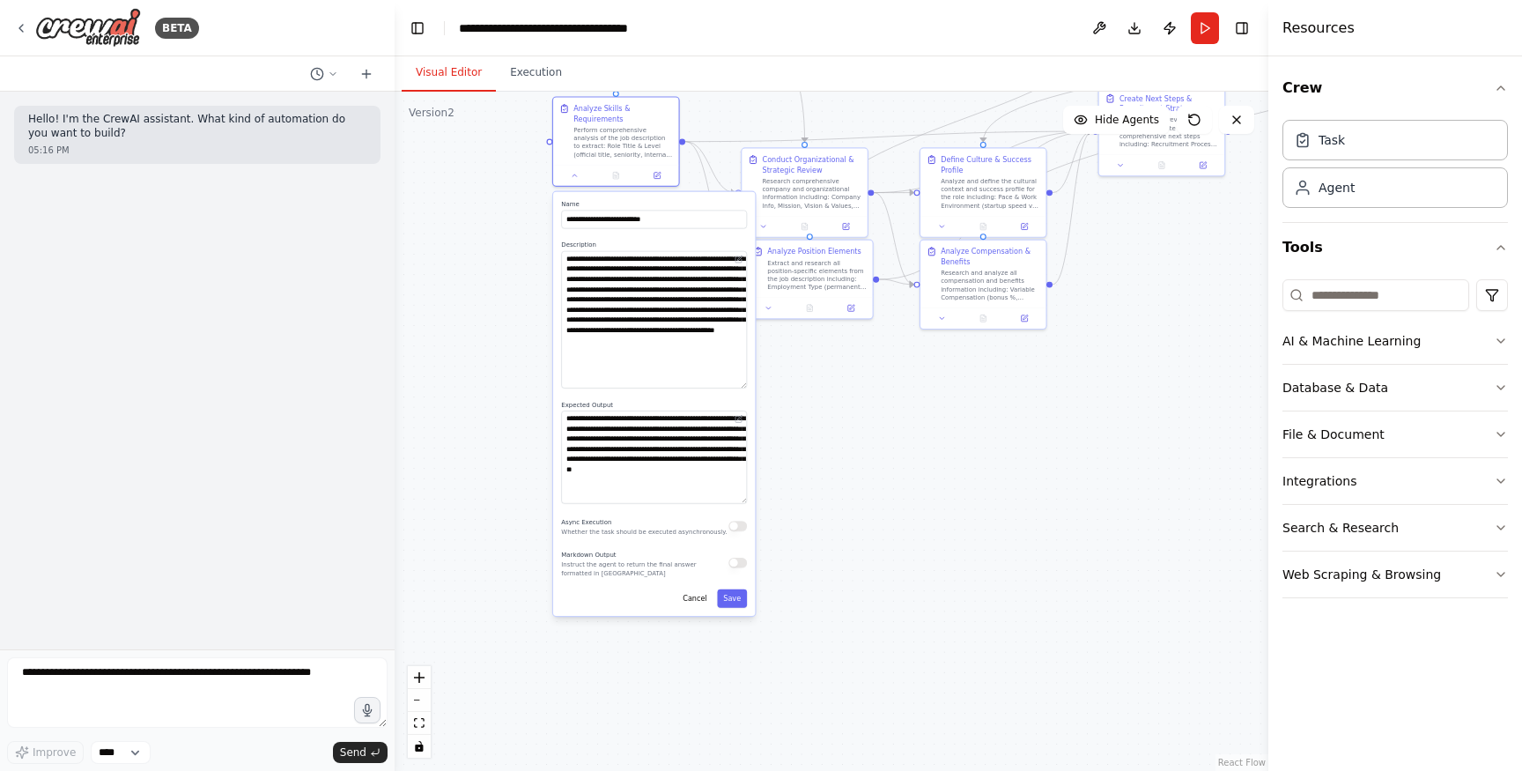
drag, startPoint x: 867, startPoint y: 394, endPoint x: 784, endPoint y: 407, distance: 83.9
click at [783, 407] on div ".deletable-edge-delete-btn { width: 20px; height: 20px; border: 0px solid #ffff…" at bounding box center [832, 431] width 874 height 679
click at [720, 200] on label "Name" at bounding box center [654, 202] width 186 height 8
click at [577, 177] on button at bounding box center [575, 172] width 35 height 12
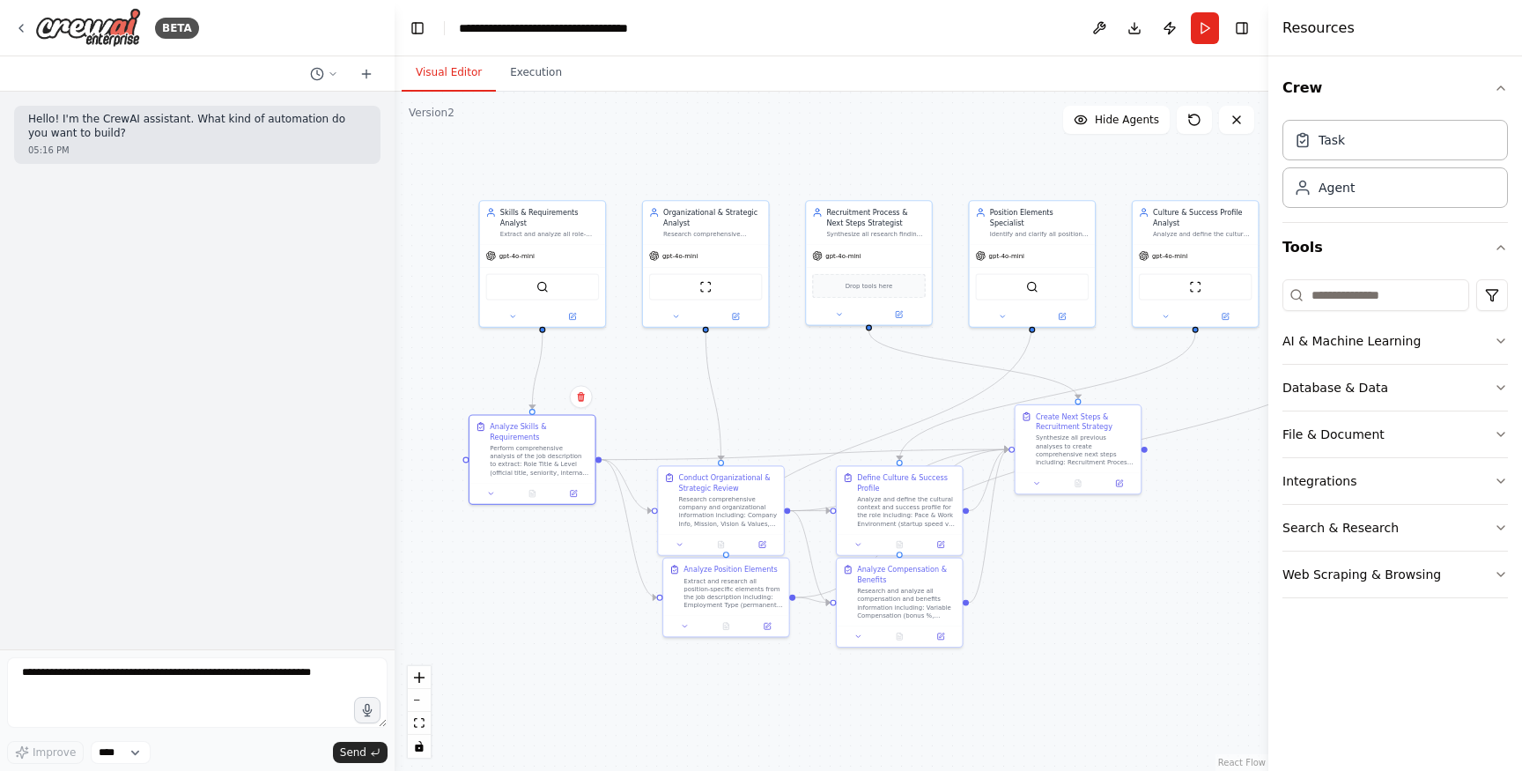
drag, startPoint x: 845, startPoint y: 383, endPoint x: 758, endPoint y: 814, distance: 439.5
click at [758, 770] on html "**********" at bounding box center [761, 385] width 1522 height 771
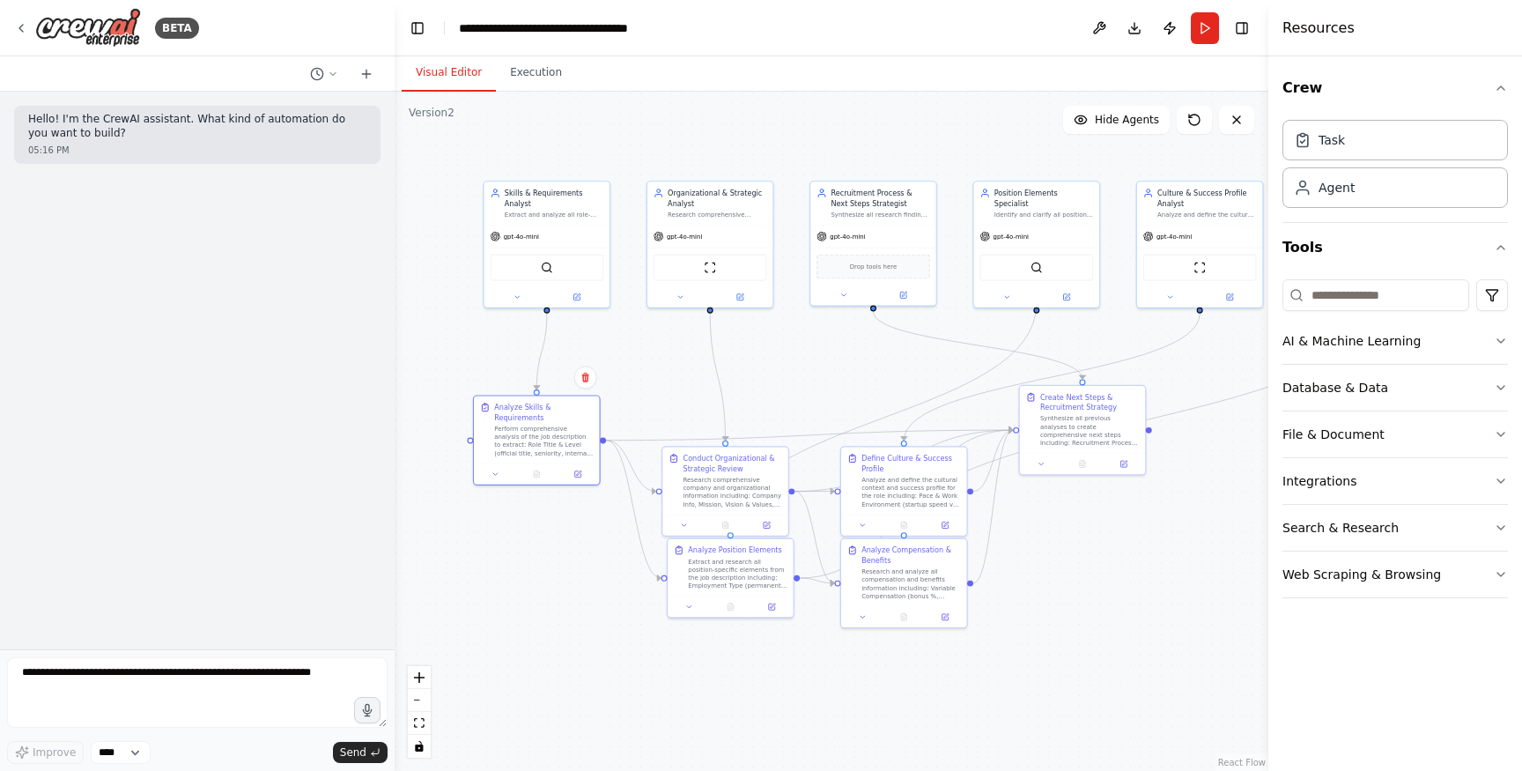
drag, startPoint x: 816, startPoint y: 513, endPoint x: 824, endPoint y: 403, distance: 110.4
click at [824, 403] on div ".deletable-edge-delete-btn { width: 20px; height: 20px; border: 0px solid #ffff…" at bounding box center [832, 431] width 874 height 679
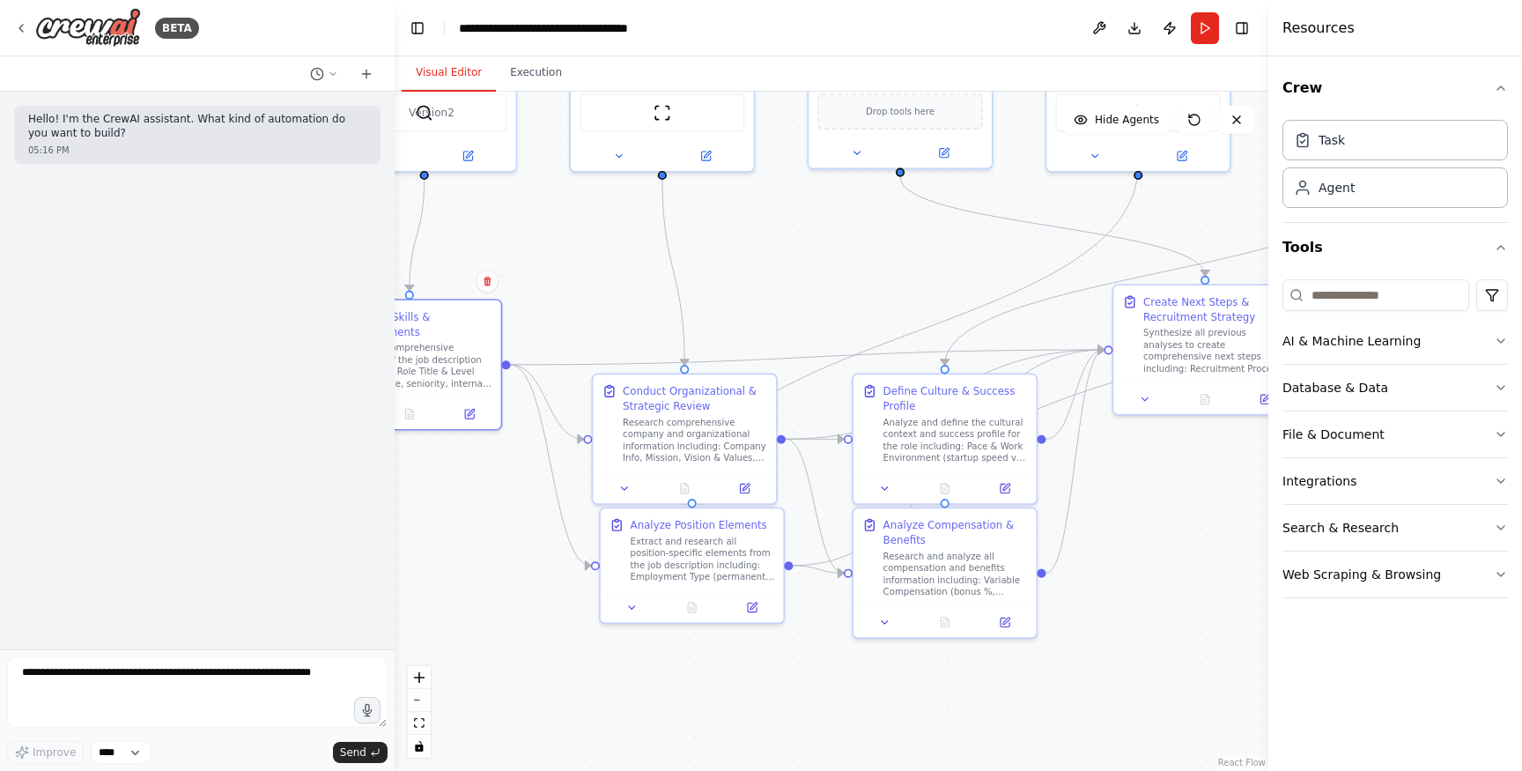
drag, startPoint x: 817, startPoint y: 417, endPoint x: 818, endPoint y: 329, distance: 87.2
click at [818, 329] on div ".deletable-edge-delete-btn { width: 20px; height: 20px; border: 0px solid #ffff…" at bounding box center [832, 431] width 874 height 679
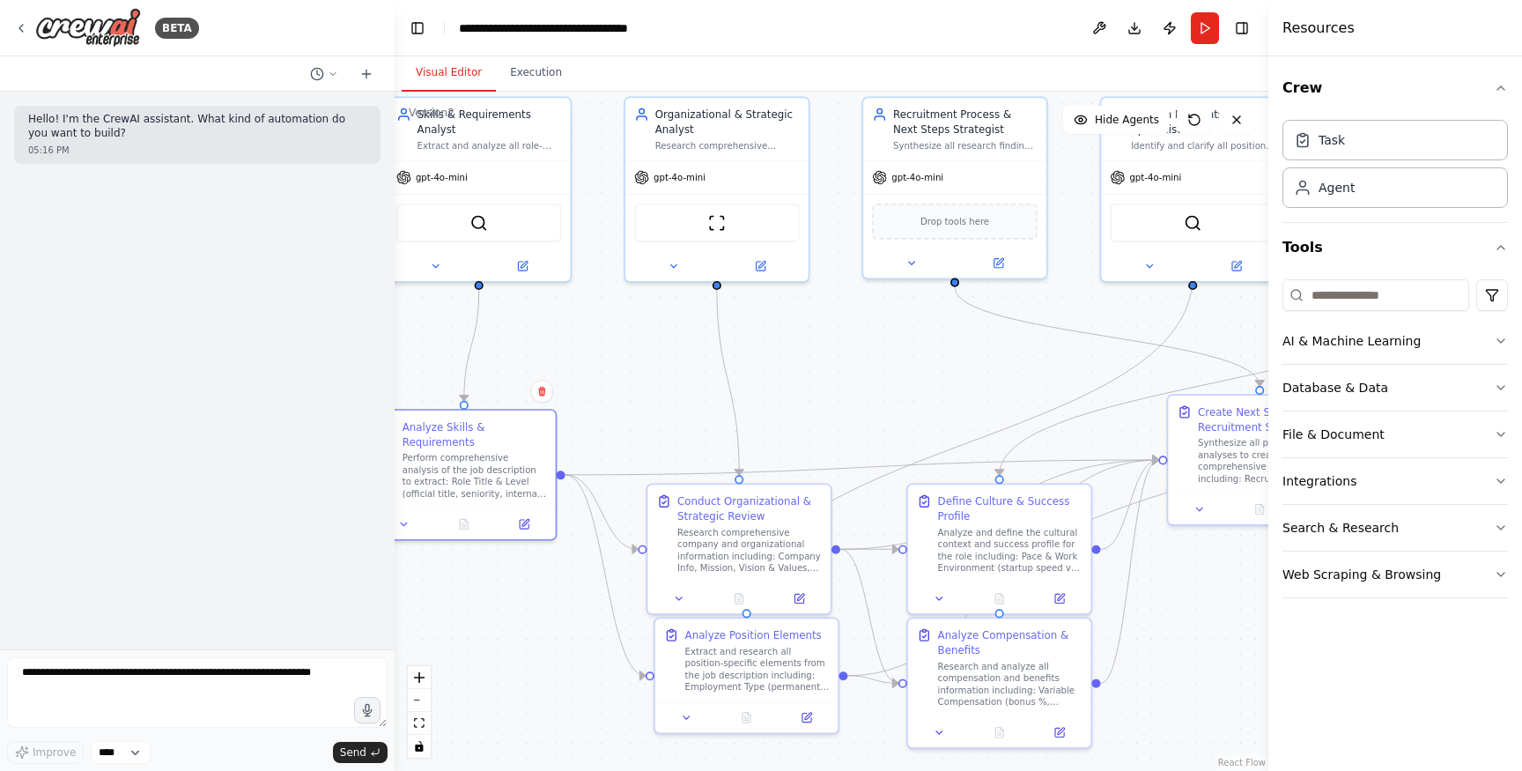
drag, startPoint x: 818, startPoint y: 329, endPoint x: 872, endPoint y: 440, distance: 123.7
click at [872, 440] on div ".deletable-edge-delete-btn { width: 20px; height: 20px; border: 0px solid #ffff…" at bounding box center [832, 431] width 874 height 679
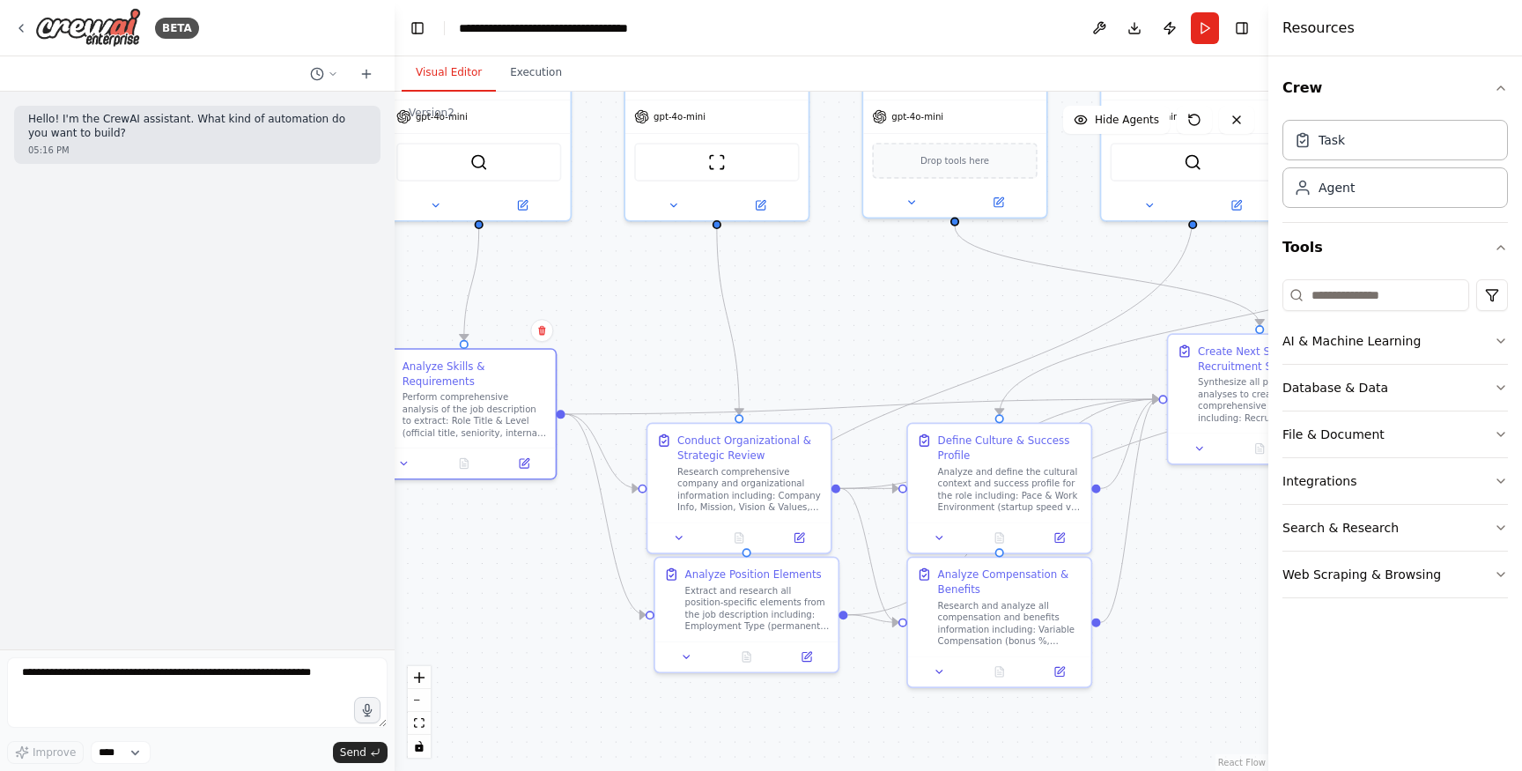
drag, startPoint x: 810, startPoint y: 432, endPoint x: 810, endPoint y: 371, distance: 60.8
click at [810, 371] on div ".deletable-edge-delete-btn { width: 20px; height: 20px; border: 0px solid #ffff…" at bounding box center [832, 431] width 874 height 679
click at [806, 376] on div ".deletable-edge-delete-btn { width: 20px; height: 20px; border: 0px solid #ffff…" at bounding box center [832, 431] width 874 height 679
click at [758, 481] on div "Research comprehensive company and organizational information including: Compan…" at bounding box center [746, 492] width 144 height 48
click at [680, 542] on icon at bounding box center [676, 540] width 12 height 12
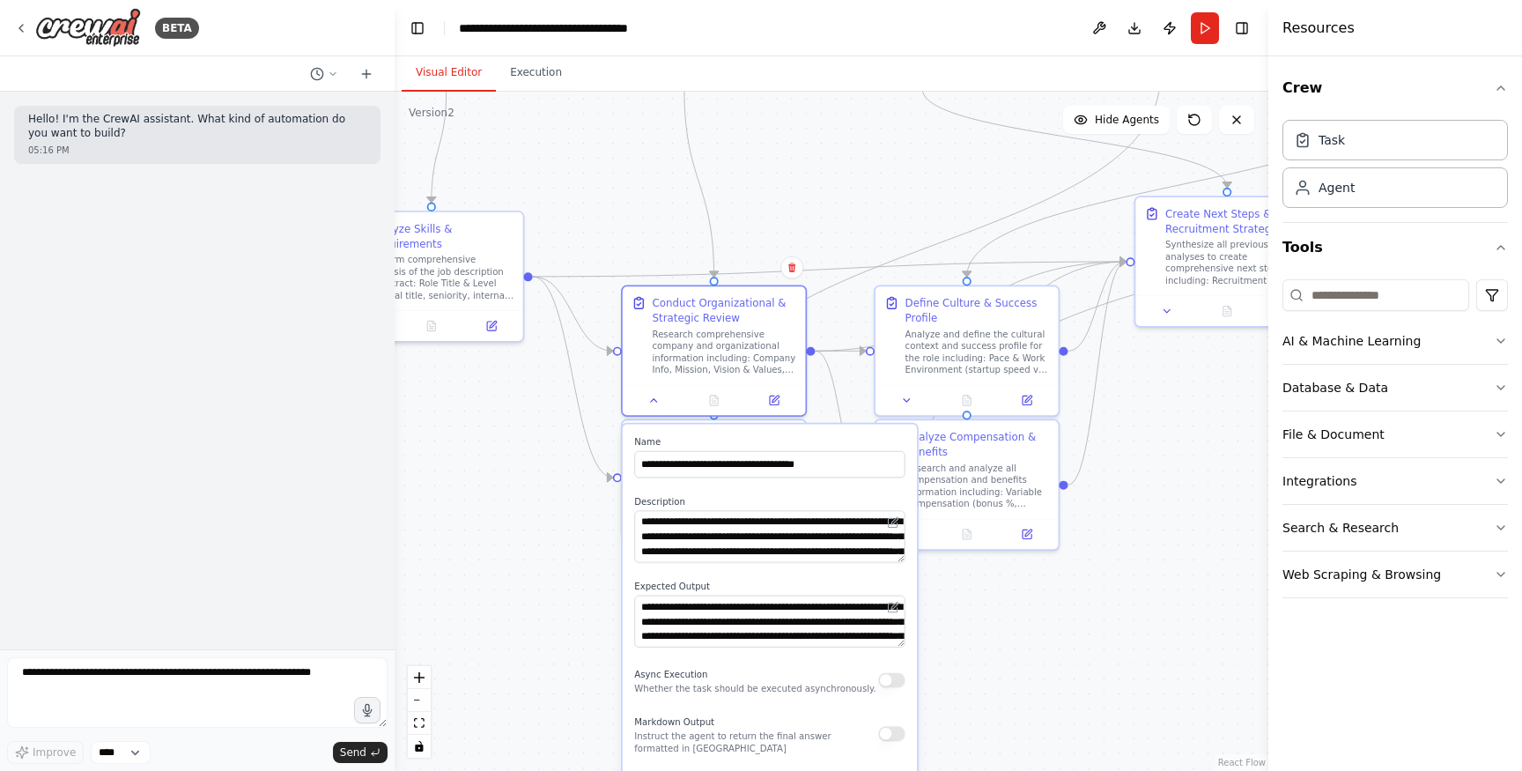
drag, startPoint x: 1011, startPoint y: 727, endPoint x: 982, endPoint y: 580, distance: 150.0
click at [982, 580] on div ".deletable-edge-delete-btn { width: 20px; height: 20px; border: 0px solid #ffff…" at bounding box center [832, 431] width 874 height 679
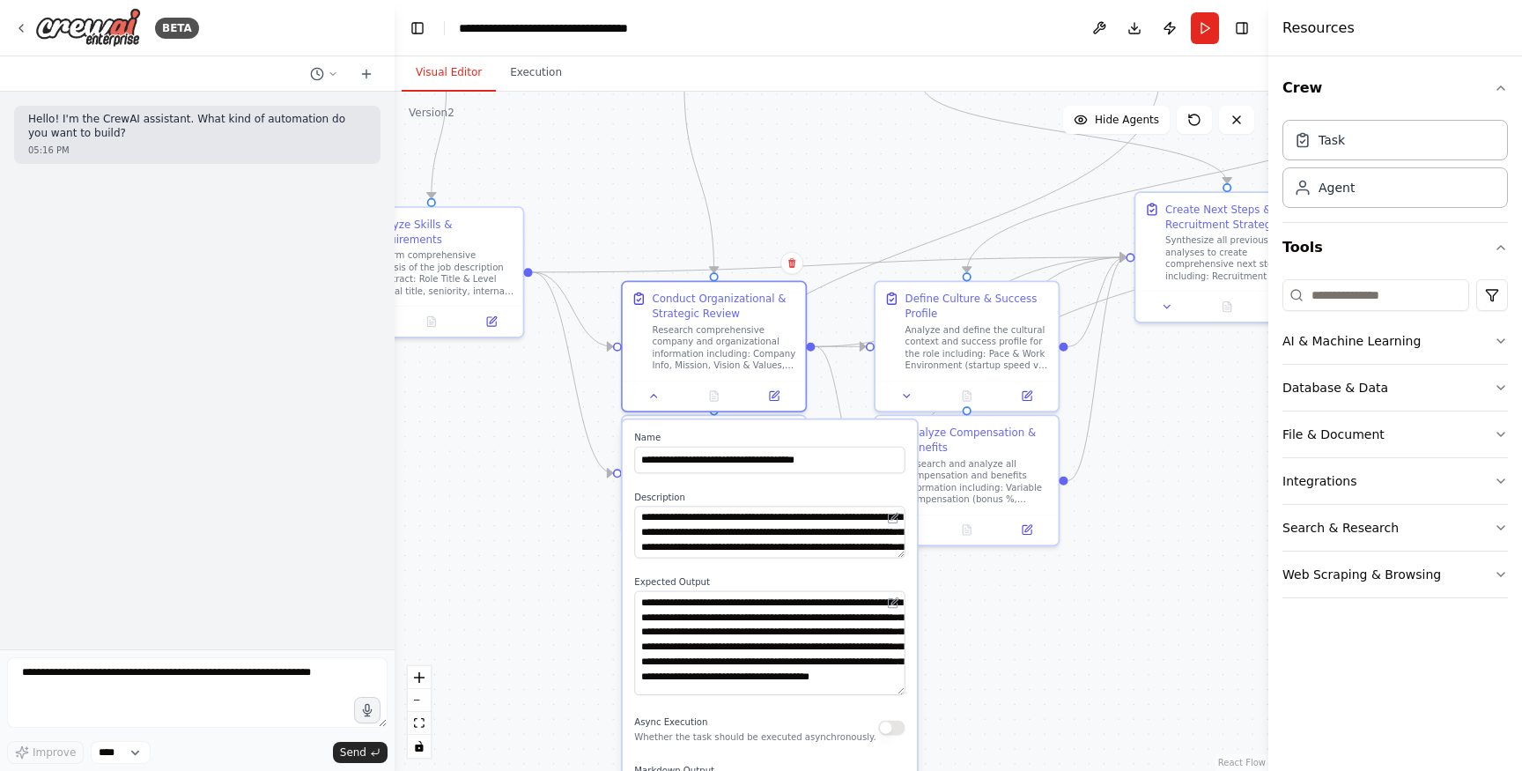
drag, startPoint x: 901, startPoint y: 638, endPoint x: 899, endPoint y: 691, distance: 52.9
click at [899, 691] on textarea "**********" at bounding box center [769, 643] width 270 height 104
click at [972, 661] on div ".deletable-edge-delete-btn { width: 20px; height: 20px; border: 0px solid #ffff…" at bounding box center [832, 431] width 874 height 679
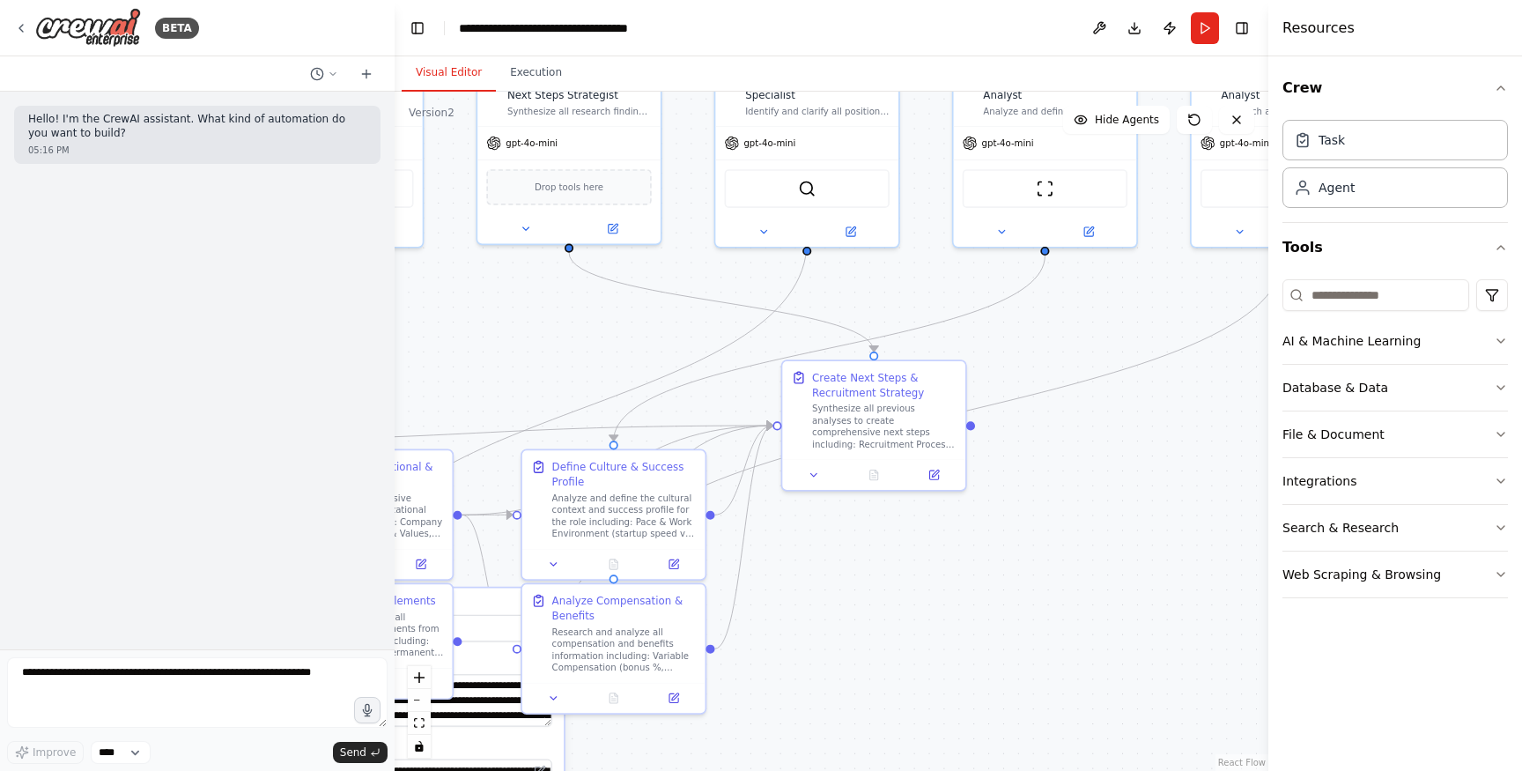
drag, startPoint x: 1158, startPoint y: 453, endPoint x: 805, endPoint y: 647, distance: 403.4
click at [805, 647] on div ".deletable-edge-delete-btn { width: 20px; height: 20px; border: 0px solid #ffff…" at bounding box center [832, 431] width 874 height 679
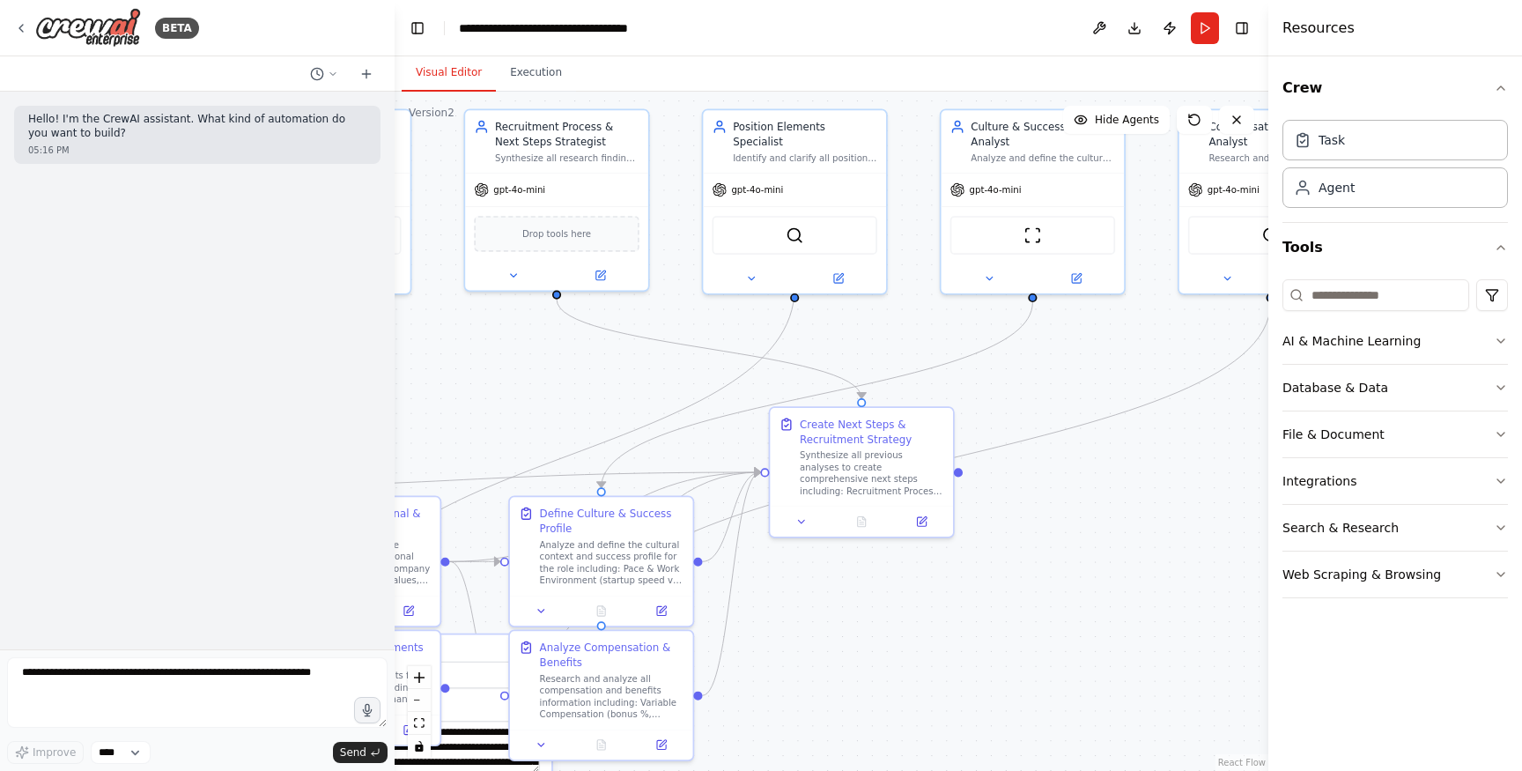
drag, startPoint x: 1024, startPoint y: 650, endPoint x: 1018, endPoint y: 663, distance: 14.2
click at [1018, 663] on div ".deletable-edge-delete-btn { width: 20px; height: 20px; border: 0px solid #ffff…" at bounding box center [832, 431] width 874 height 679
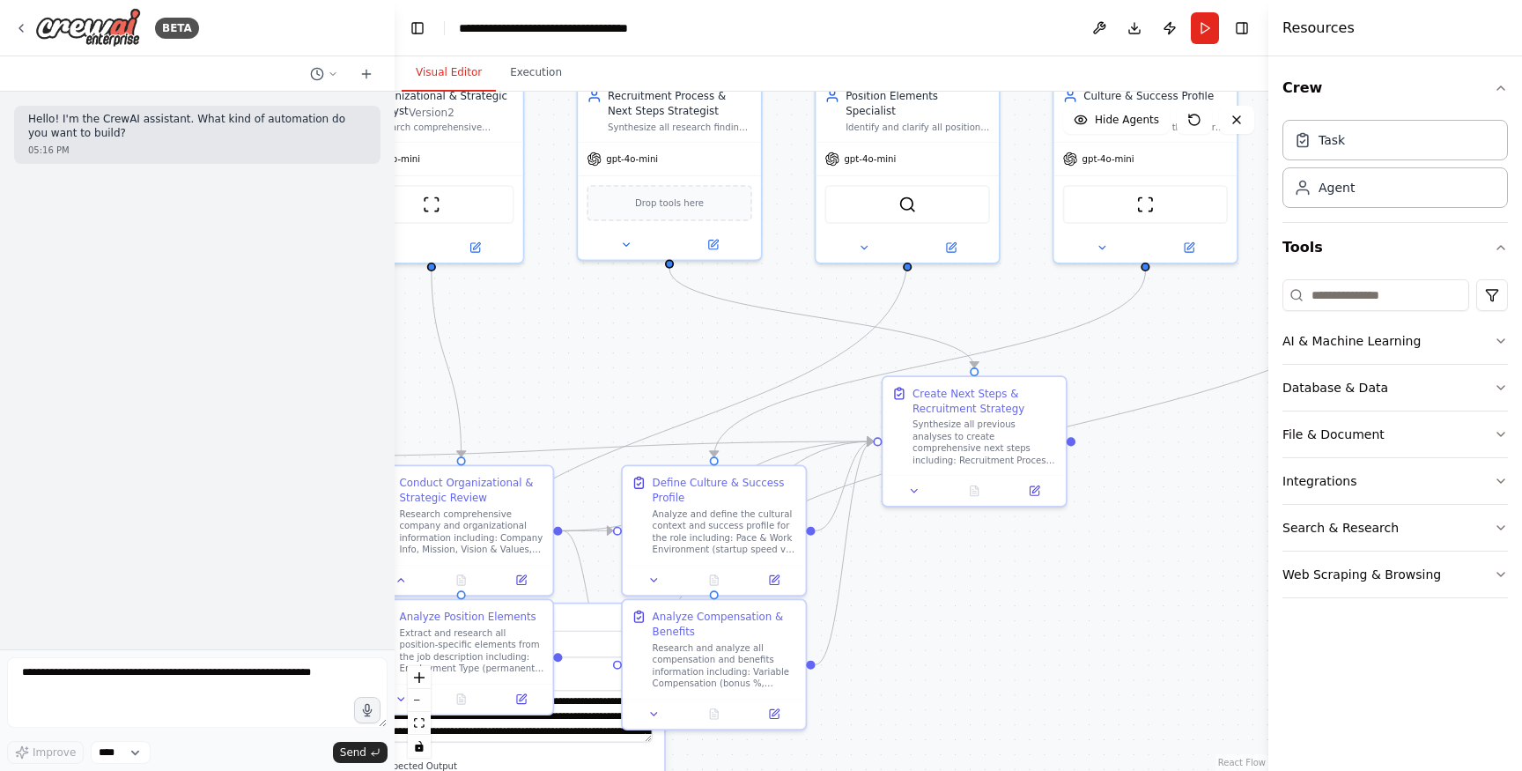
drag, startPoint x: 869, startPoint y: 627, endPoint x: 976, endPoint y: 603, distance: 109.2
click at [976, 603] on div ".deletable-edge-delete-btn { width: 20px; height: 20px; border: 0px solid #ffff…" at bounding box center [832, 431] width 874 height 679
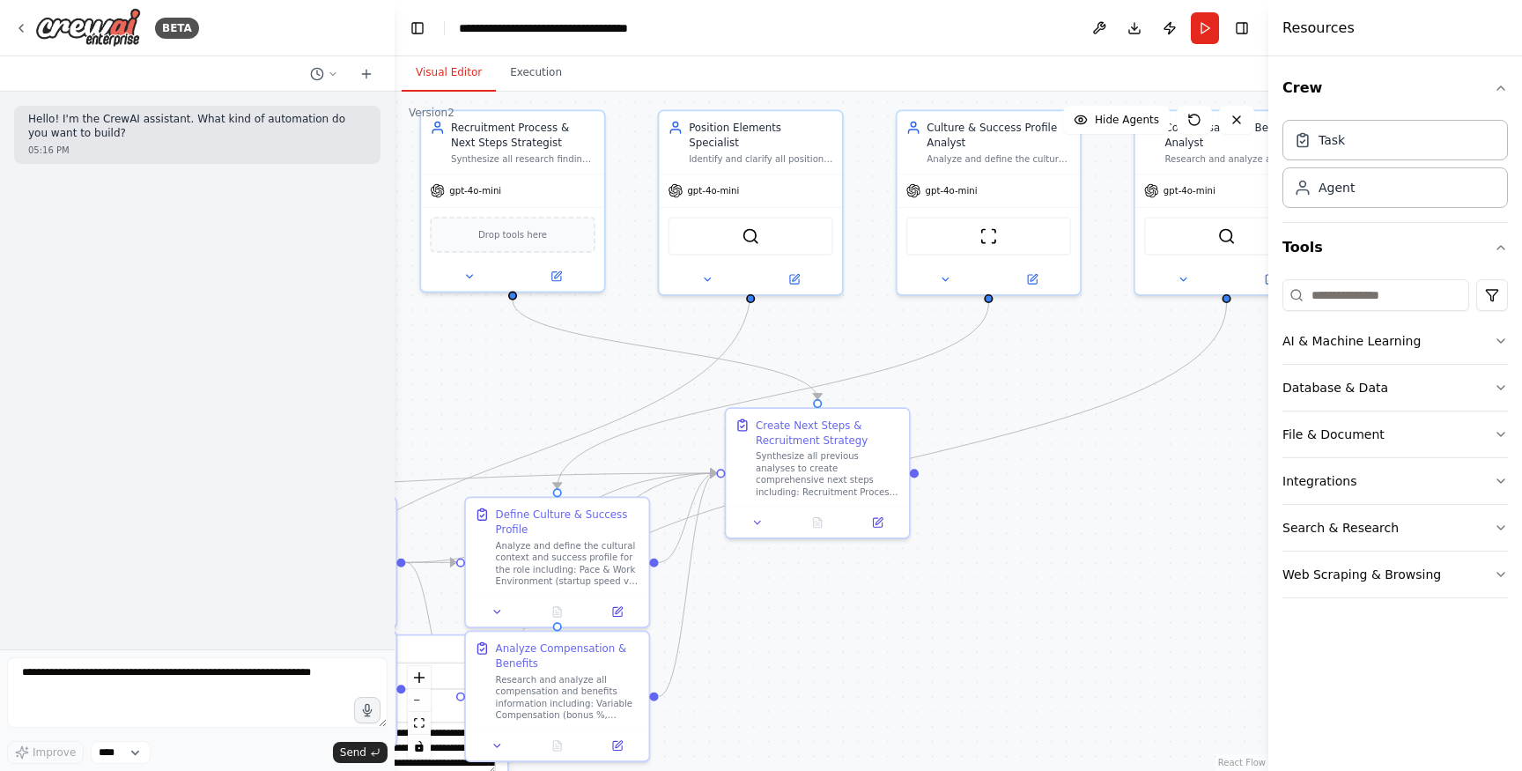
drag, startPoint x: 965, startPoint y: 607, endPoint x: 809, endPoint y: 639, distance: 159.1
click at [809, 639] on div ".deletable-edge-delete-btn { width: 20px; height: 20px; border: 0px solid #ffff…" at bounding box center [832, 431] width 874 height 679
